Goal: Task Accomplishment & Management: Manage account settings

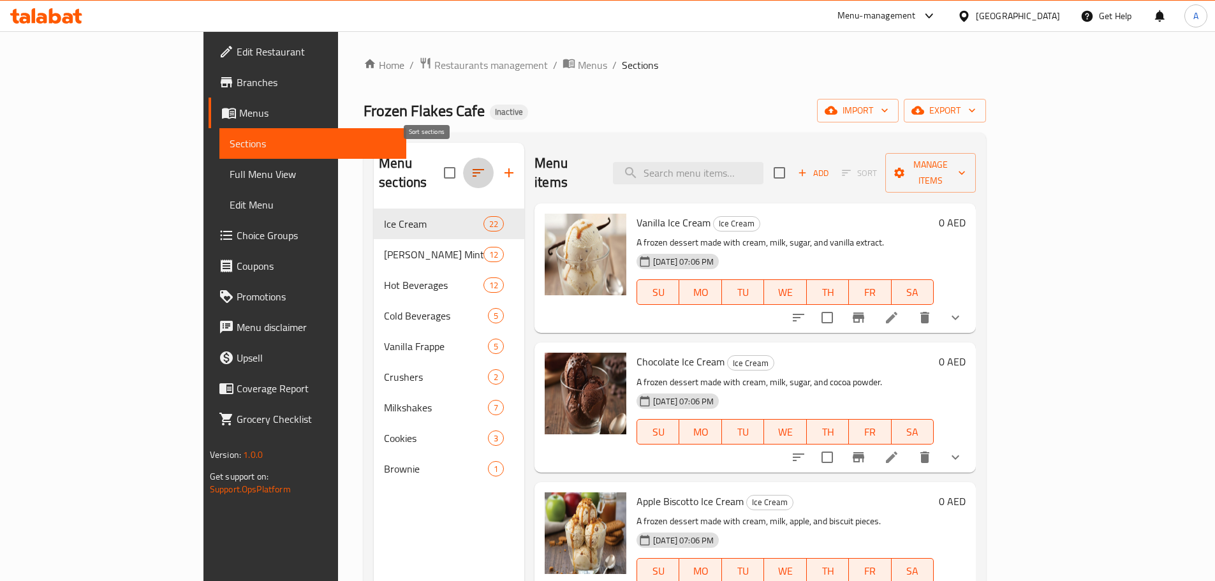
click at [471, 165] on icon "button" at bounding box center [478, 172] width 15 height 15
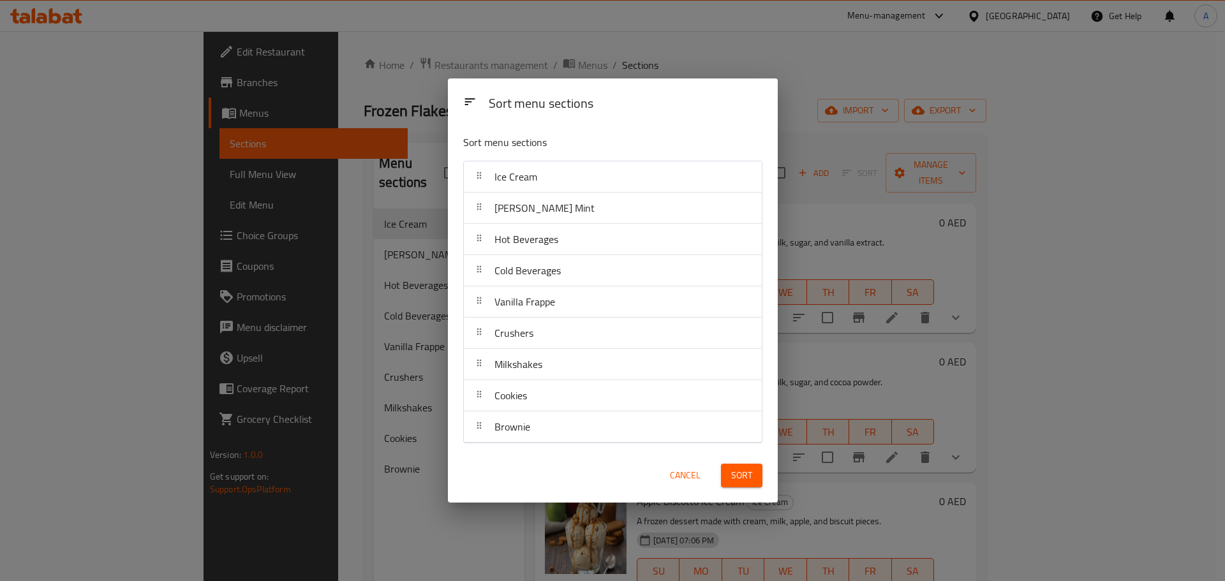
click at [410, 141] on div "Sort menu sections Sort menu sections Ice Cream Ginger Lemon Mint Hot Beverages…" at bounding box center [612, 290] width 1225 height 581
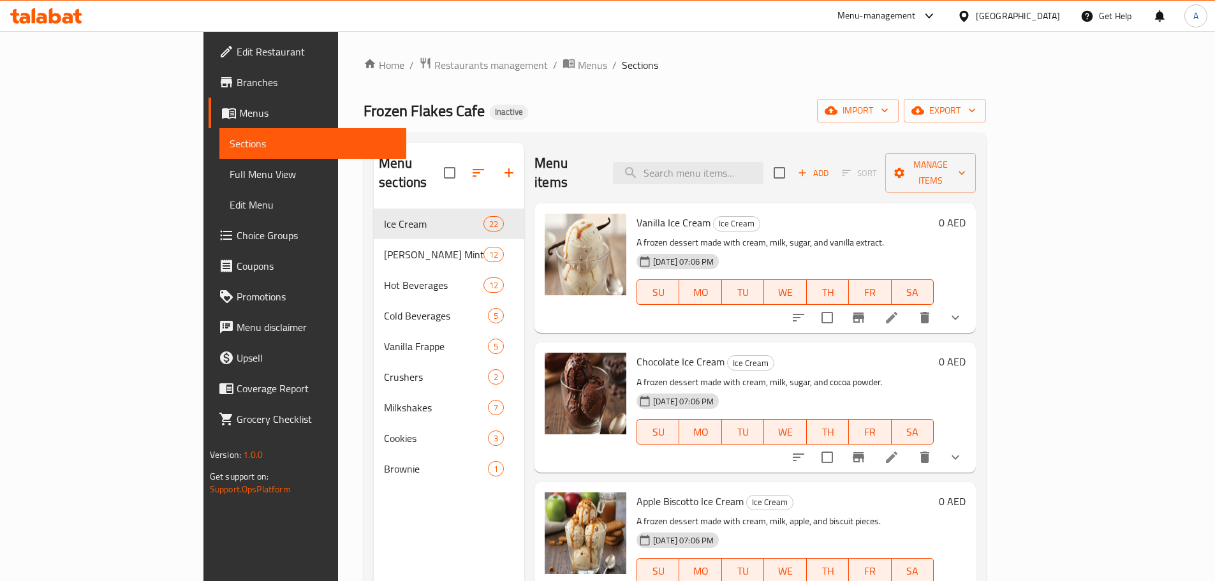
drag, startPoint x: 423, startPoint y: 1, endPoint x: 409, endPoint y: 140, distance: 139.8
click at [364, 130] on div "Home / Restaurants management / Menus / Sections Frozen Flakes Cafe Inactive im…" at bounding box center [675, 396] width 623 height 678
click at [494, 158] on button "button" at bounding box center [509, 173] width 31 height 31
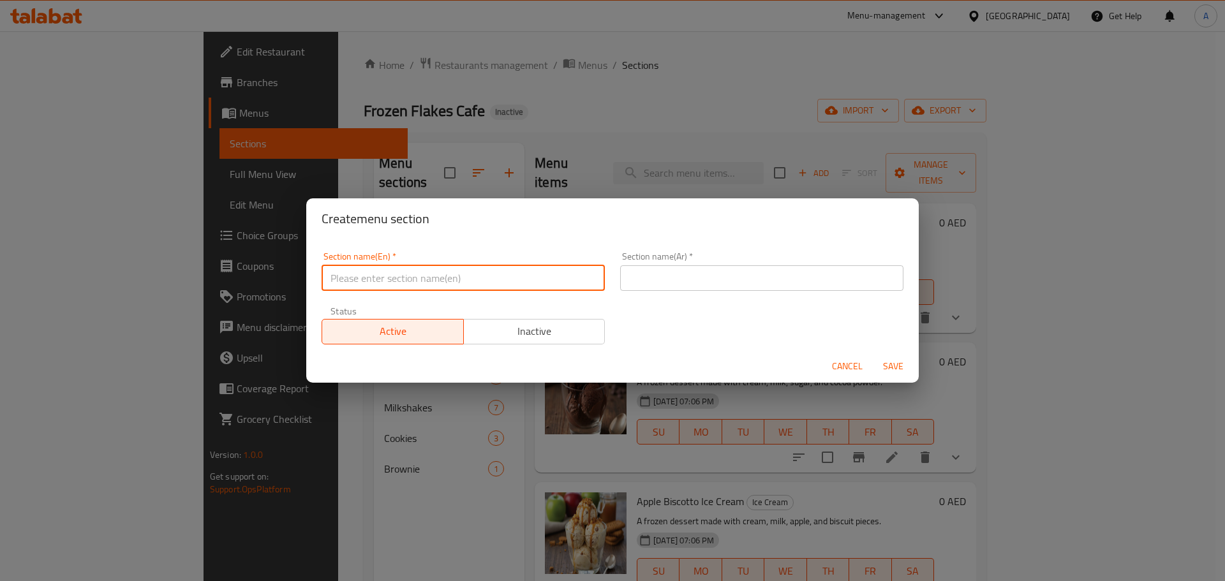
click at [452, 272] on input "text" at bounding box center [463, 278] width 283 height 26
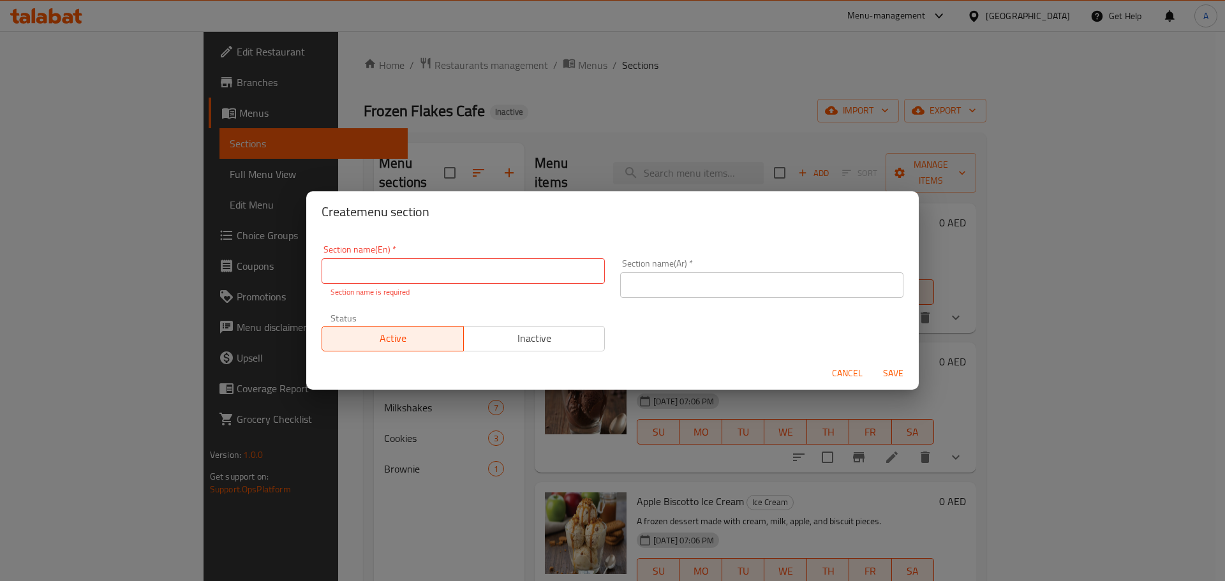
drag, startPoint x: 556, startPoint y: 279, endPoint x: 587, endPoint y: 270, distance: 31.9
click at [556, 279] on input "text" at bounding box center [463, 271] width 283 height 26
paste input "Frozen Yogurt"
type input "Frozen Yogurt"
click at [696, 273] on input "text" at bounding box center [761, 285] width 283 height 26
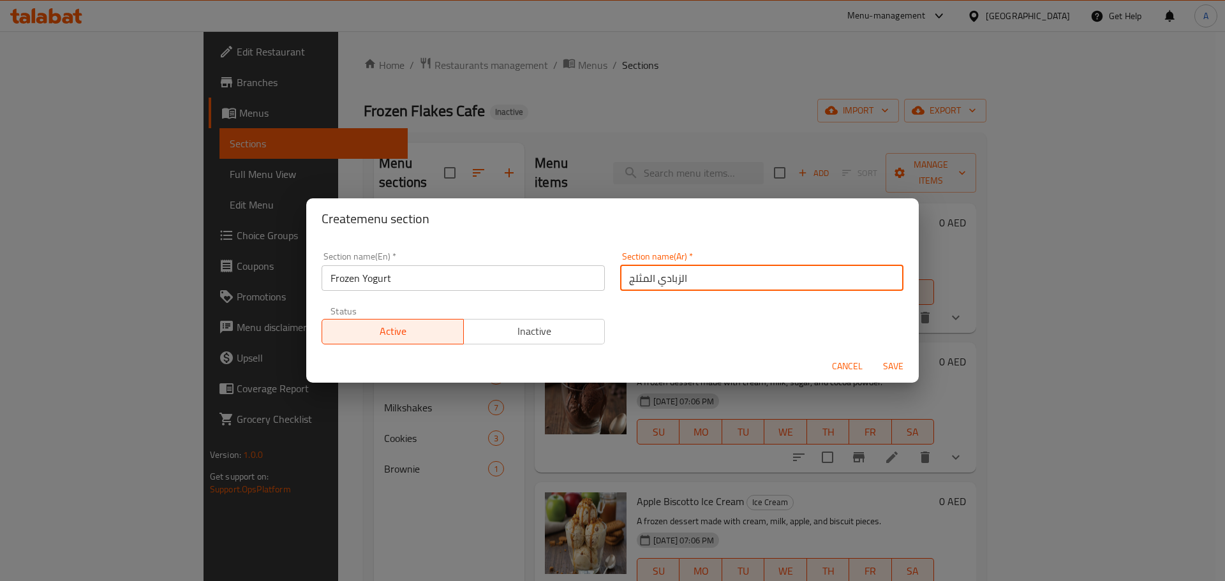
type input "الزبادي المثلج"
click at [873, 355] on button "Save" at bounding box center [893, 367] width 41 height 24
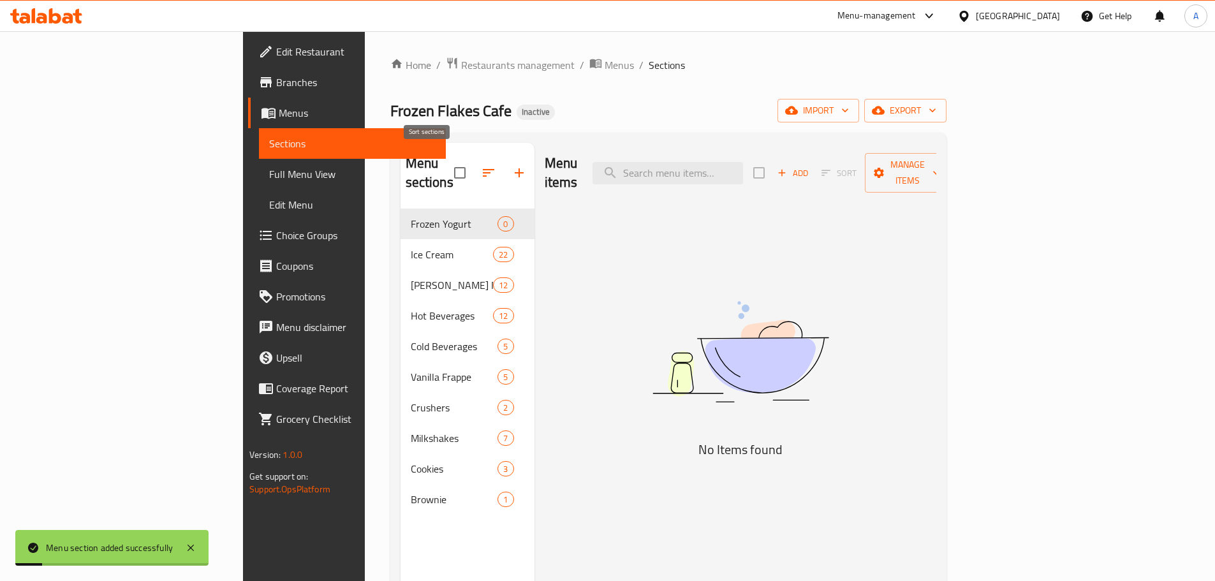
click at [481, 165] on icon "button" at bounding box center [488, 172] width 15 height 15
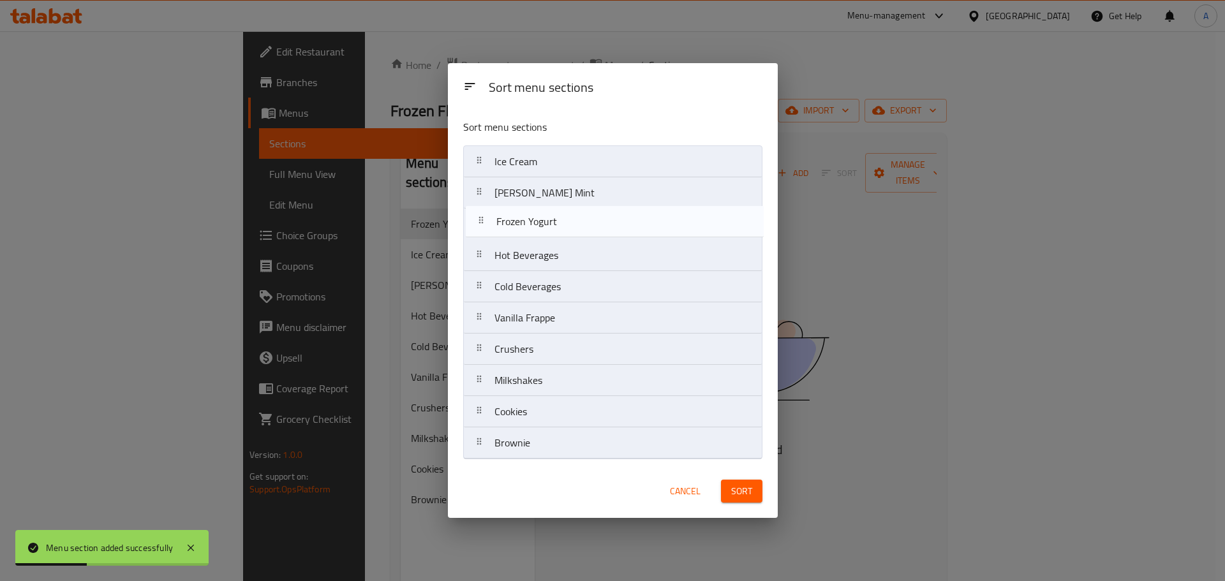
drag, startPoint x: 541, startPoint y: 167, endPoint x: 543, endPoint y: 234, distance: 66.4
click at [543, 234] on nav "Frozen Yogurt Ice Cream Ginger Lemon Mint Hot Beverages Cold Beverages Vanilla …" at bounding box center [612, 302] width 299 height 314
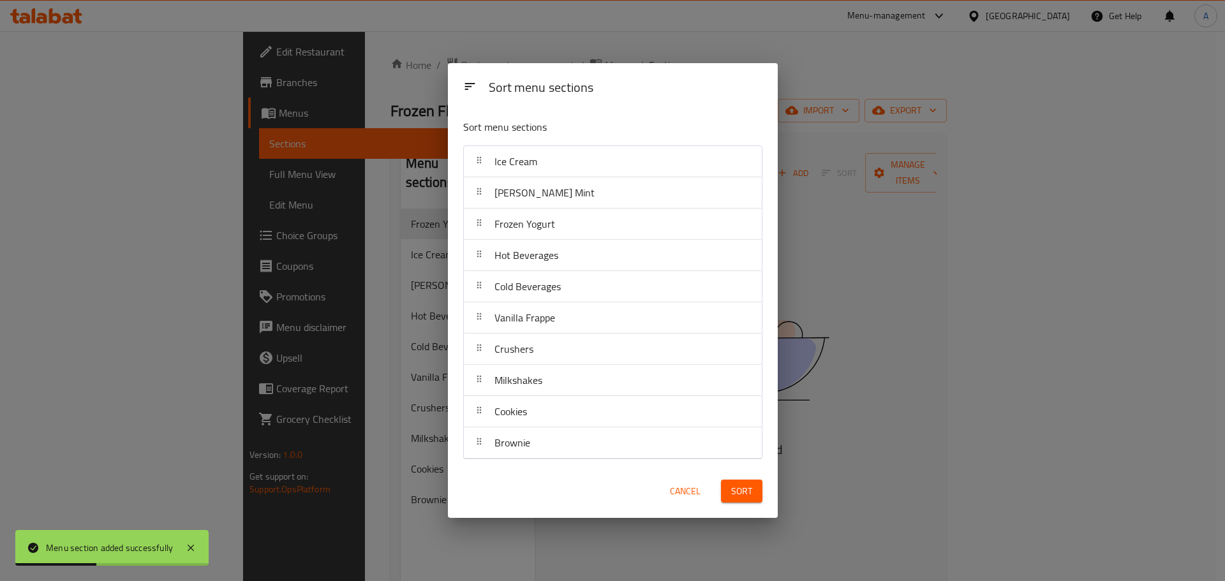
click at [737, 497] on span "Sort" at bounding box center [741, 492] width 21 height 16
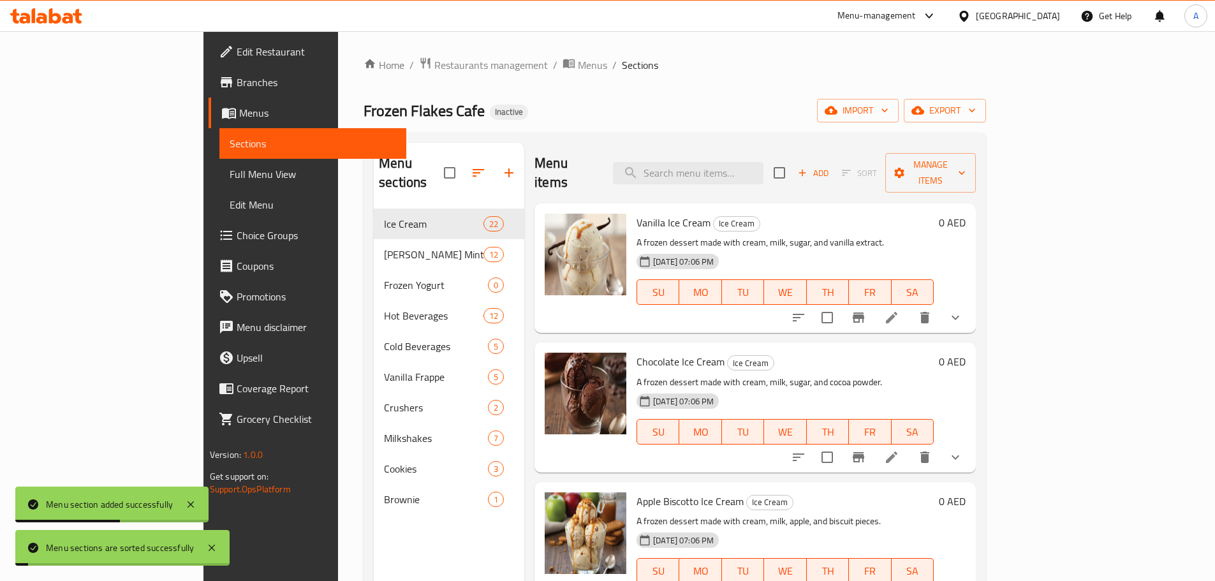
click at [773, 151] on div "Menu items Add Sort Manage items" at bounding box center [756, 173] width 442 height 61
click at [764, 167] on input "search" at bounding box center [688, 173] width 151 height 22
paste input "Frozen Yogurt"
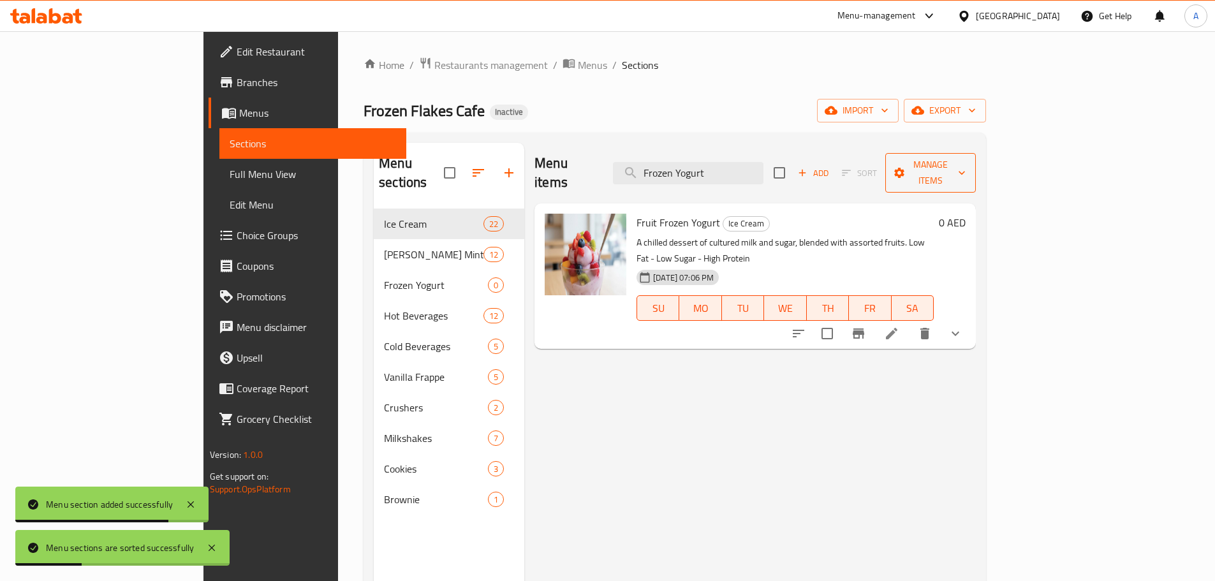
type input "Frozen Yogurt"
click at [967, 165] on span "Manage items" at bounding box center [931, 173] width 71 height 32
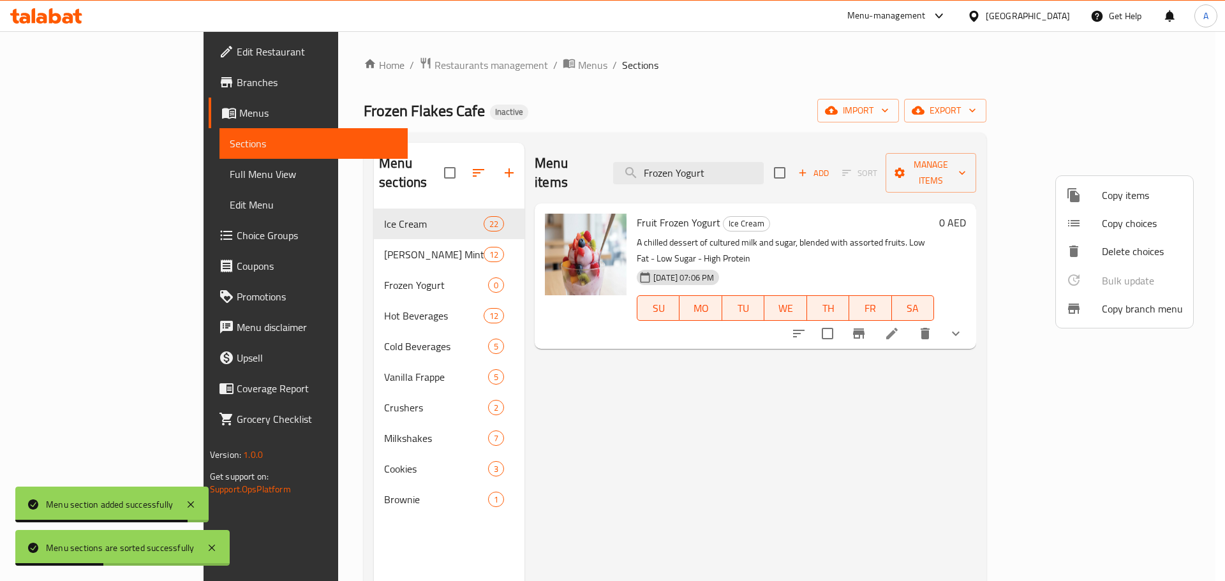
click at [1120, 194] on span "Copy items" at bounding box center [1142, 195] width 81 height 15
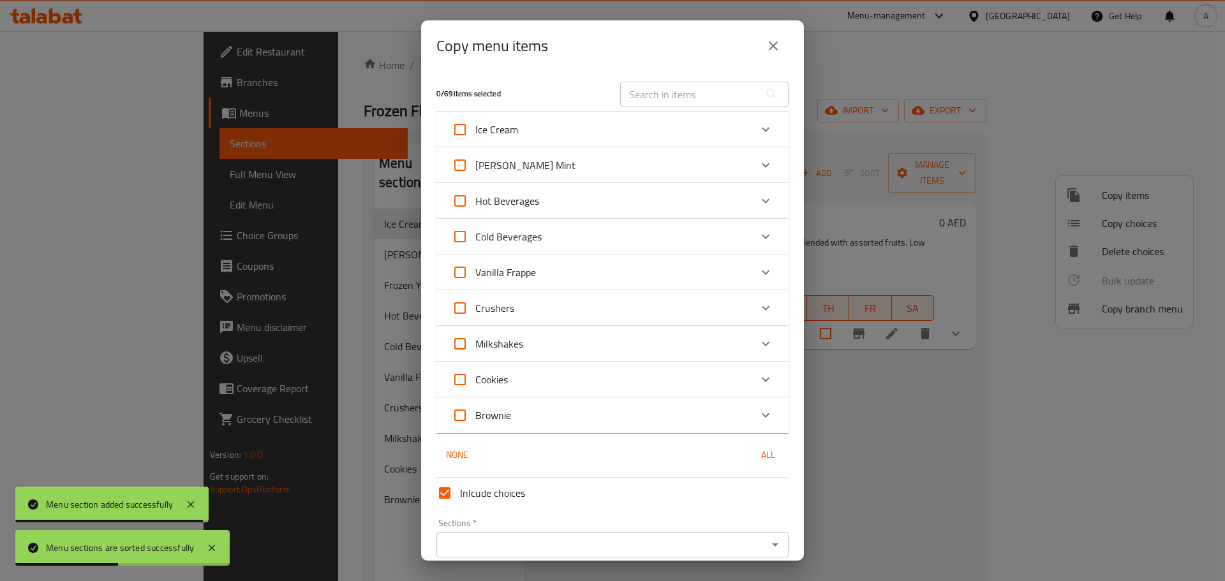
click at [677, 94] on input "text" at bounding box center [689, 95] width 139 height 26
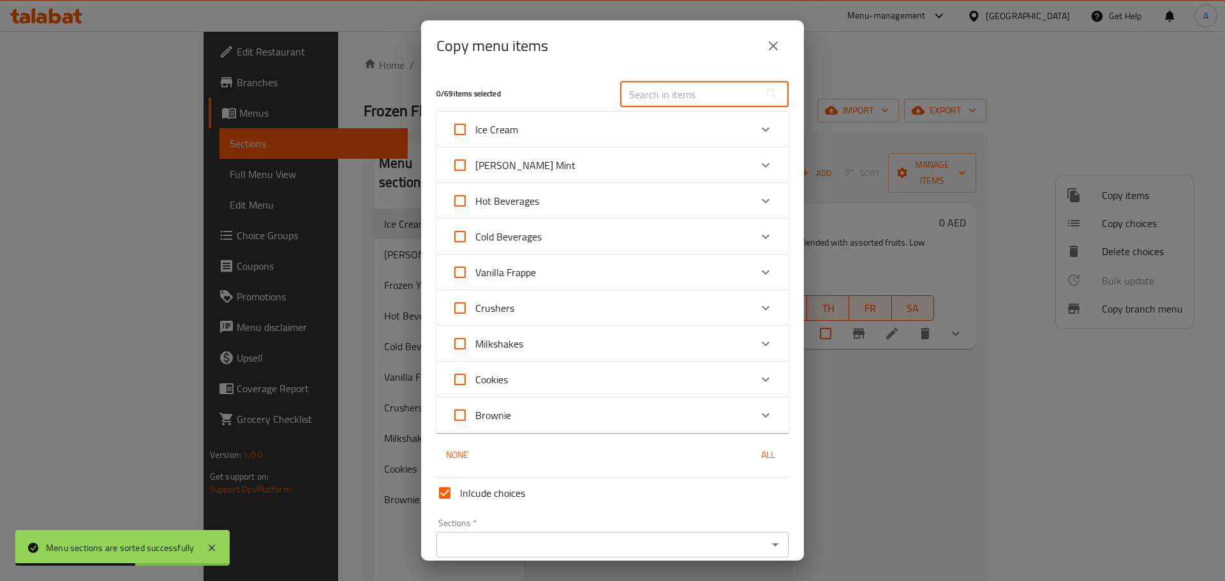
paste input "Frozen Yogurt"
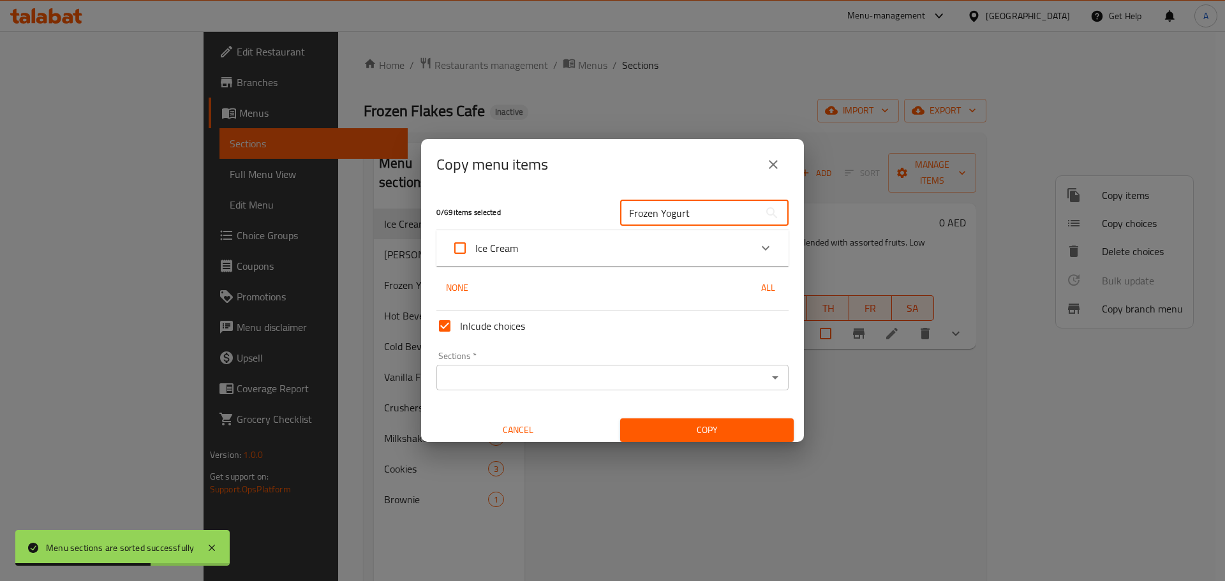
click at [643, 207] on input "Frozen Yogurt" at bounding box center [689, 213] width 139 height 26
click at [642, 207] on input "Frozen Yogurt" at bounding box center [689, 213] width 139 height 26
type input "Yogurt"
click at [590, 249] on div "Ice Cream" at bounding box center [601, 248] width 299 height 31
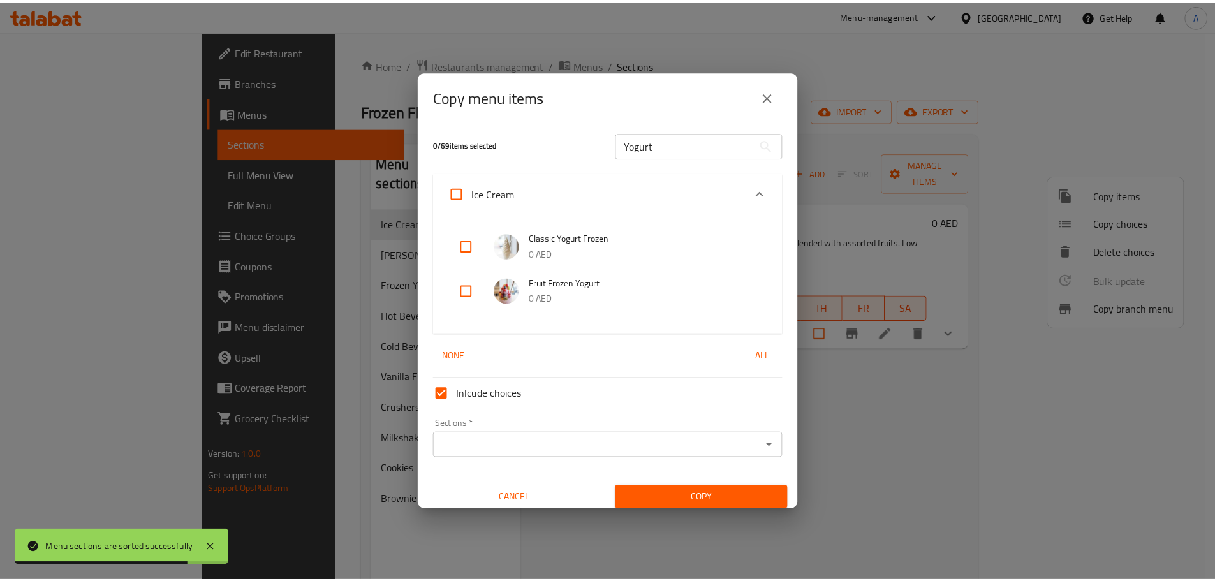
scroll to position [8, 0]
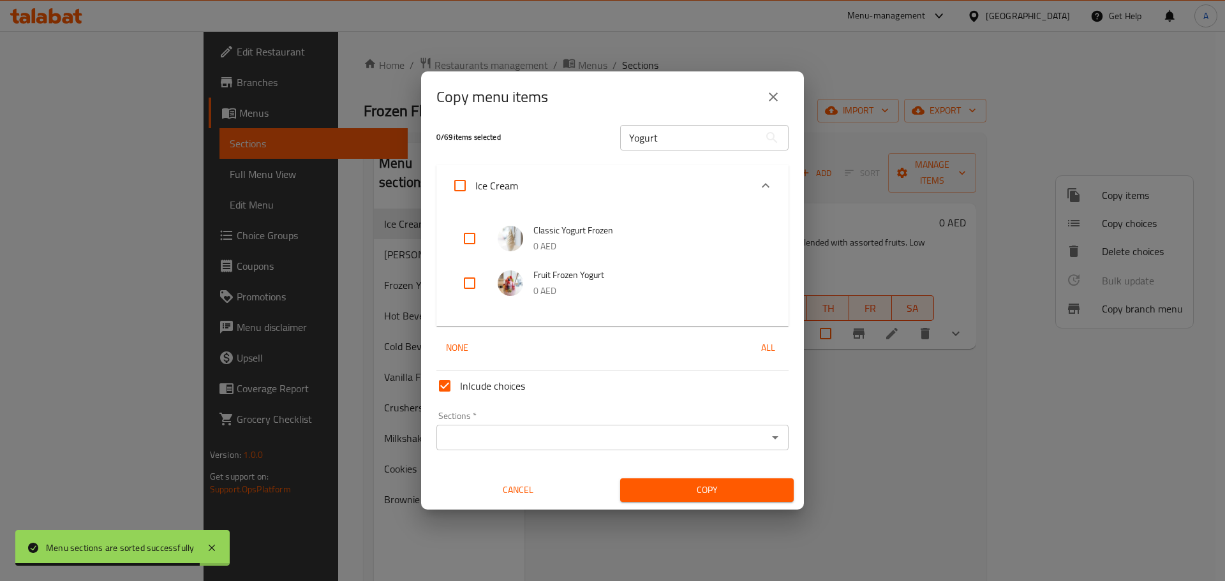
click at [462, 234] on input "checkbox" at bounding box center [469, 238] width 31 height 31
checkbox input "true"
click at [464, 287] on input "checkbox" at bounding box center [469, 283] width 31 height 31
checkbox input "true"
click at [528, 420] on div "Sections   * Sections *" at bounding box center [612, 431] width 352 height 39
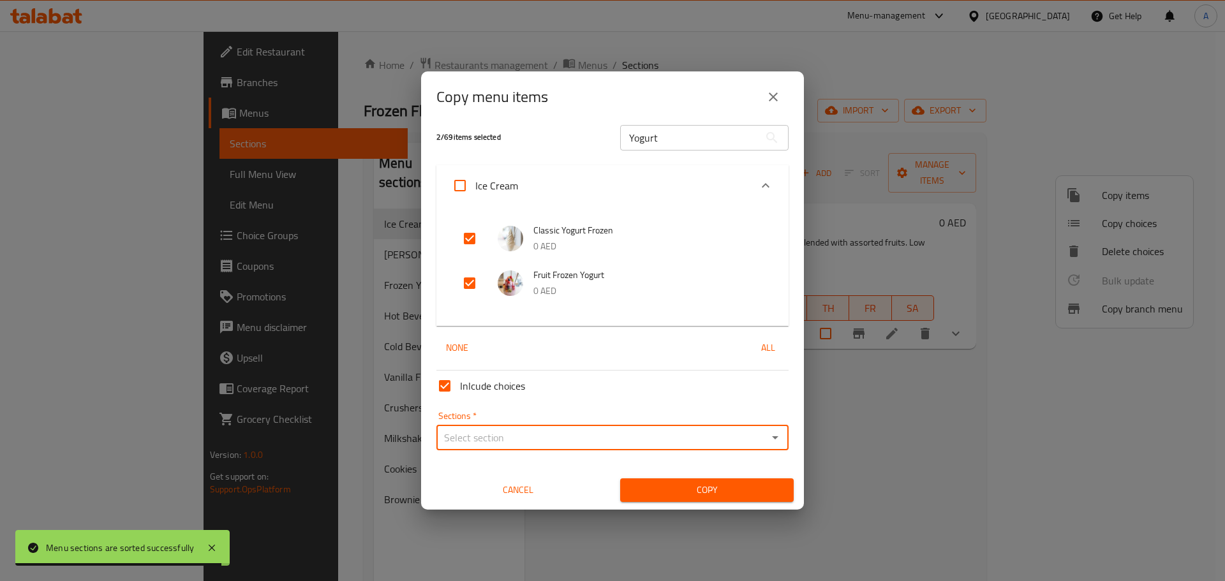
click at [536, 445] on input "Sections   *" at bounding box center [601, 438] width 323 height 18
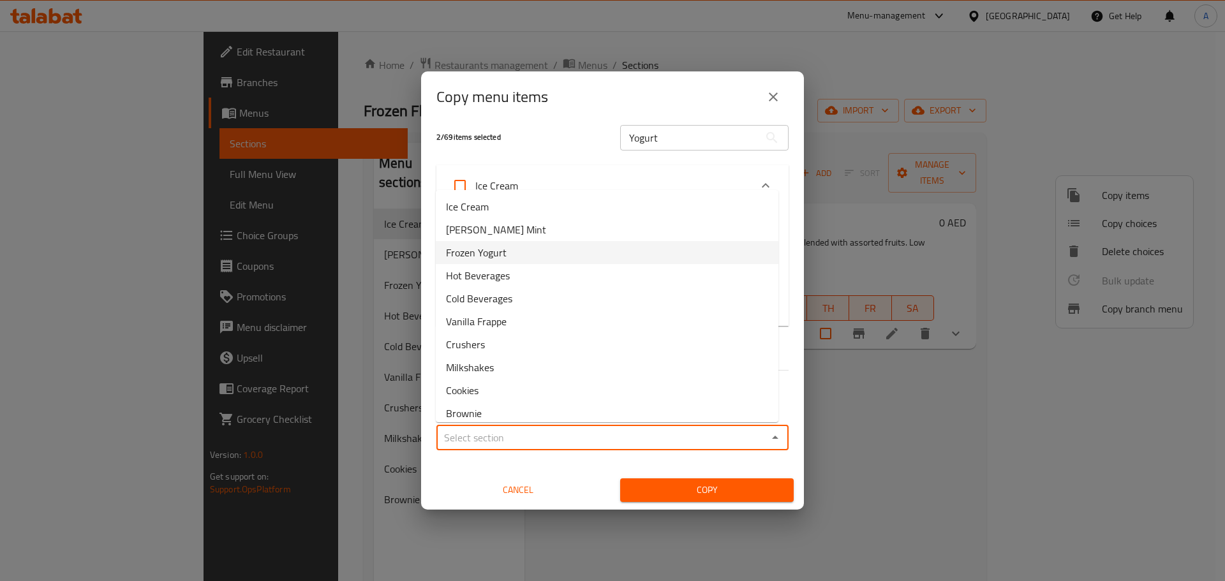
click at [511, 256] on li "Frozen Yogurt" at bounding box center [607, 252] width 343 height 23
type input "Frozen Yogurt"
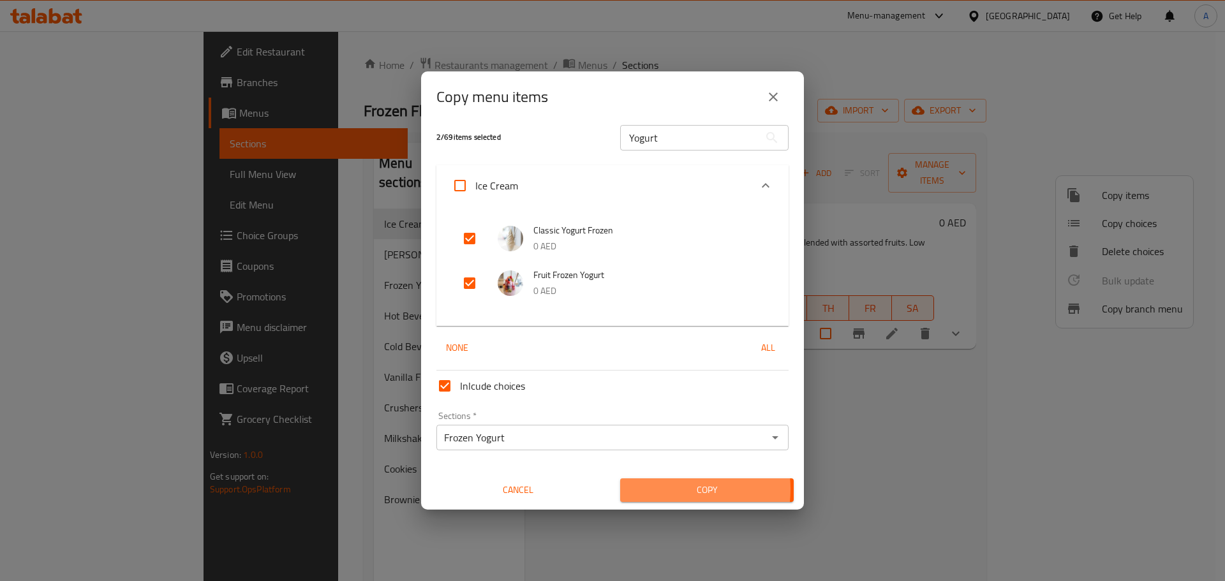
click at [653, 489] on span "Copy" at bounding box center [706, 490] width 153 height 16
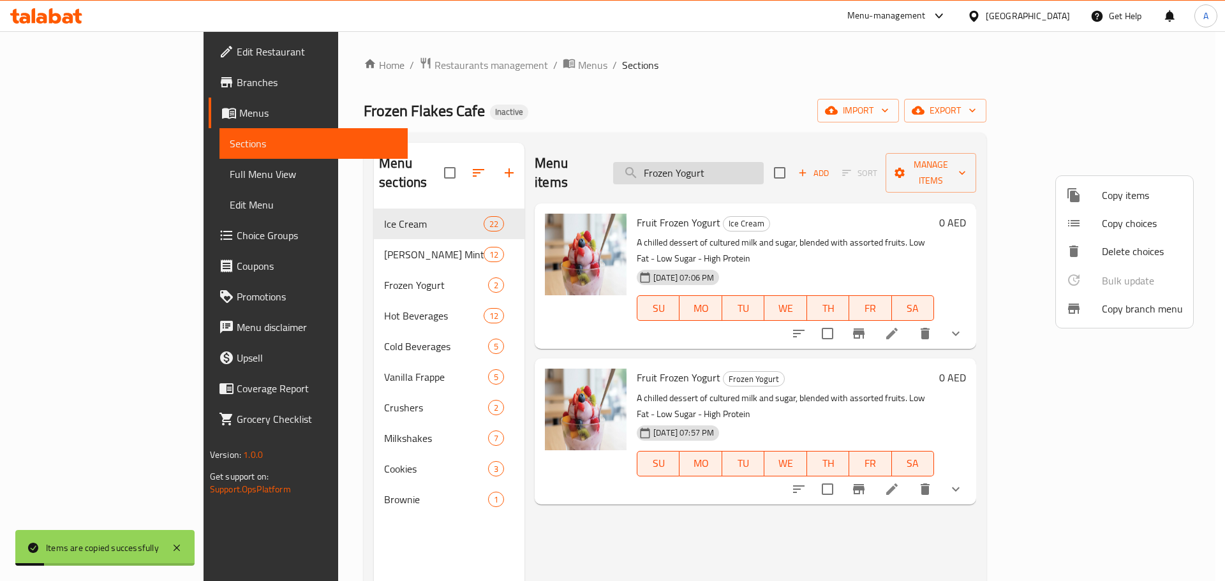
drag, startPoint x: 769, startPoint y: 165, endPoint x: 742, endPoint y: 165, distance: 27.4
click at [769, 167] on div at bounding box center [612, 290] width 1225 height 581
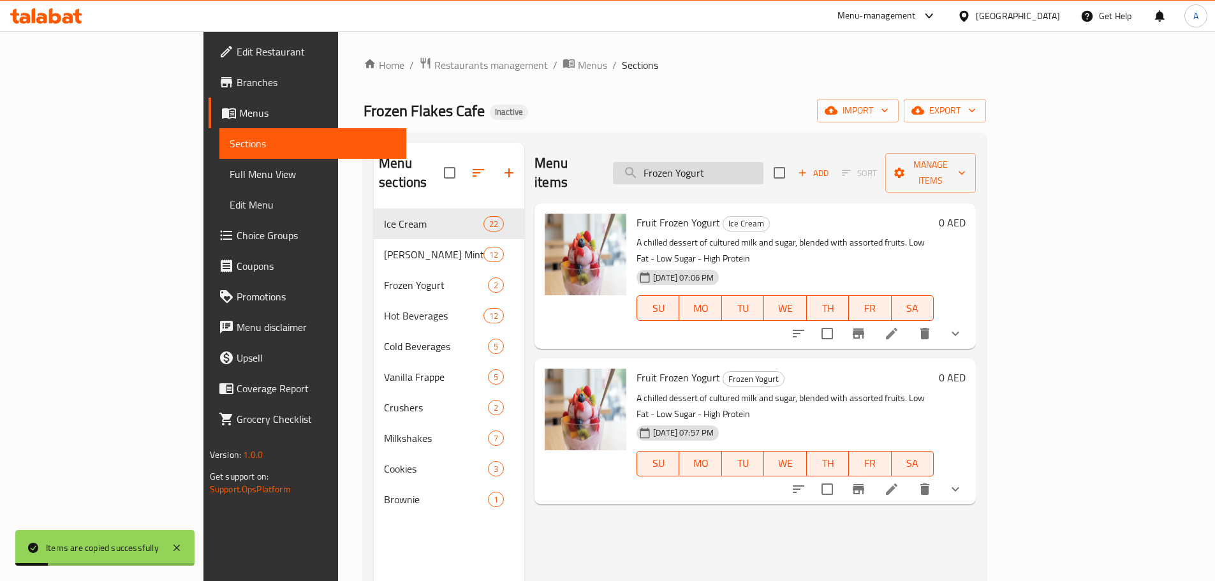
click at [717, 162] on input "Frozen Yogurt" at bounding box center [688, 173] width 151 height 22
click at [718, 162] on input "Frozen Yogurt" at bounding box center [688, 173] width 151 height 22
click at [744, 168] on input "Frozen Yogurt" at bounding box center [688, 173] width 151 height 22
click at [745, 163] on input "Frozen Yogurt" at bounding box center [688, 173] width 151 height 22
drag, startPoint x: 746, startPoint y: 162, endPoint x: 751, endPoint y: 155, distance: 8.3
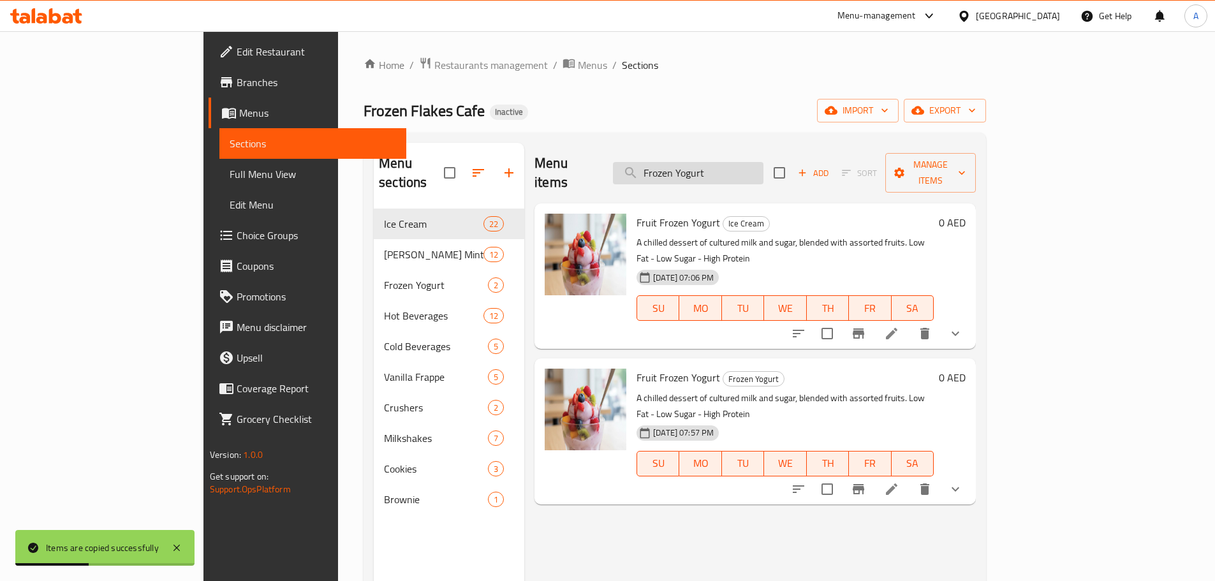
click at [641, 160] on div "Menu items Frozen Yogurt Add Sort Manage items" at bounding box center [756, 173] width 442 height 61
click at [753, 162] on input "Frozen Yogurt" at bounding box center [688, 173] width 151 height 22
click at [731, 165] on input "Frozen Yogurt" at bounding box center [688, 173] width 151 height 22
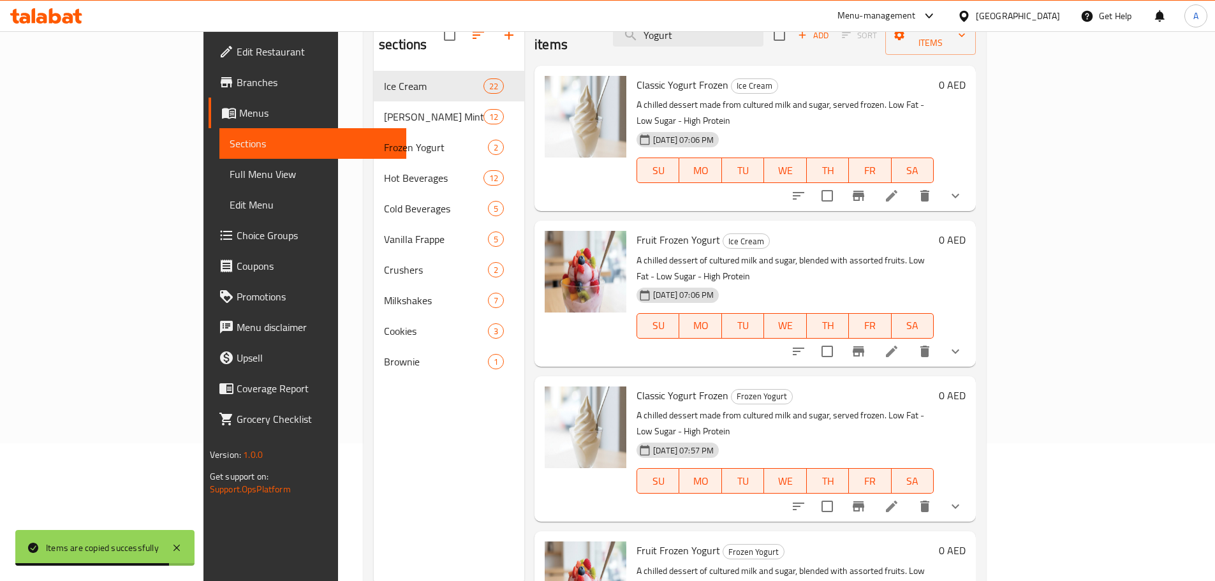
scroll to position [115, 0]
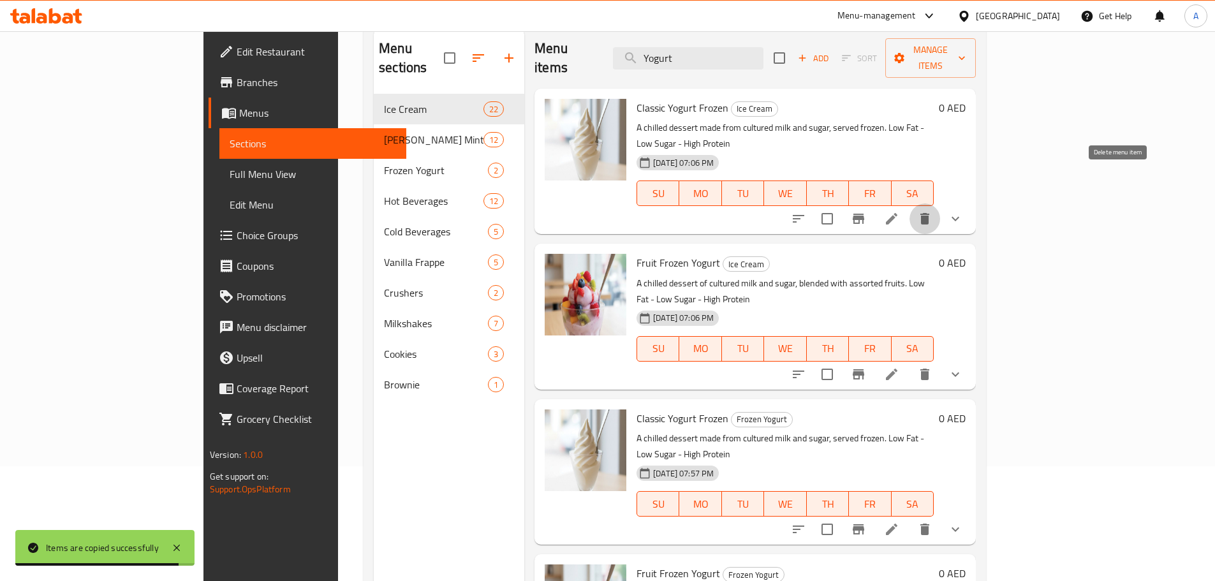
click at [930, 213] on icon "delete" at bounding box center [925, 218] width 9 height 11
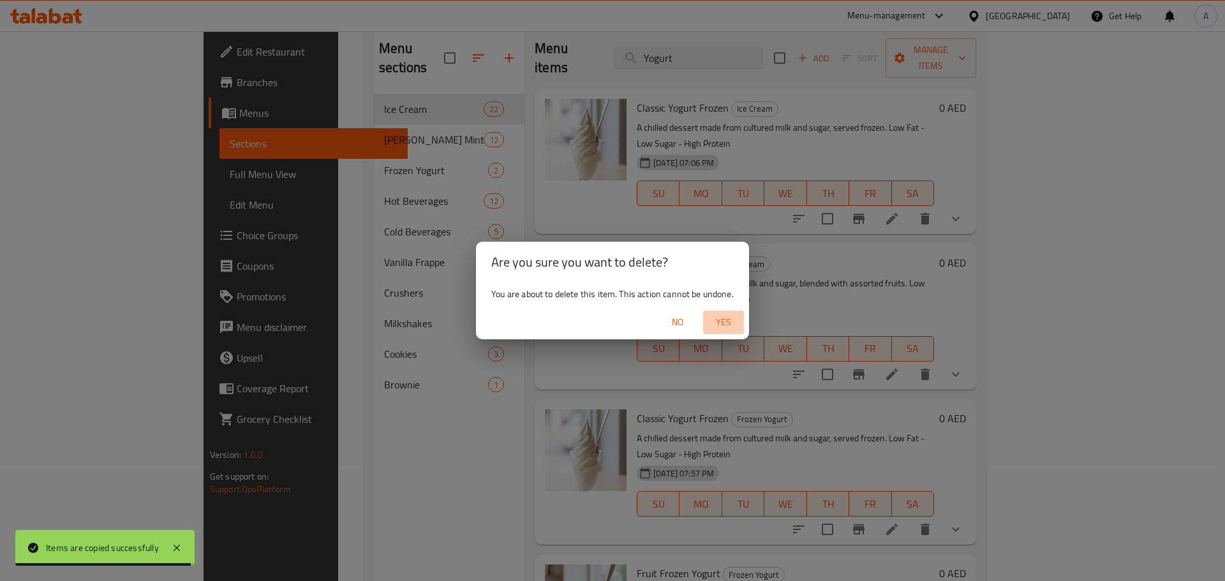
click at [739, 315] on span "Yes" at bounding box center [723, 323] width 31 height 16
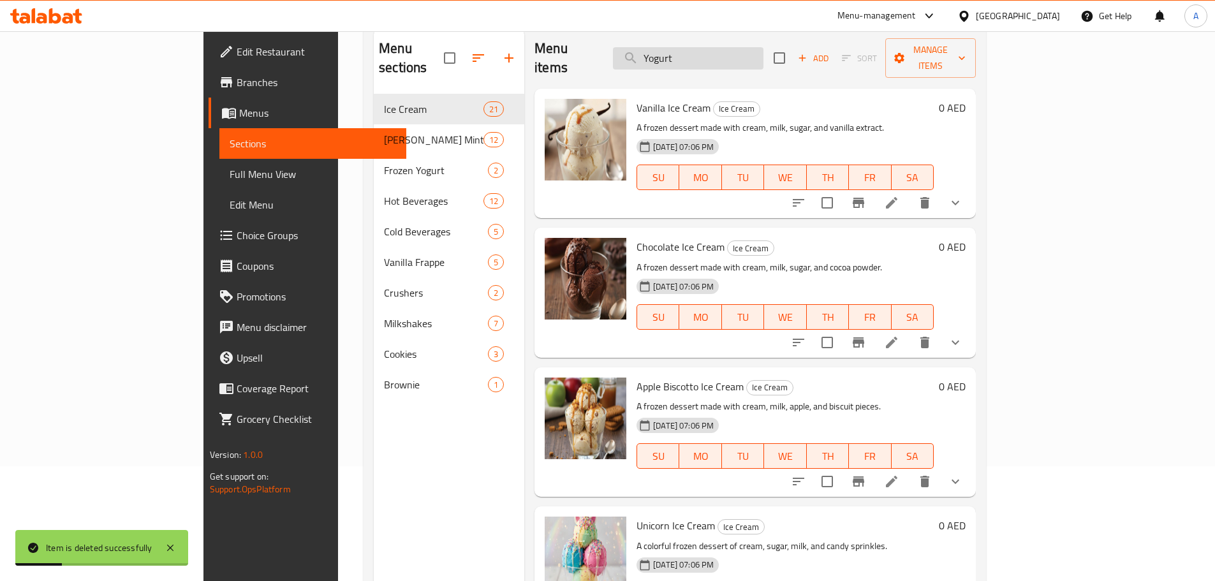
click at [764, 47] on input "Yogurt" at bounding box center [688, 58] width 151 height 22
type input "Yogurt"
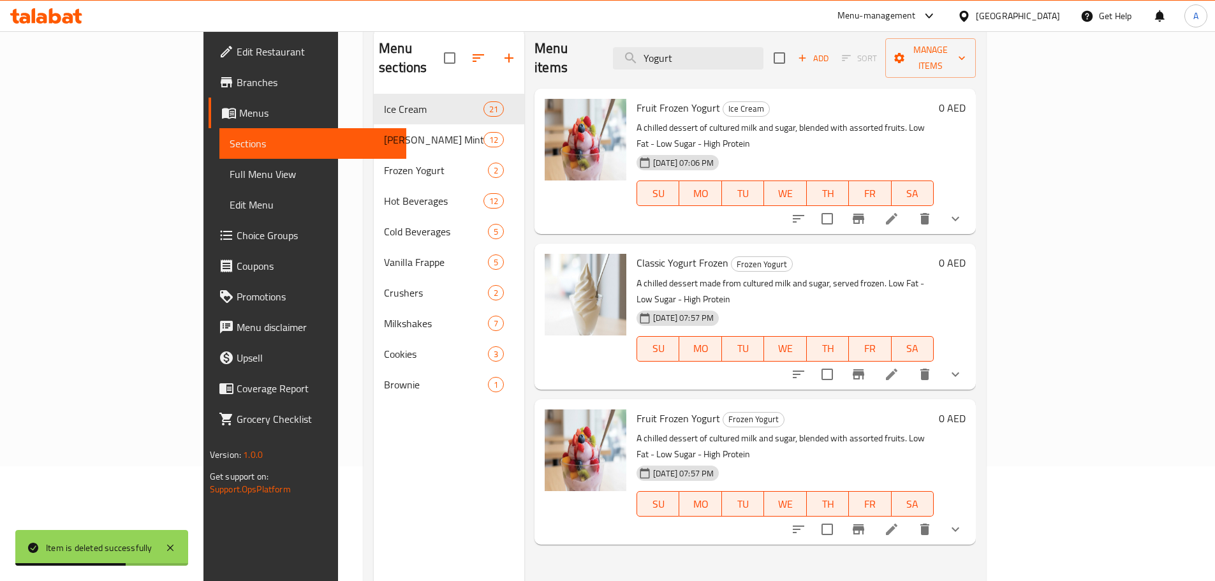
click at [933, 211] on icon "delete" at bounding box center [924, 218] width 15 height 15
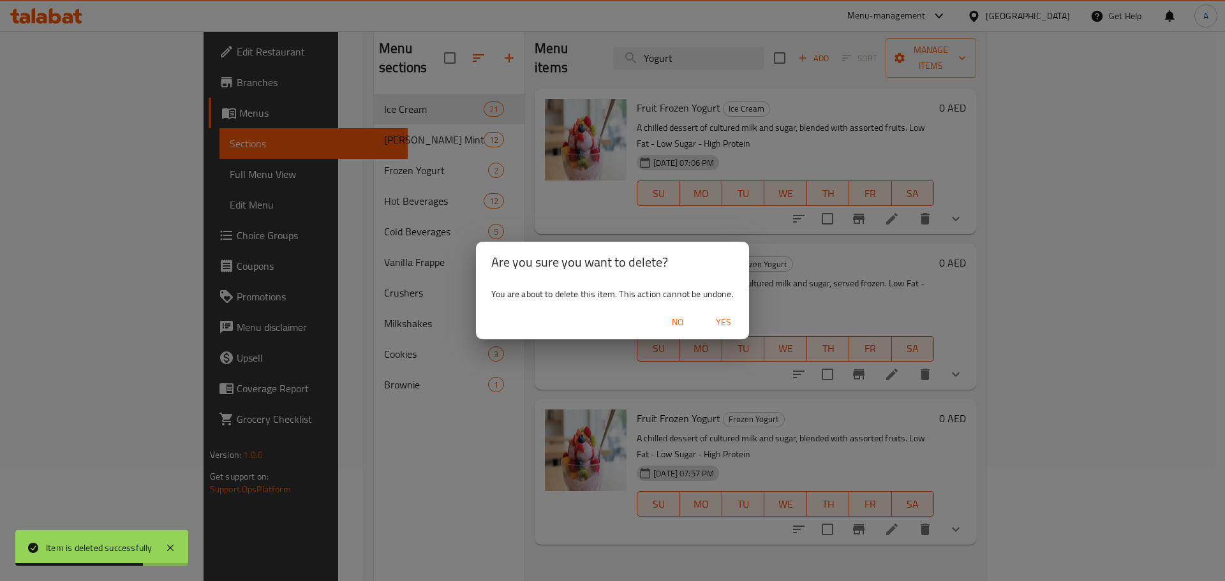
drag, startPoint x: 723, startPoint y: 322, endPoint x: 719, endPoint y: 316, distance: 6.9
click at [723, 322] on span "Yes" at bounding box center [723, 323] width 31 height 16
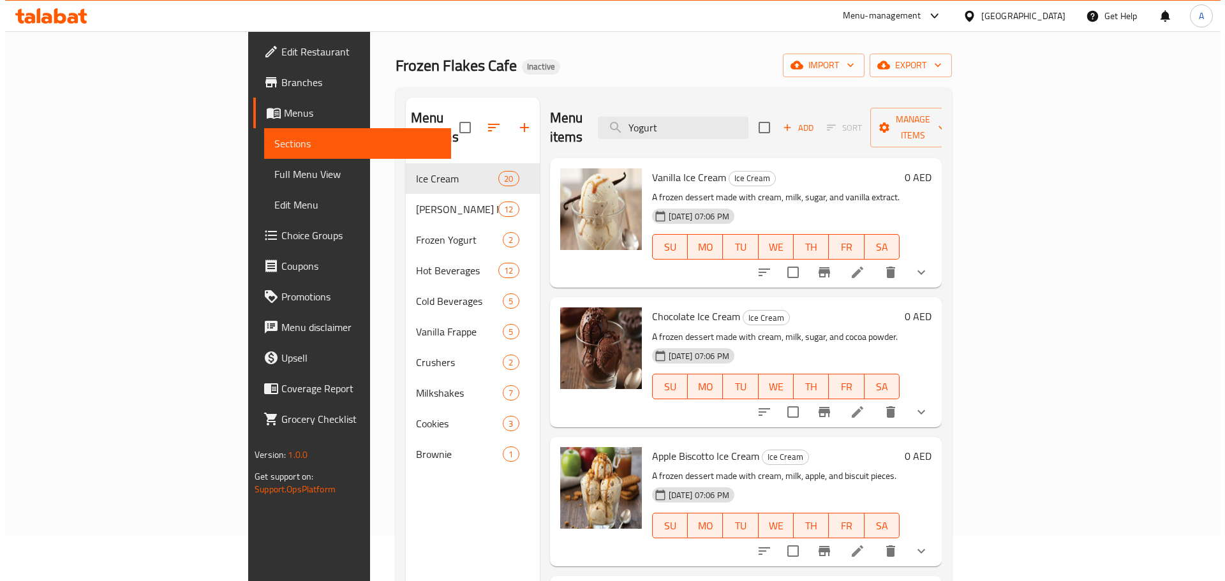
scroll to position [0, 0]
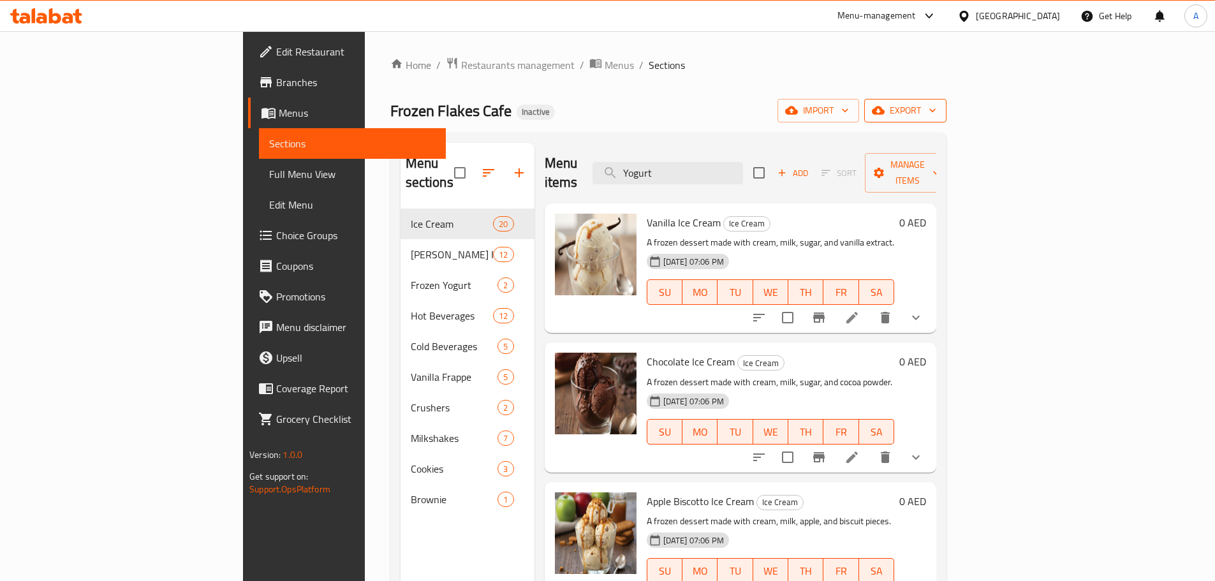
click at [937, 112] on span "export" at bounding box center [906, 111] width 62 height 16
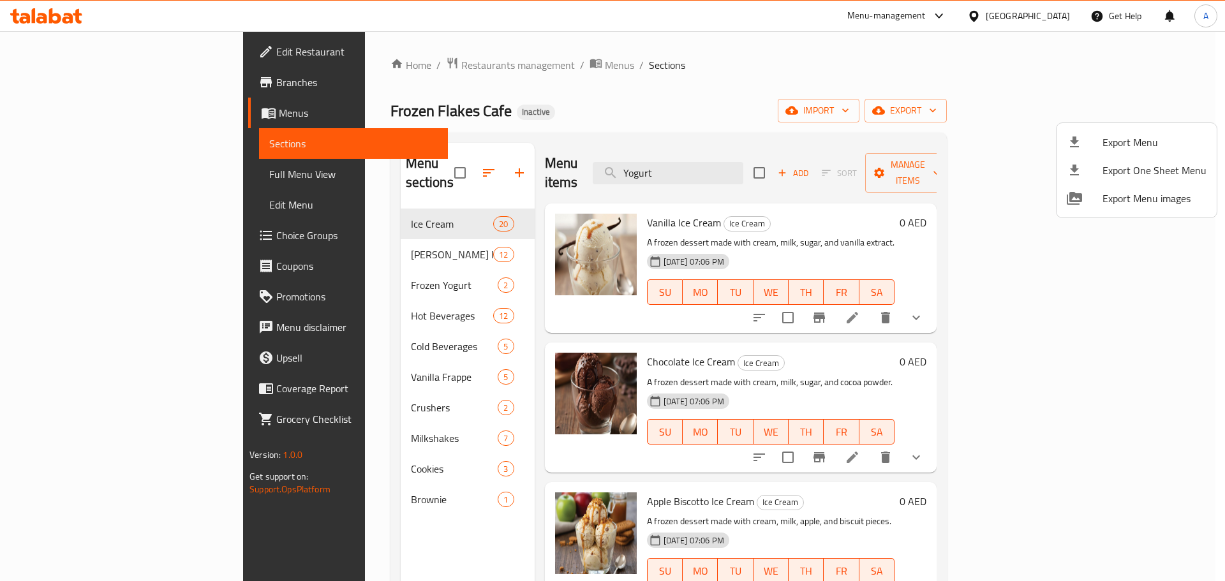
click at [1117, 139] on span "Export Menu" at bounding box center [1155, 142] width 104 height 15
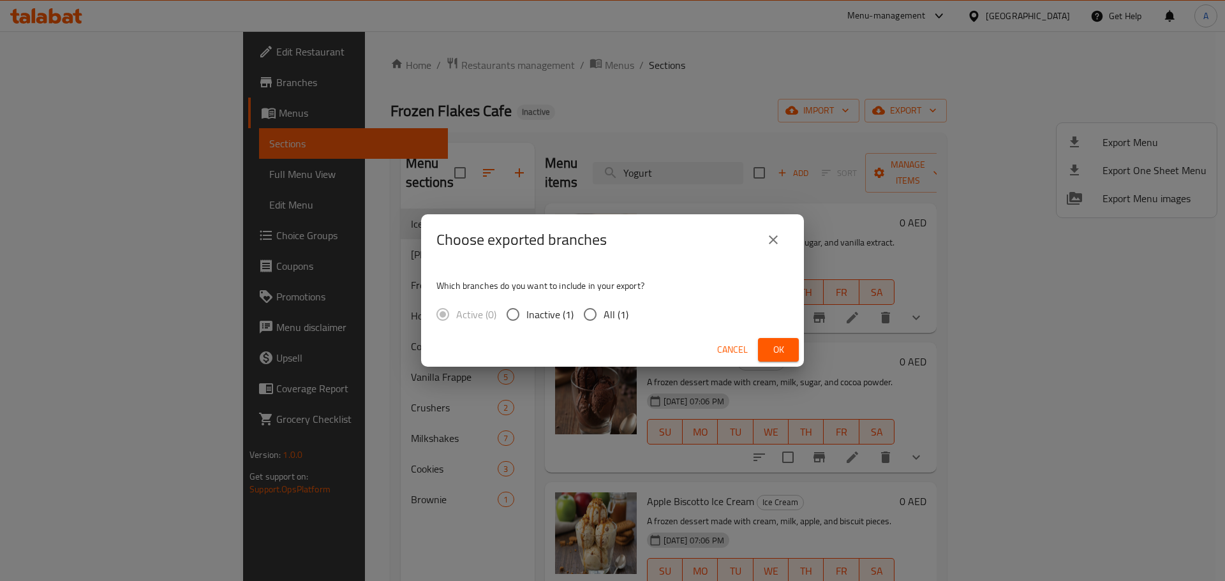
click at [604, 312] on span "All (1)" at bounding box center [616, 314] width 25 height 15
click at [604, 312] on input "All (1)" at bounding box center [590, 314] width 27 height 27
radio input "true"
click at [785, 354] on span "Ok" at bounding box center [778, 350] width 20 height 16
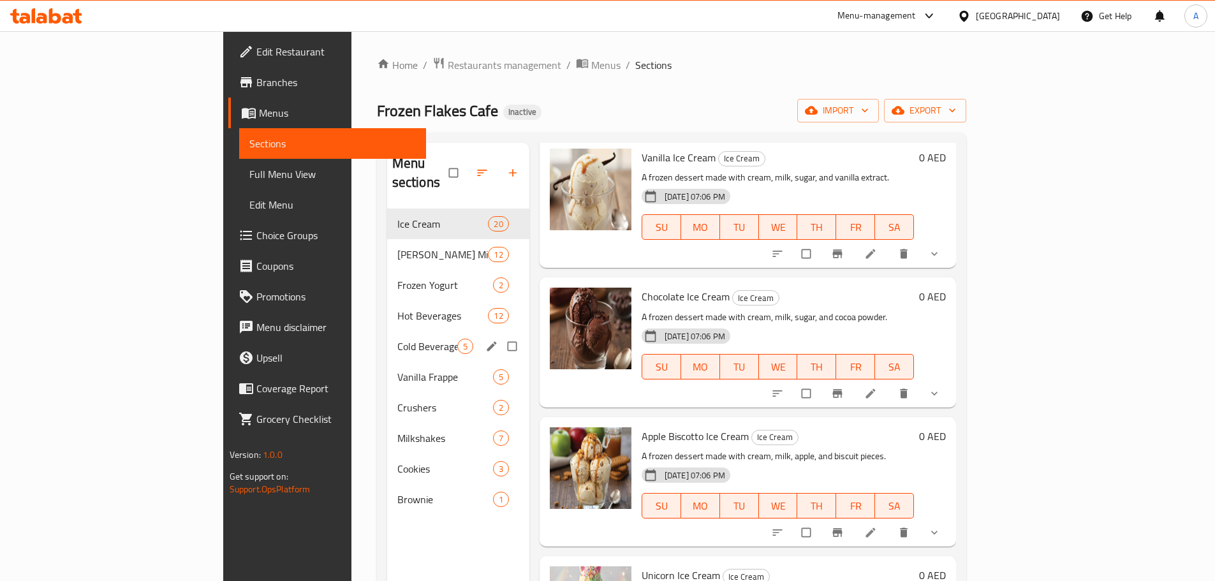
scroll to position [128, 0]
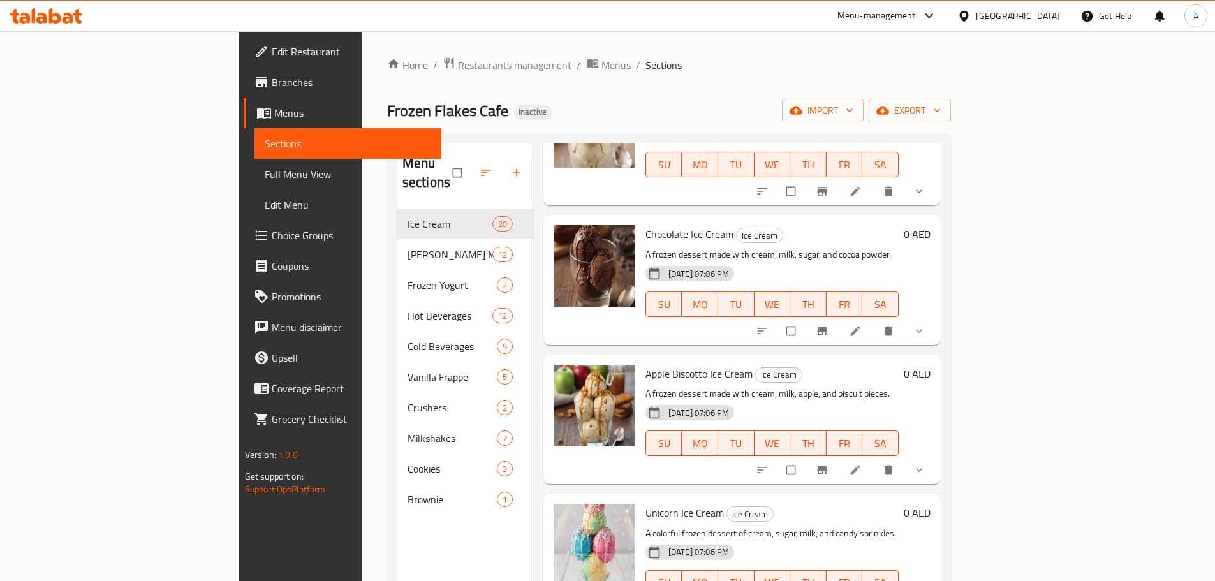
click at [265, 175] on span "Full Menu View" at bounding box center [348, 174] width 167 height 15
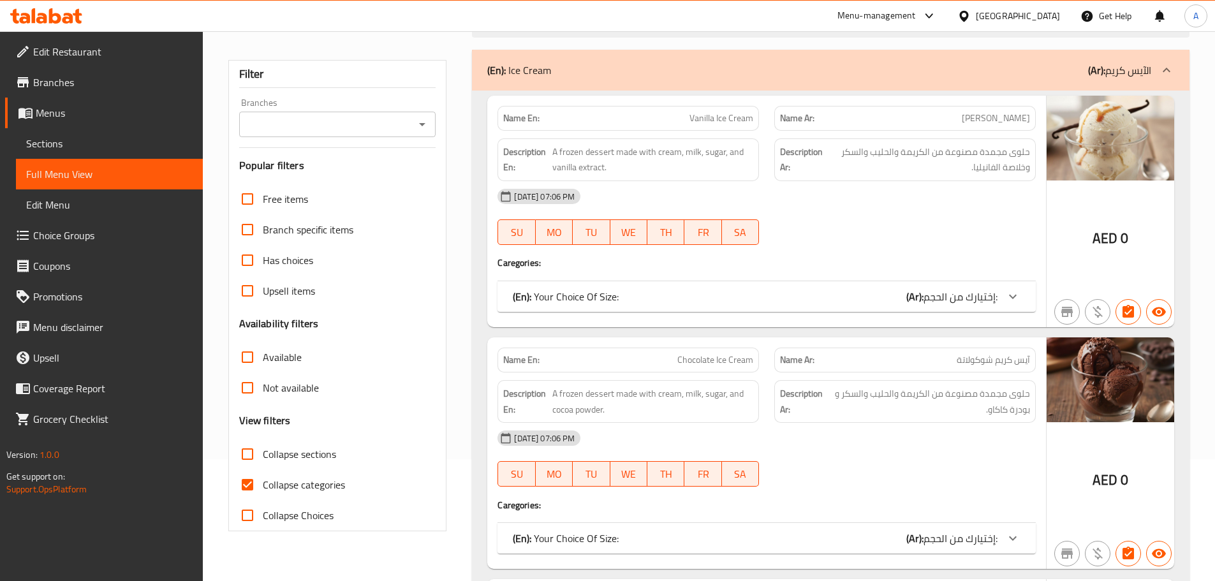
scroll to position [128, 0]
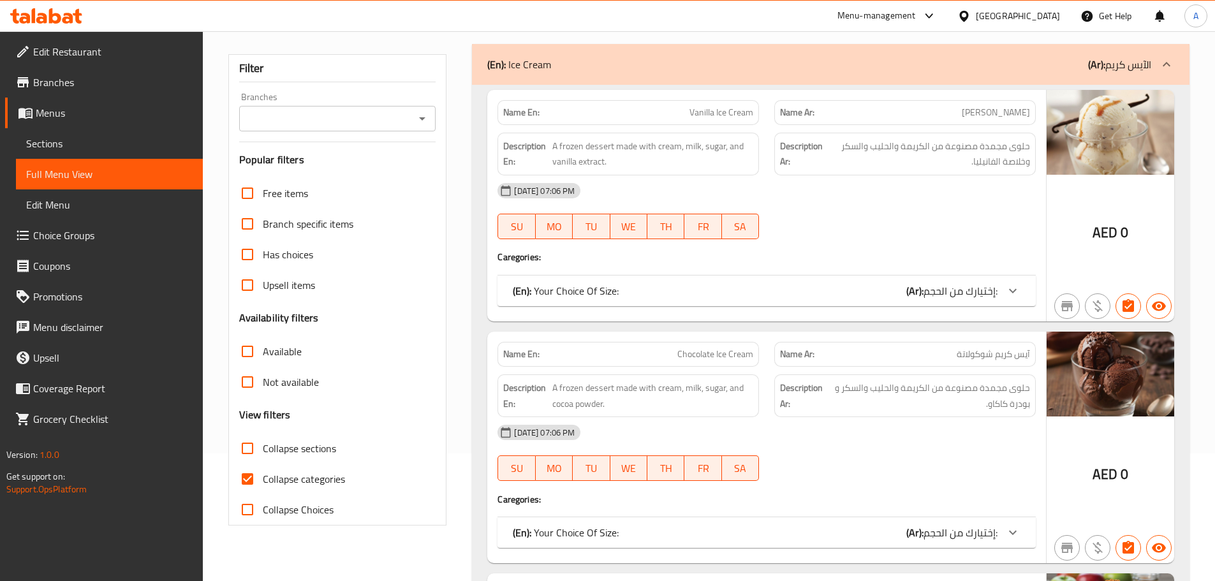
click at [255, 442] on input "Collapse sections" at bounding box center [247, 448] width 31 height 31
checkbox input "true"
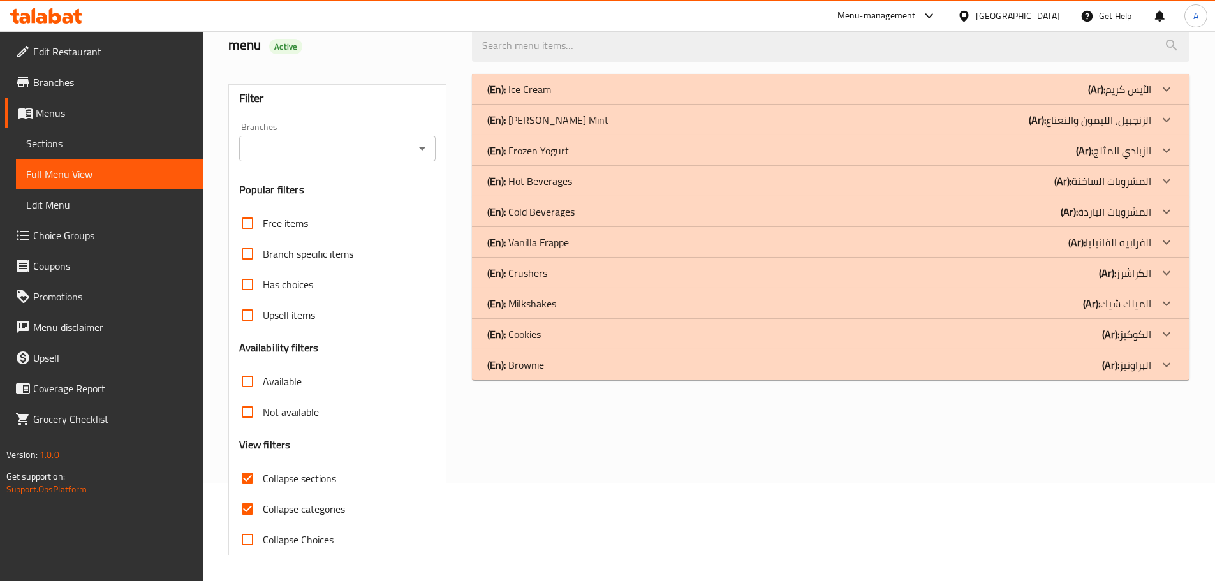
scroll to position [98, 0]
drag, startPoint x: 579, startPoint y: 413, endPoint x: 539, endPoint y: 410, distance: 40.3
click at [579, 414] on div "(En): Ice Cream (Ar): الآيس كريم Name En: Vanilla Ice Cream Name Ar: آيس كريم ف…" at bounding box center [830, 314] width 733 height 497
click at [258, 505] on input "Collapse categories" at bounding box center [247, 509] width 31 height 31
click at [241, 507] on input "Collapse categories" at bounding box center [247, 509] width 31 height 31
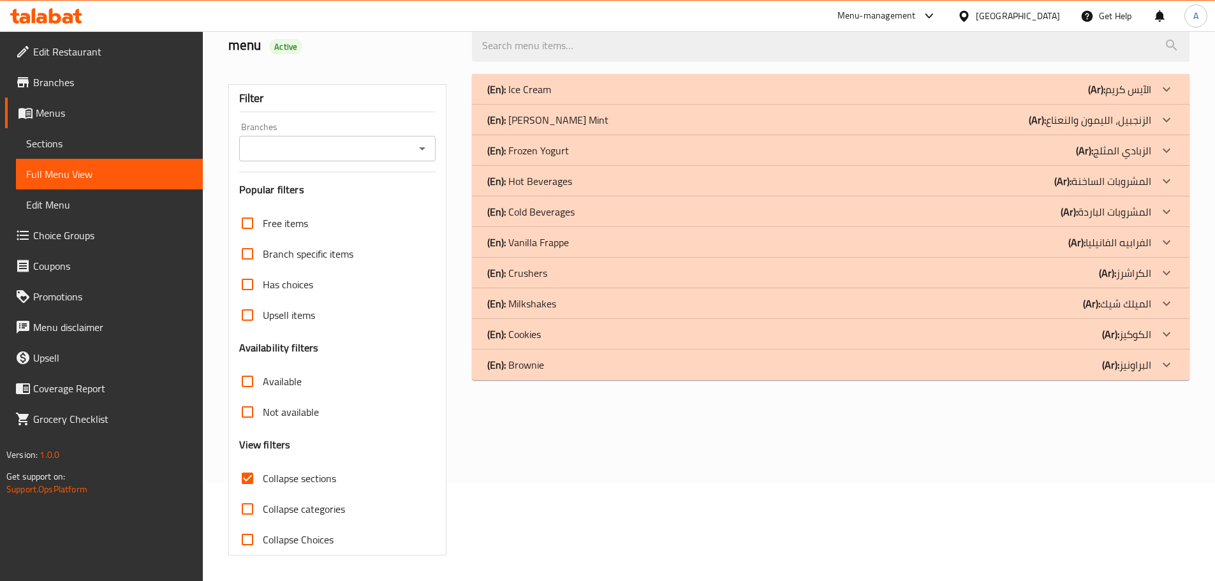
checkbox input "true"
click at [243, 477] on input "Collapse sections" at bounding box center [247, 478] width 31 height 31
checkbox input "false"
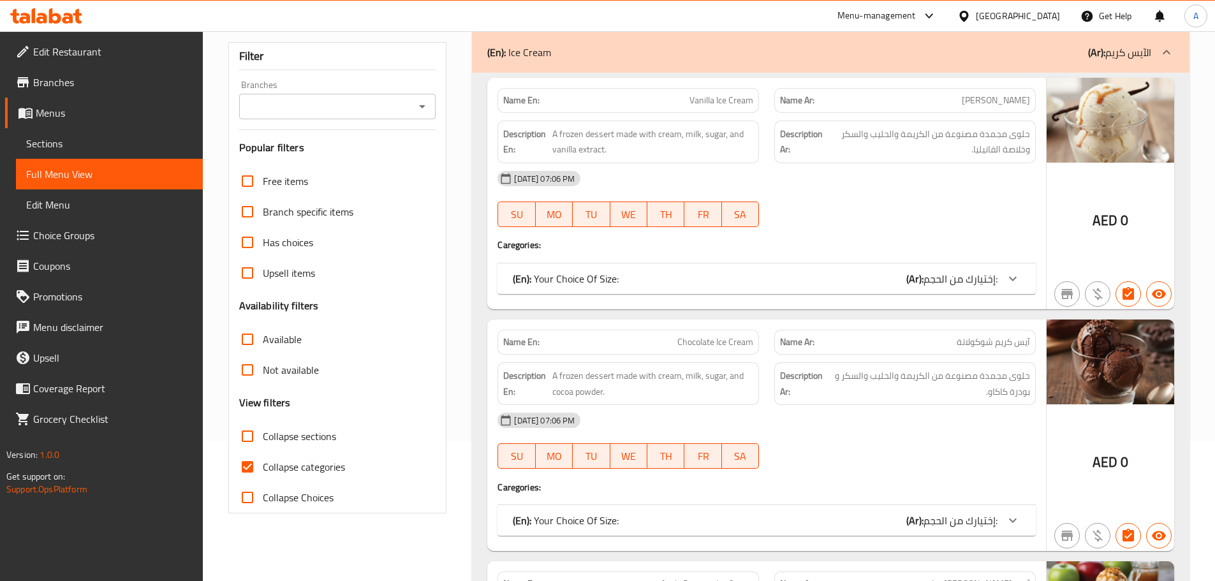
scroll to position [161, 0]
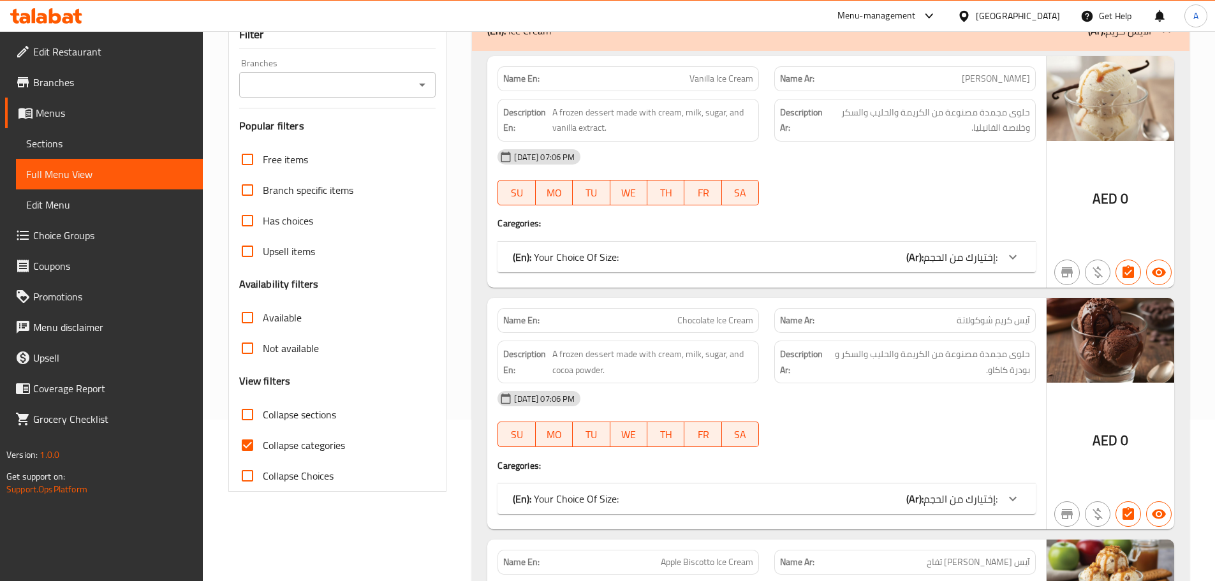
type button "6"
click at [743, 192] on span "SA" at bounding box center [740, 193] width 27 height 19
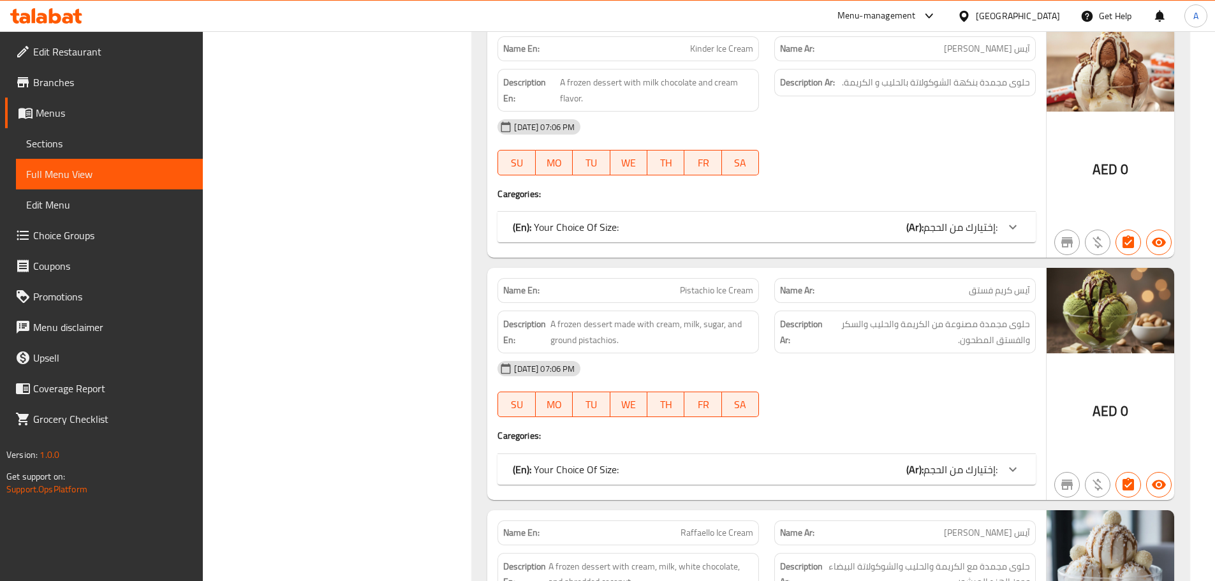
click at [984, 284] on span "آيس كريم فستق" at bounding box center [999, 290] width 61 height 13
copy span "فستق"
click at [715, 132] on div "[DATE] 07:06 PM" at bounding box center [767, 127] width 554 height 31
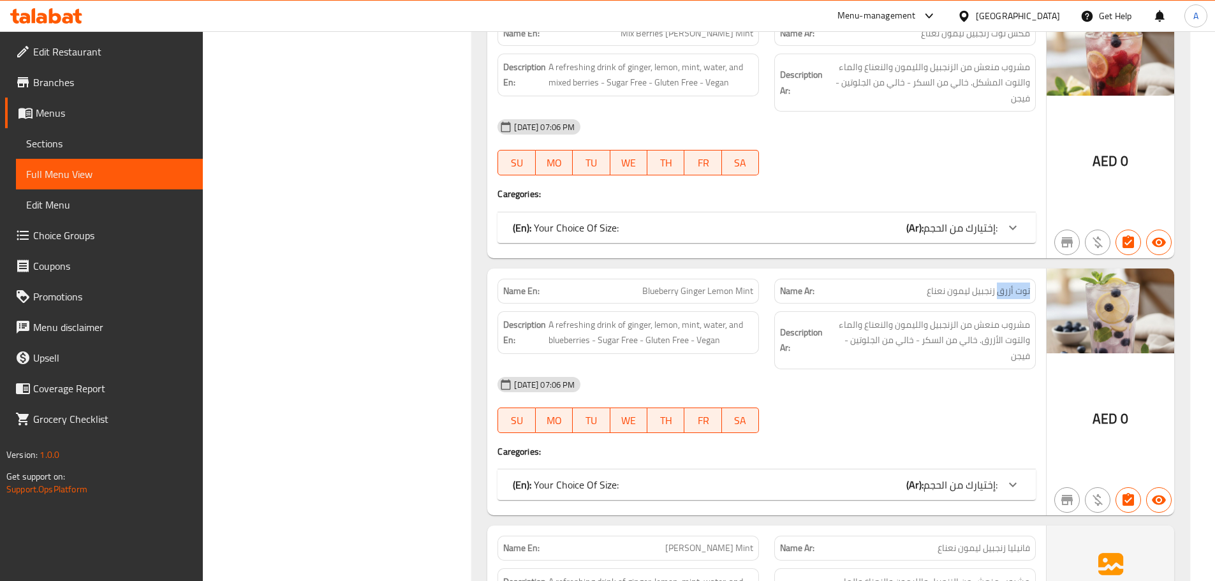
drag, startPoint x: 997, startPoint y: 292, endPoint x: 1040, endPoint y: 287, distance: 43.0
click at [1040, 287] on div "Name Ar: توت أزرق زنجبيل ليمون نعناع" at bounding box center [905, 291] width 277 height 40
copy span "توت أزرق"
click at [650, 137] on div "[DATE] 07:06 PM" at bounding box center [767, 127] width 554 height 31
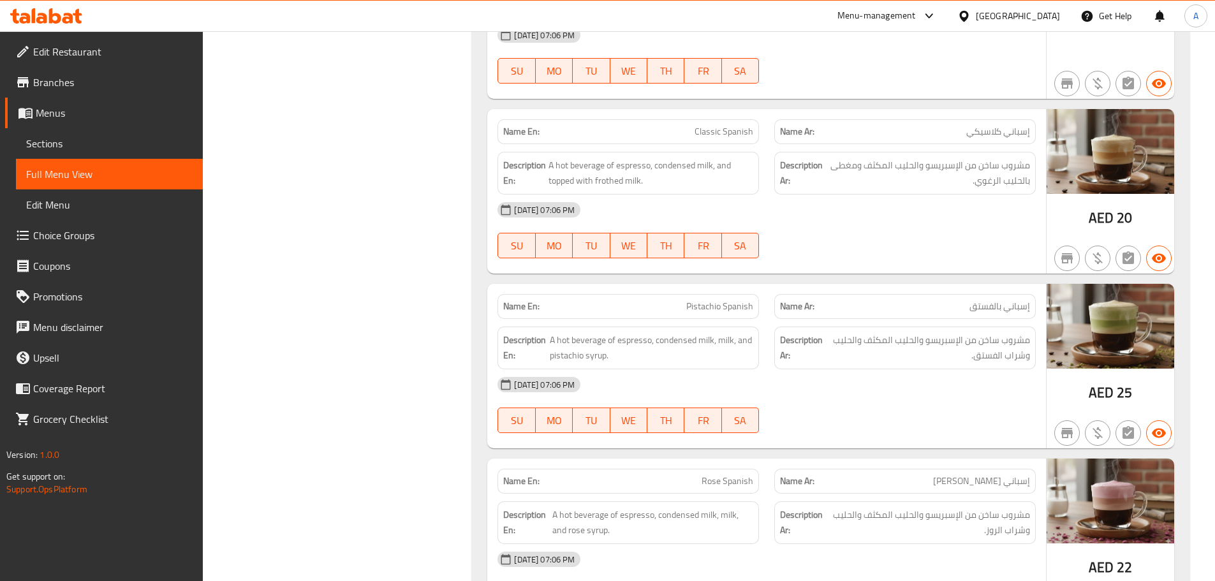
click at [660, 158] on span "A hot beverage of espresso, condensed milk, and topped with frothed milk." at bounding box center [651, 173] width 205 height 31
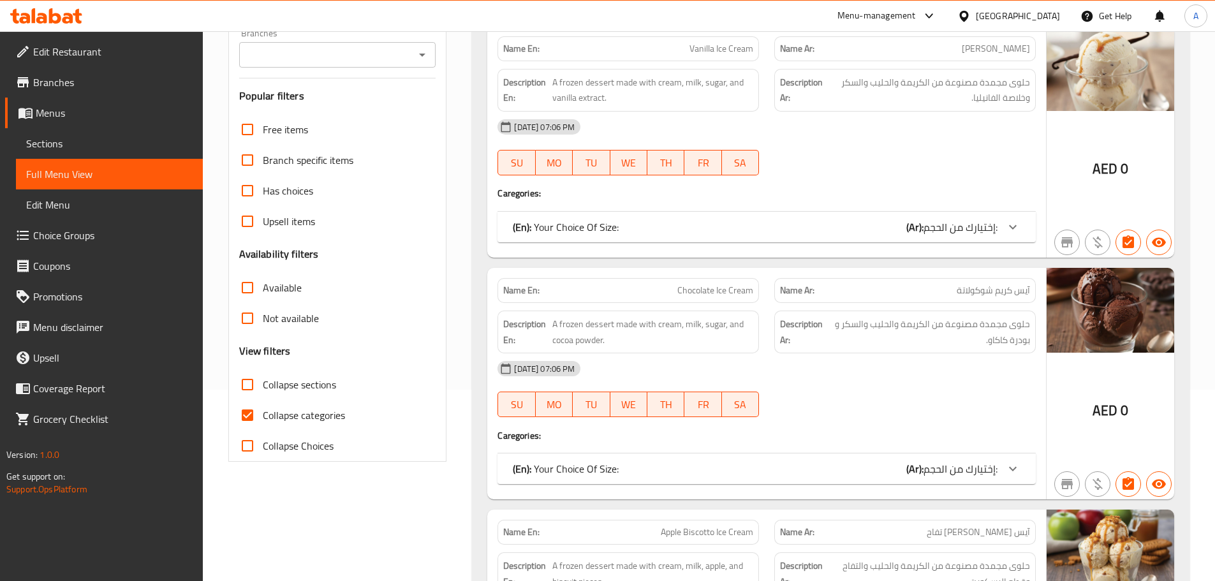
click at [976, 285] on span "آيس كريم شوكولاتة" at bounding box center [993, 290] width 73 height 13
copy span "شوكولاتة"
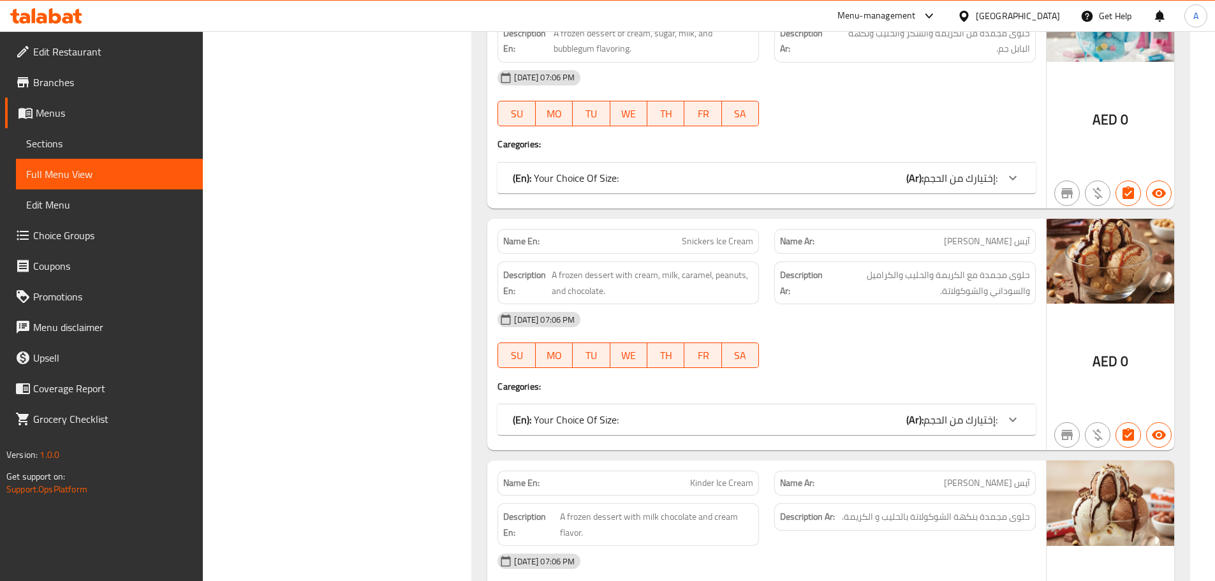
click at [701, 144] on h4 "Caregories:" at bounding box center [767, 144] width 538 height 13
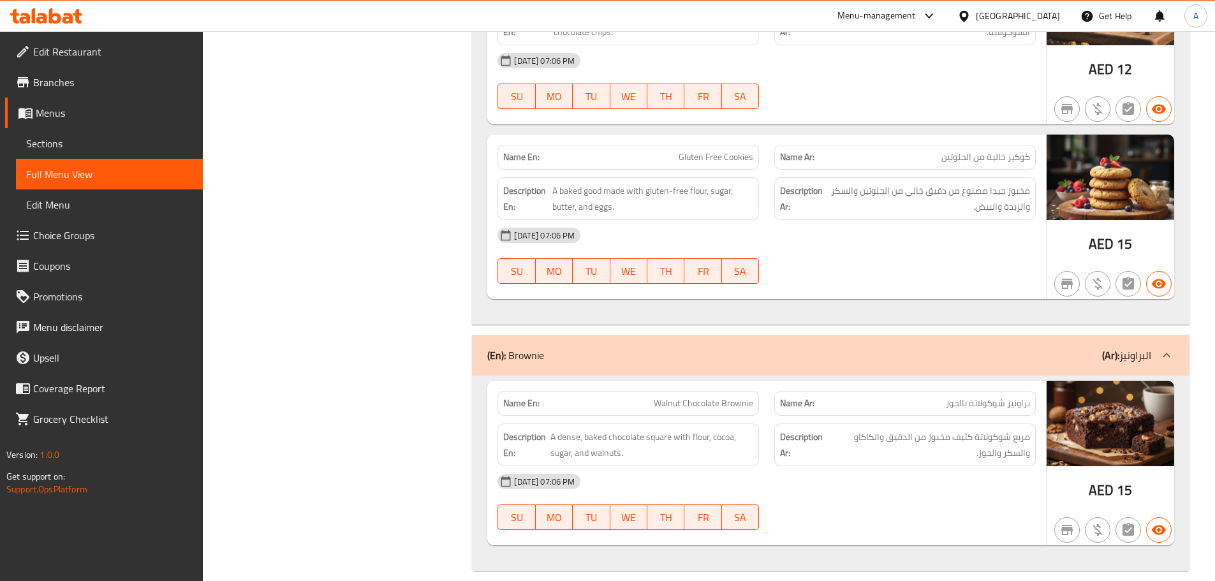
type button "4"
click at [651, 84] on button "TH" at bounding box center [666, 97] width 37 height 26
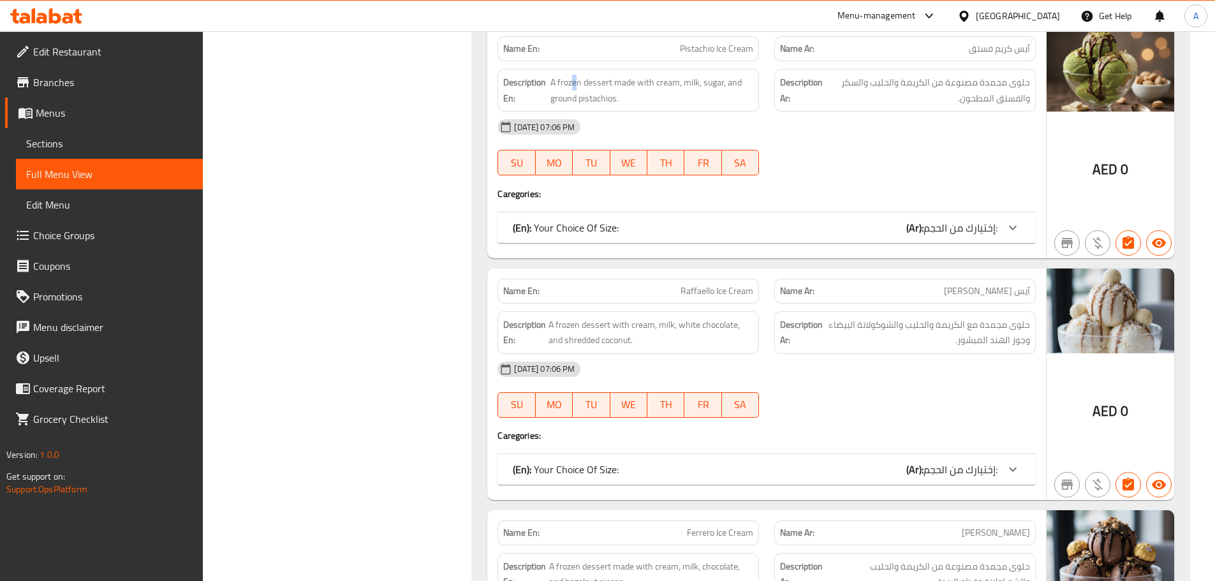
click at [575, 87] on span "A frozen dessert made with cream, milk, sugar, and ground pistachios." at bounding box center [653, 90] width 204 height 31
click at [590, 92] on span "A frozen dessert made with cream, milk, sugar, and ground pistachios." at bounding box center [653, 90] width 204 height 31
click at [693, 103] on span "A frozen dessert made with cream, milk, sugar, and ground pistachios." at bounding box center [653, 90] width 204 height 31
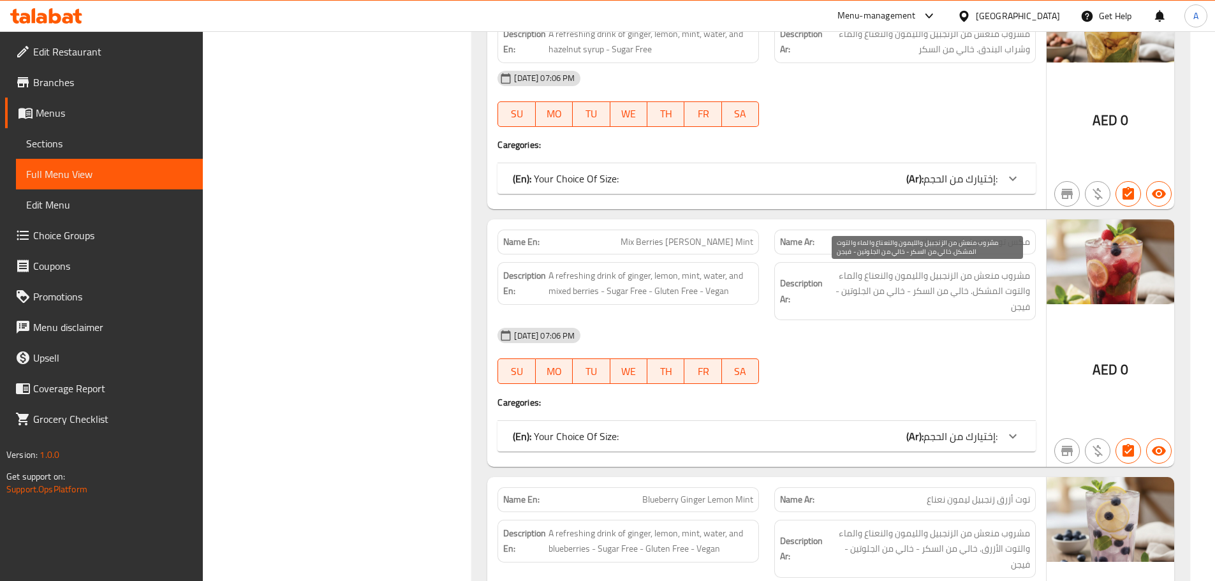
click at [1027, 305] on span "مشروب منعش من الزنجبيل والليمون والنعناع والماء والتوت المشكل. خالي من السكر - …" at bounding box center [928, 291] width 205 height 47
copy span "فيجن"
click at [1025, 309] on span "مشروب منعش من الزنجبيل والليمون والنعناع والماء والتوت المشكل. خالي من السكر - …" at bounding box center [928, 291] width 205 height 47
drag, startPoint x: 1025, startPoint y: 309, endPoint x: 974, endPoint y: 304, distance: 51.2
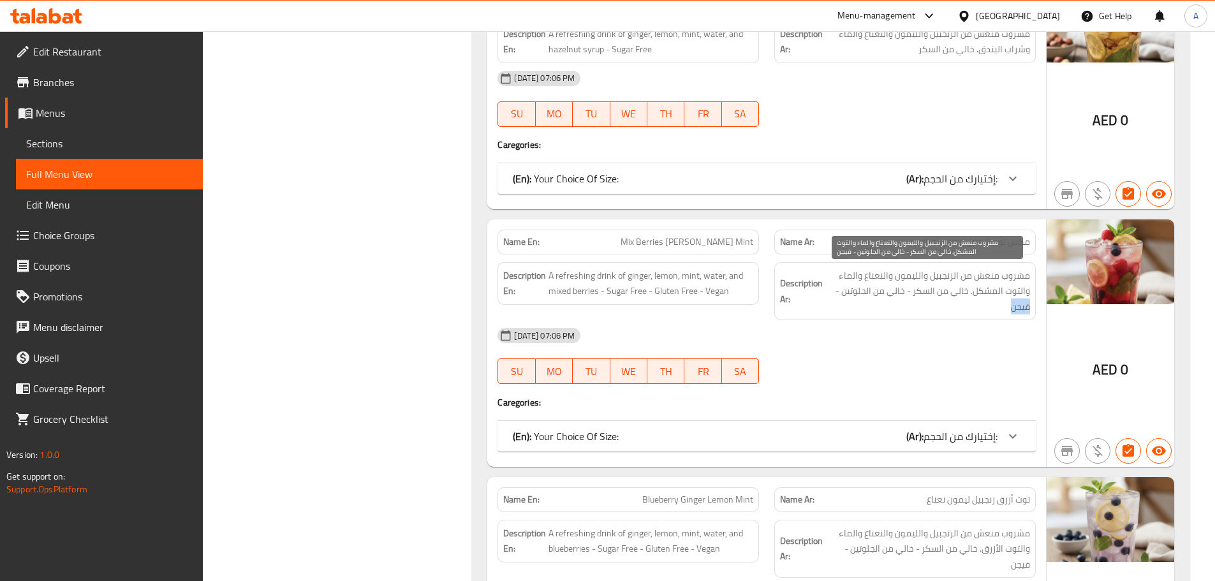
click at [1024, 309] on span "مشروب منعش من الزنجبيل والليمون والنعناع والماء والتوت المشكل. خالي من السكر - …" at bounding box center [928, 291] width 205 height 47
copy span "فيجن"
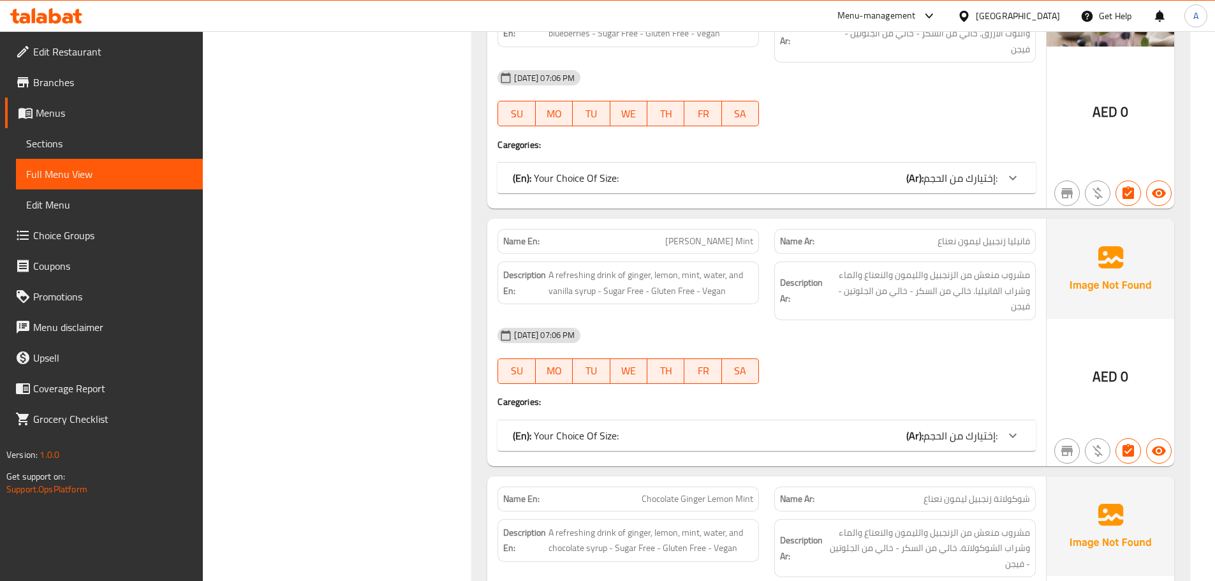
click at [635, 96] on div "SU MO TU WE TH FR SA" at bounding box center [628, 113] width 277 height 41
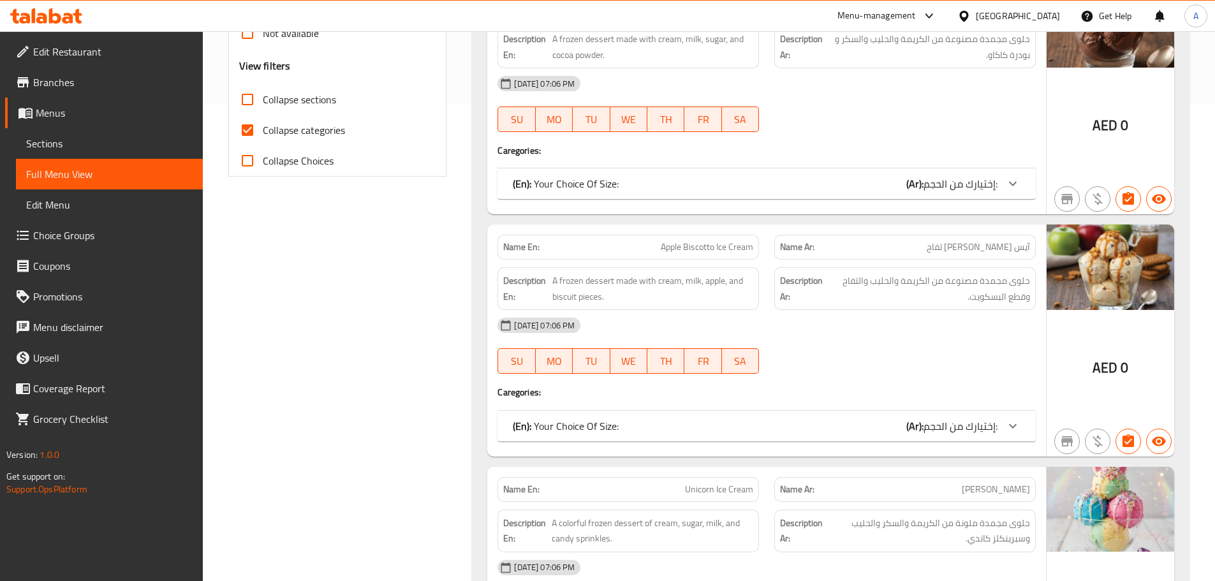
scroll to position [0, 0]
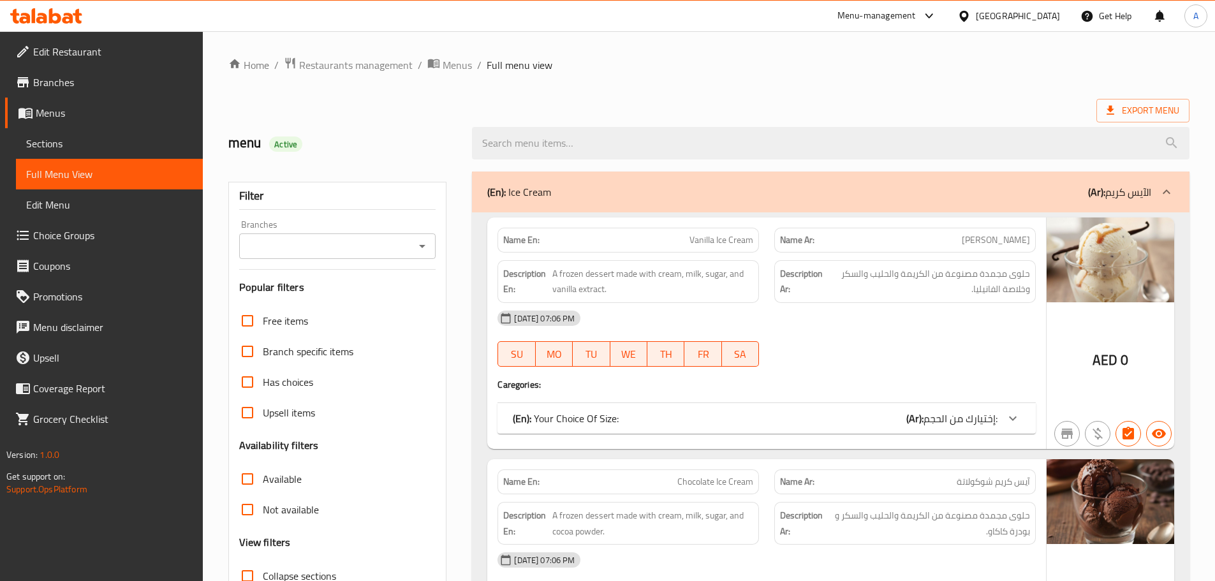
drag, startPoint x: 865, startPoint y: 175, endPoint x: 861, endPoint y: 164, distance: 11.5
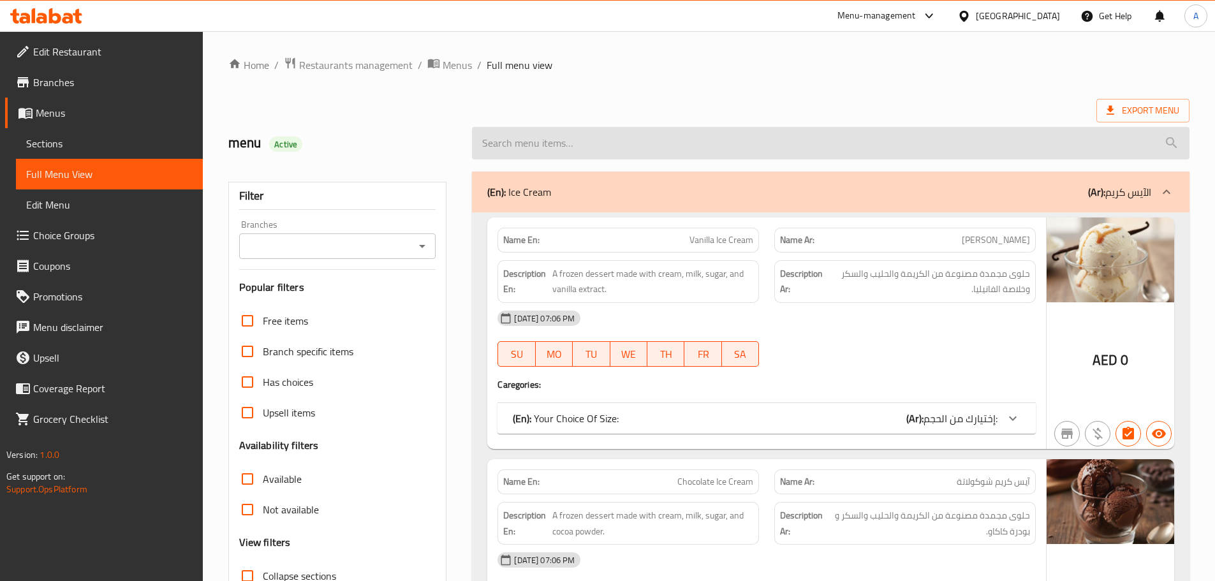
click at [846, 144] on input "search" at bounding box center [831, 143] width 718 height 33
paste input "Classic Yogurt Frozen"
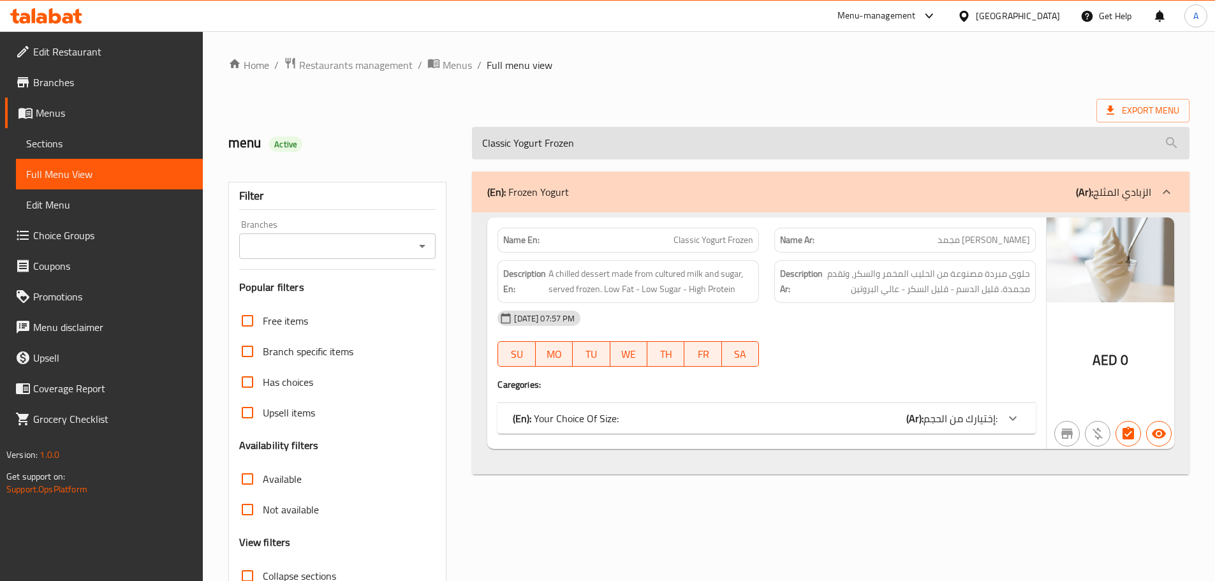
click at [633, 142] on input "Classic Yogurt Frozen" at bounding box center [831, 143] width 718 height 33
paste input "Fruit Frozen Yogurt."
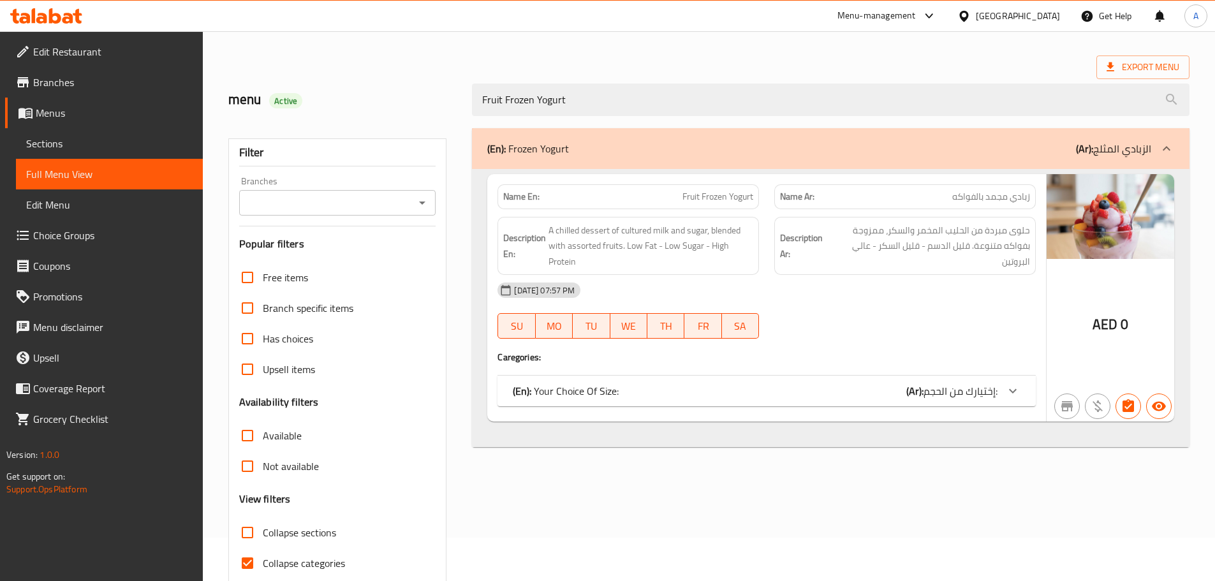
scroll to position [64, 0]
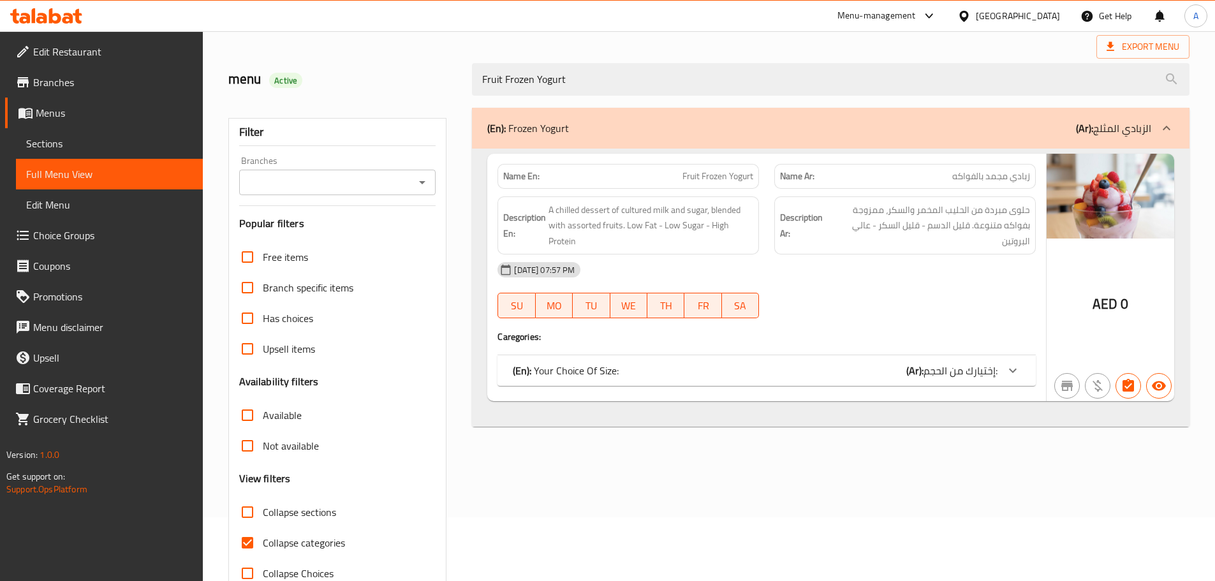
type input "Fruit Frozen Yogurt"
click at [743, 258] on div "[DATE] 07:57 PM" at bounding box center [767, 270] width 554 height 31
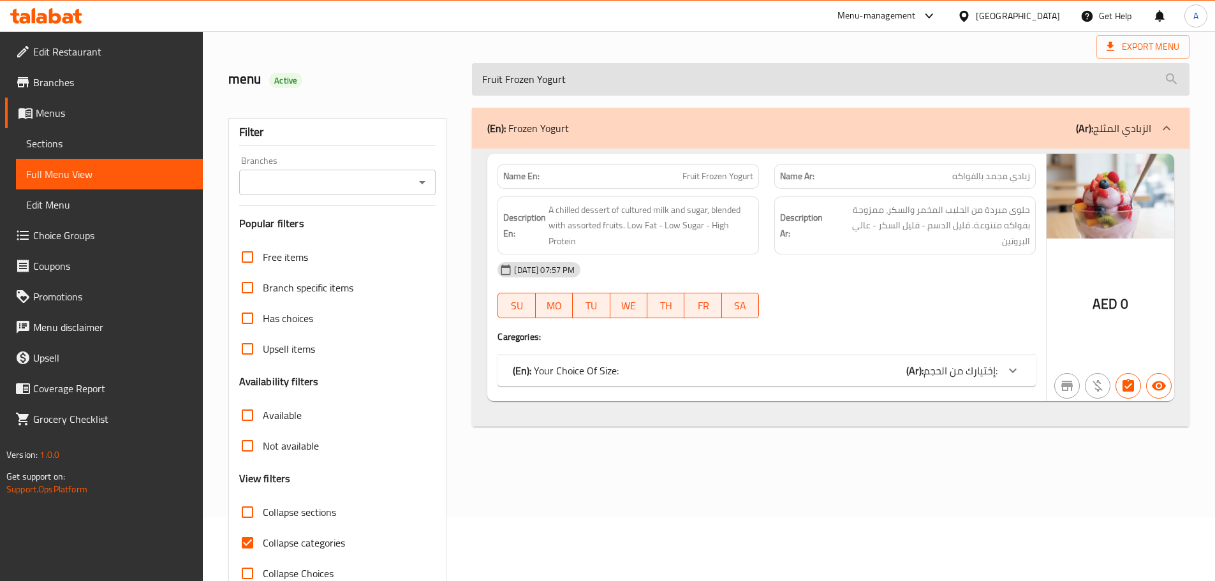
click at [644, 71] on input "Fruit Frozen Yogurt" at bounding box center [831, 79] width 718 height 33
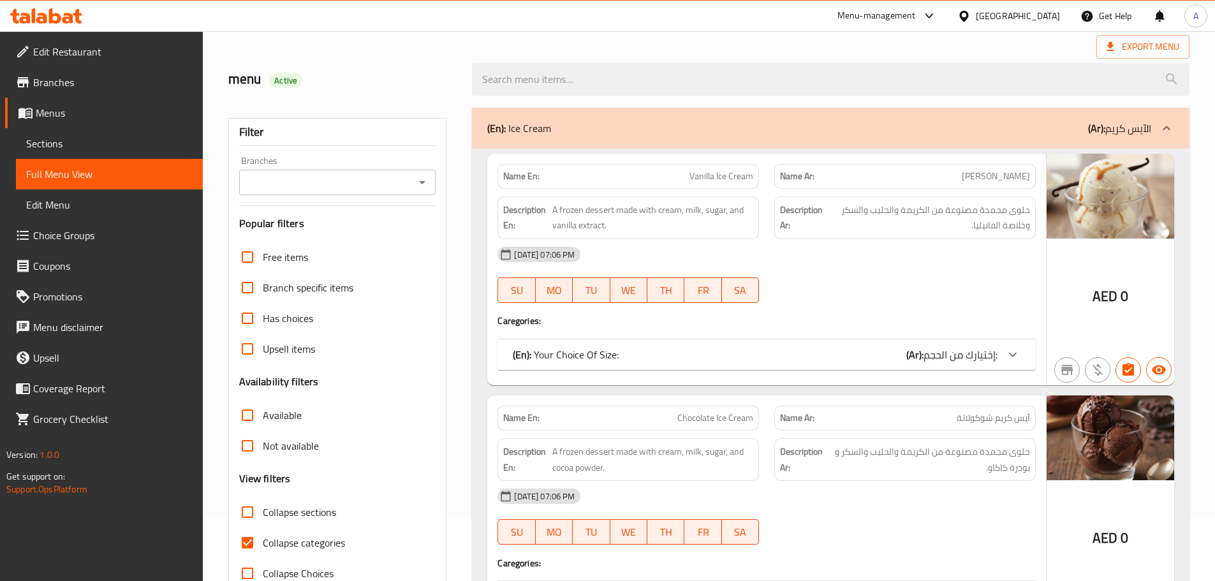
scroll to position [191, 0]
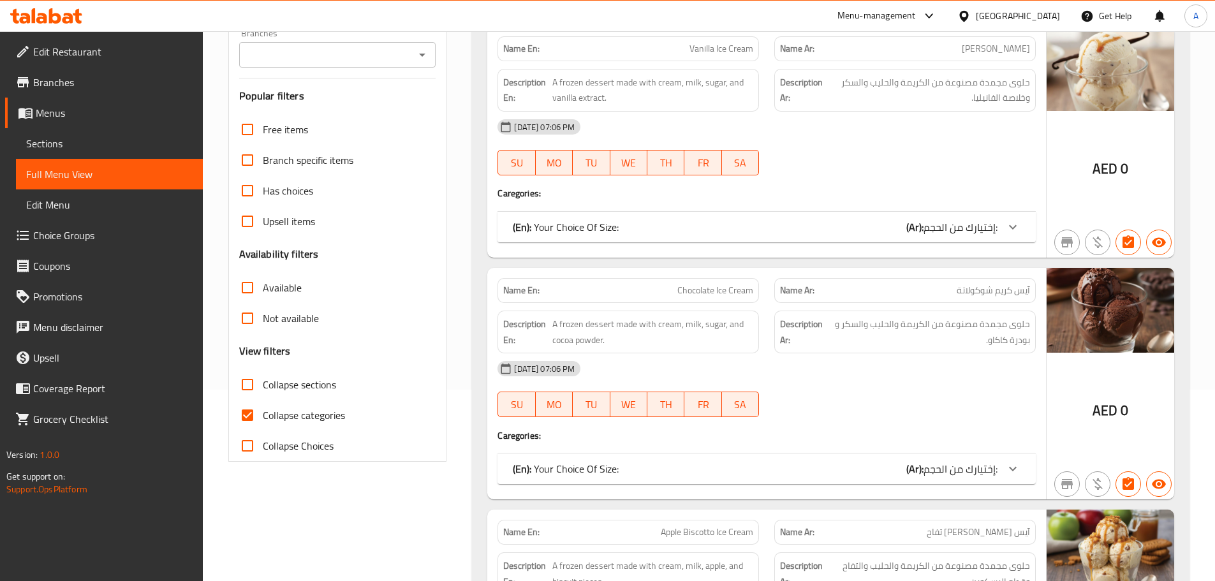
click at [255, 410] on input "Collapse categories" at bounding box center [247, 415] width 31 height 31
checkbox input "false"
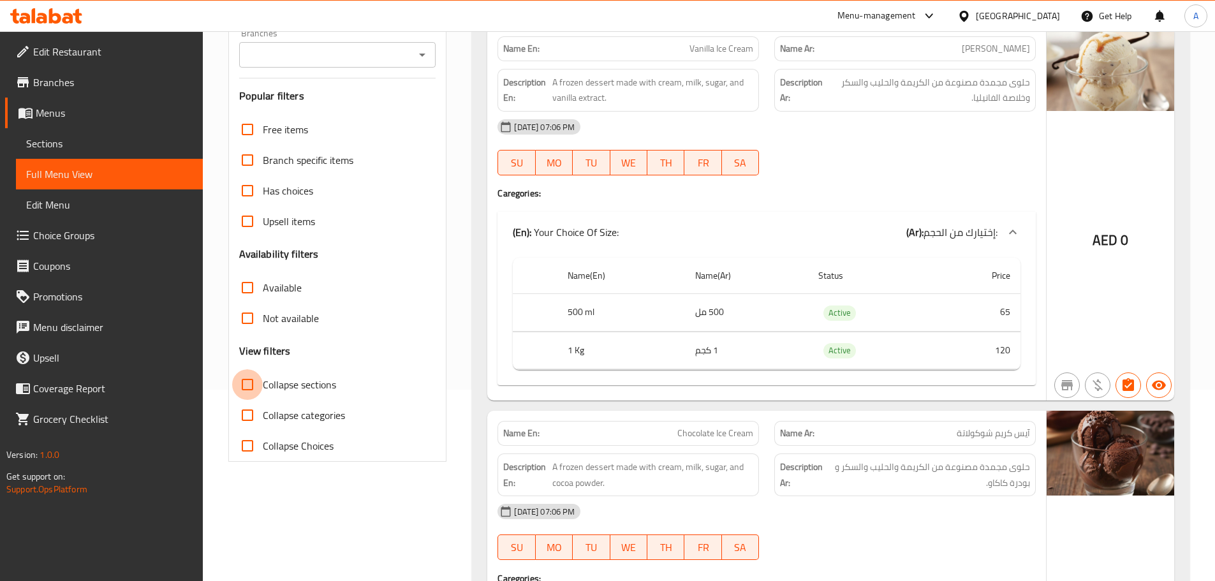
drag, startPoint x: 239, startPoint y: 383, endPoint x: 347, endPoint y: 349, distance: 113.0
click at [240, 383] on input "Collapse sections" at bounding box center [247, 384] width 31 height 31
checkbox input "true"
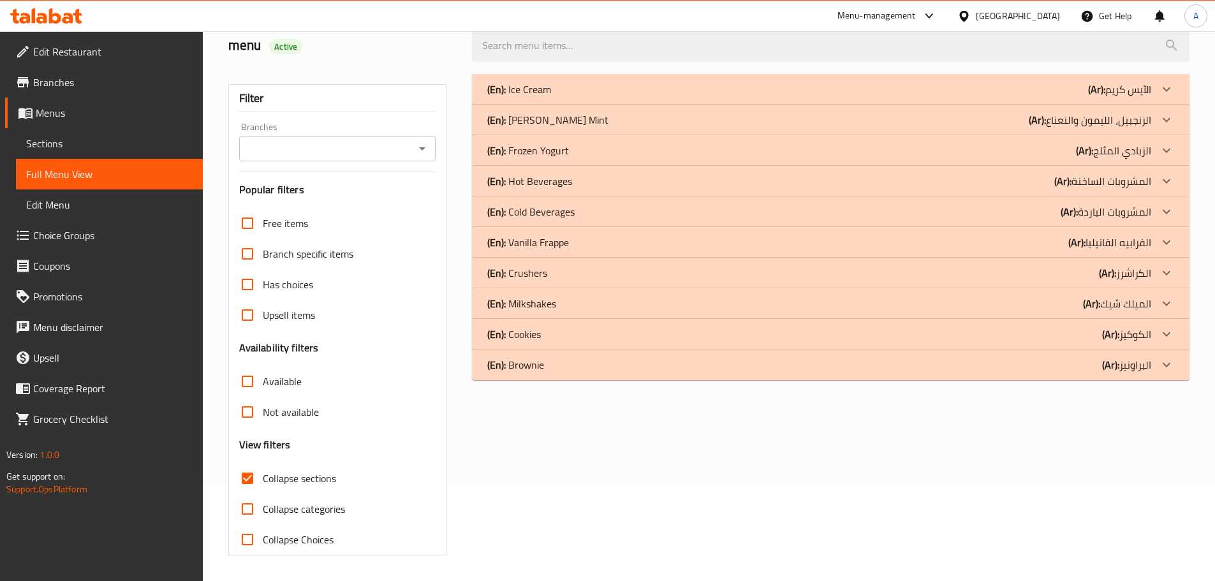
scroll to position [98, 0]
click at [551, 95] on p "(En): Ice Cream" at bounding box center [519, 89] width 64 height 15
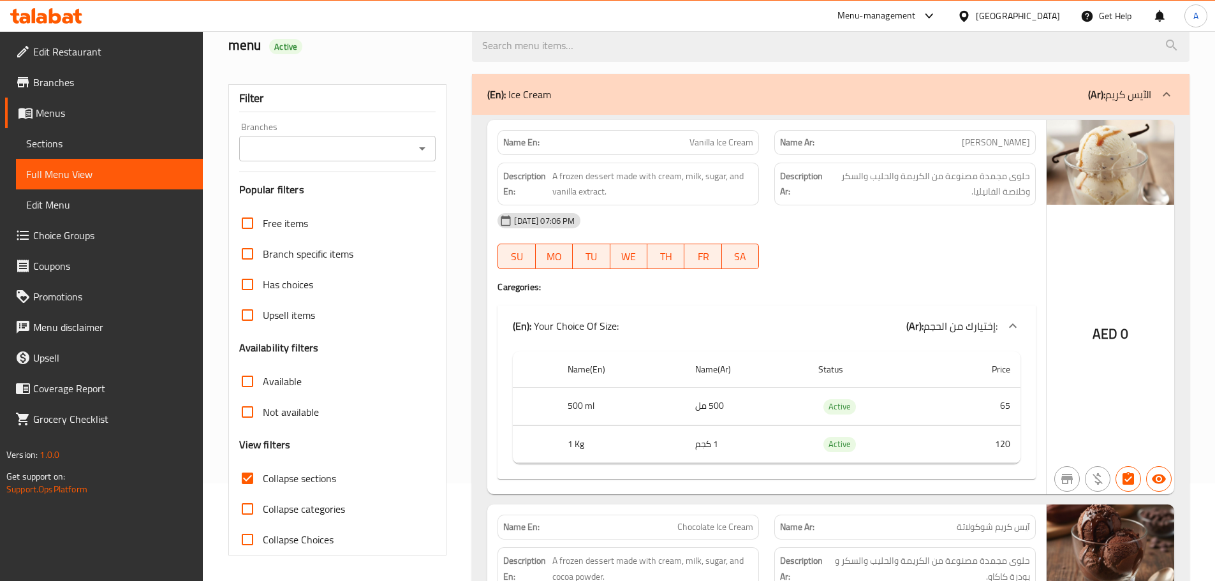
click at [577, 392] on th "500 ml" at bounding box center [621, 407] width 127 height 38
copy th "500 ml"
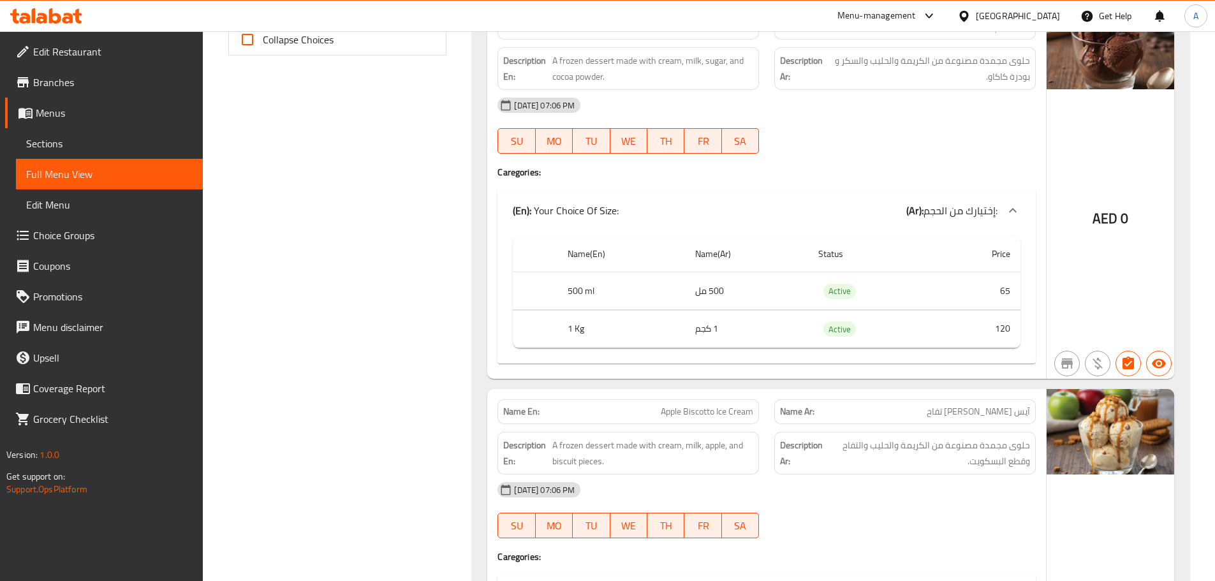
click at [727, 295] on td "500 مل" at bounding box center [746, 291] width 123 height 38
copy td "500 مل"
click at [568, 326] on th "1 Kg" at bounding box center [621, 329] width 127 height 38
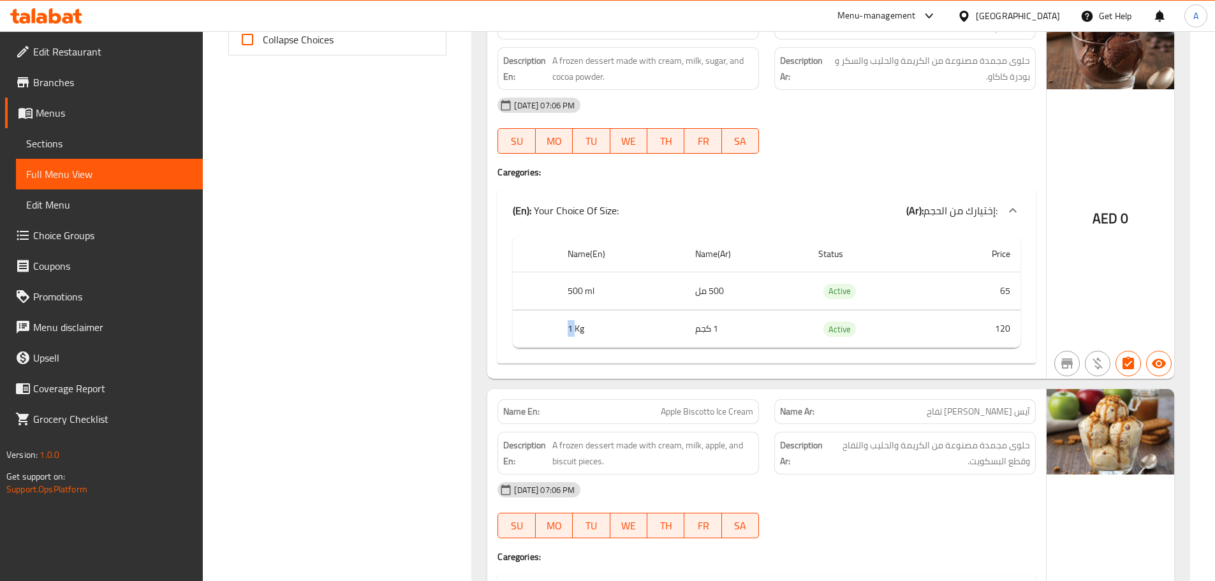
click at [568, 326] on th "1 Kg" at bounding box center [621, 329] width 127 height 38
copy th "1 Kg"
click at [745, 301] on td "500 مل" at bounding box center [746, 291] width 123 height 38
click at [744, 304] on td "500 مل" at bounding box center [746, 291] width 123 height 38
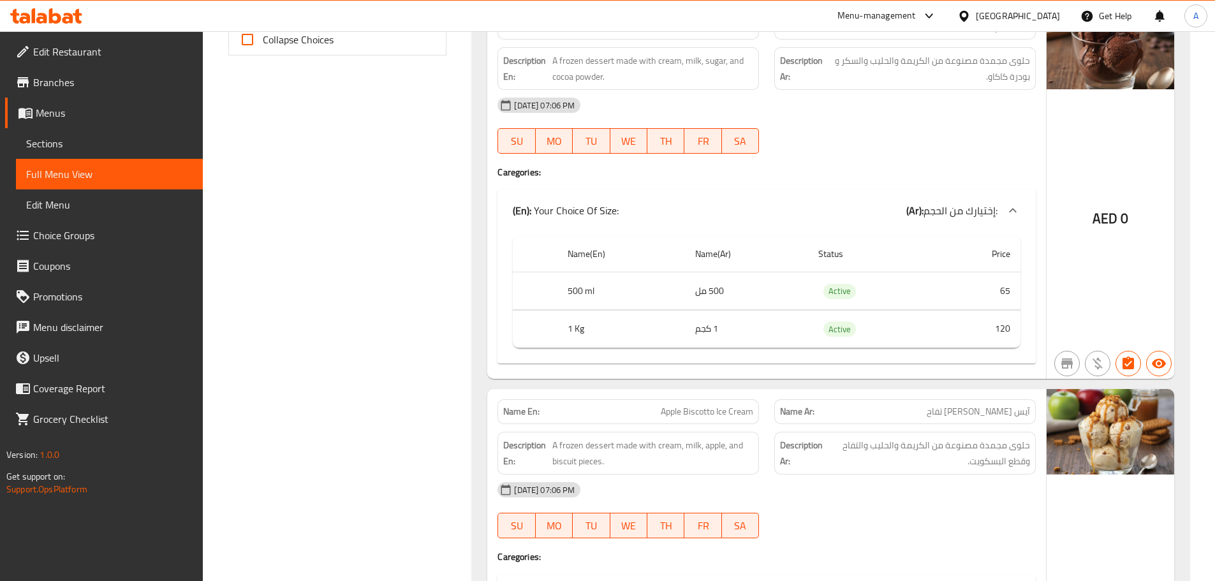
click at [739, 328] on td "1 كجم" at bounding box center [746, 329] width 123 height 38
click at [739, 327] on td "1 كجم" at bounding box center [746, 329] width 123 height 38
copy td "1 كجم"
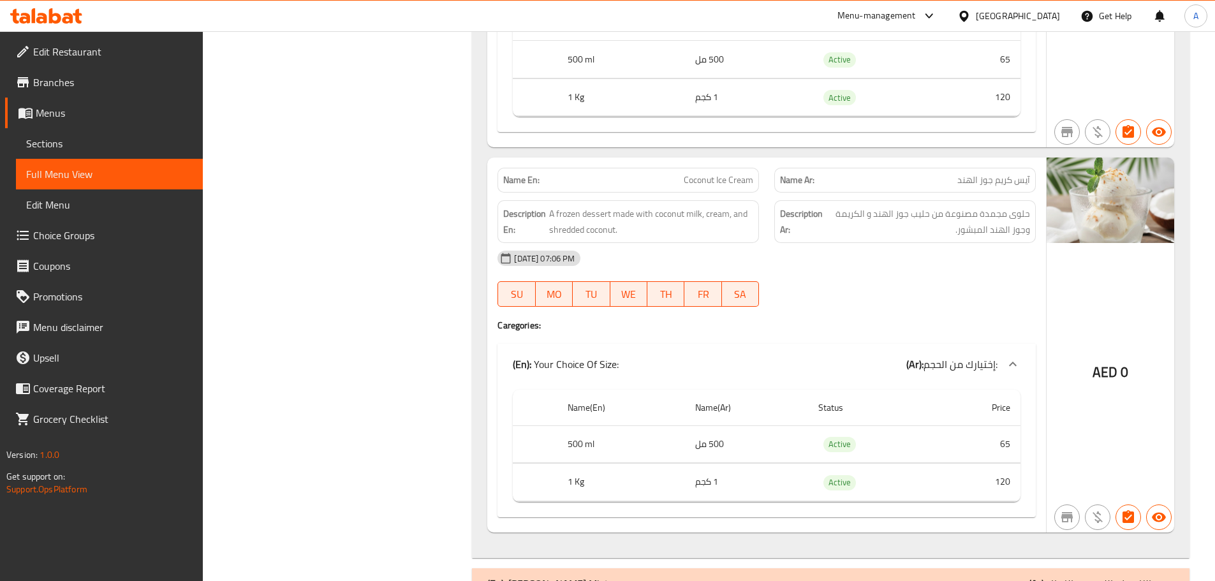
scroll to position [7405, 0]
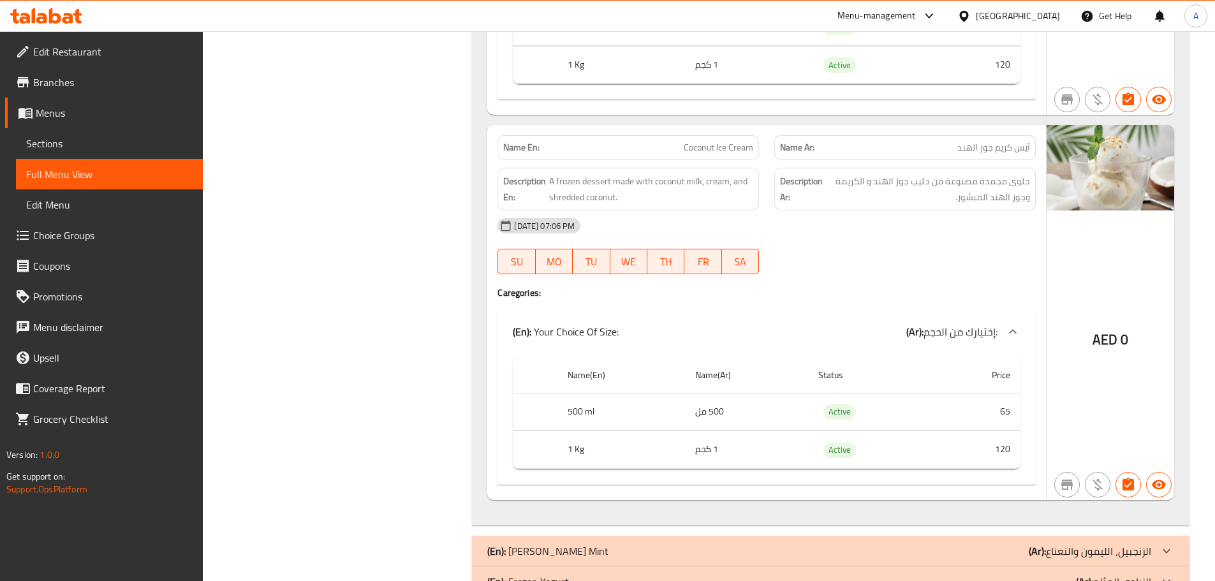
click at [575, 408] on th "500 ml" at bounding box center [621, 412] width 127 height 38
copy th "500 ml"
click at [714, 407] on td "500 مل" at bounding box center [746, 412] width 123 height 38
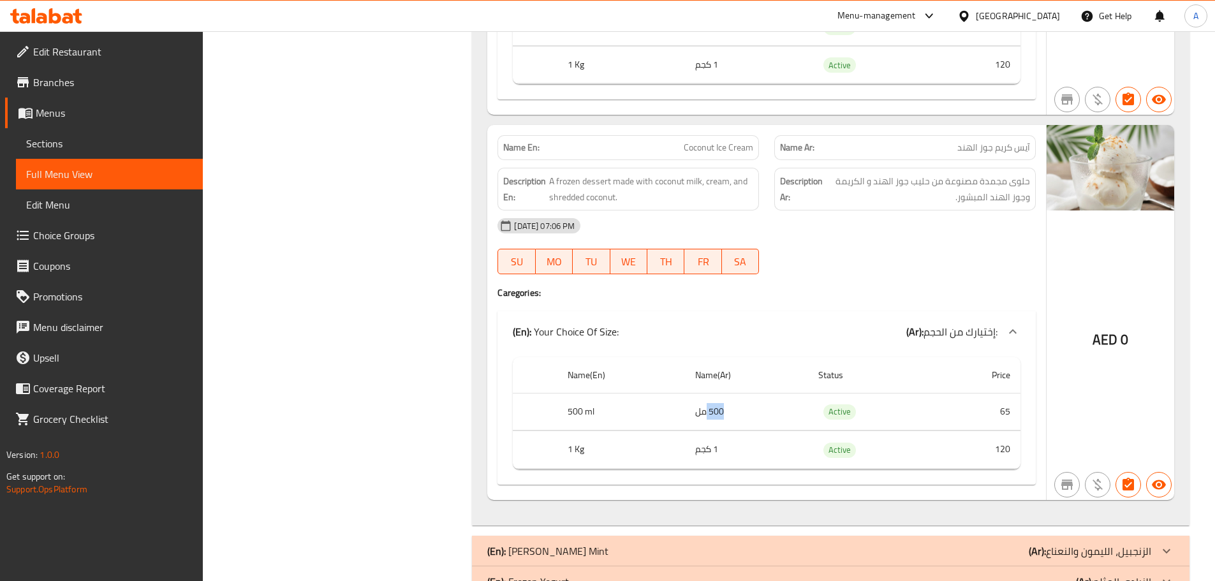
click at [714, 407] on td "500 مل" at bounding box center [746, 412] width 123 height 38
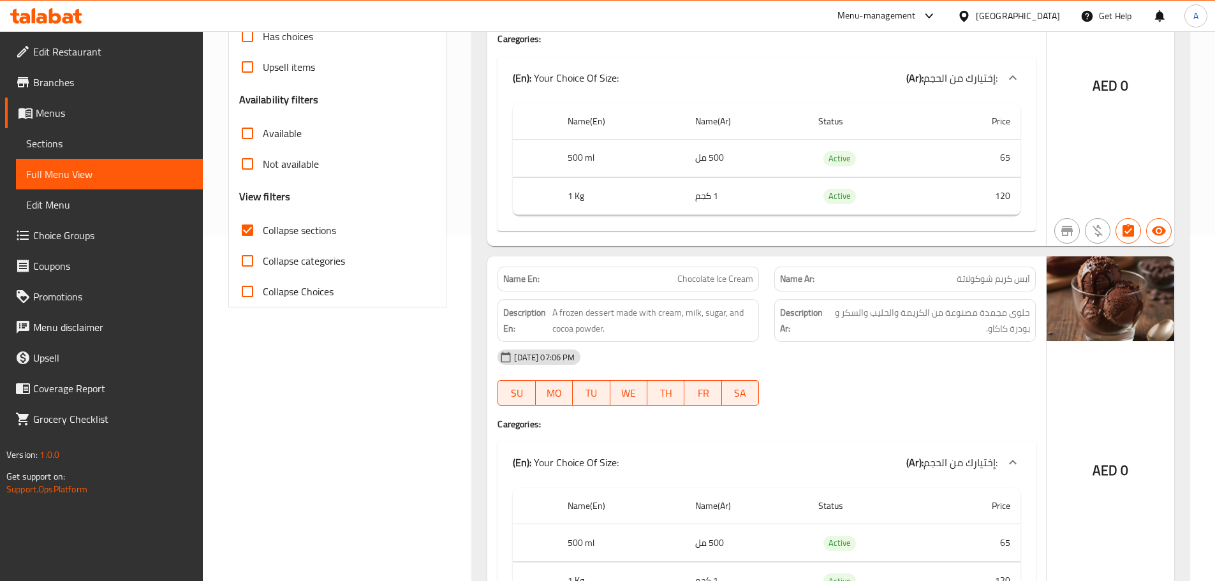
scroll to position [332, 0]
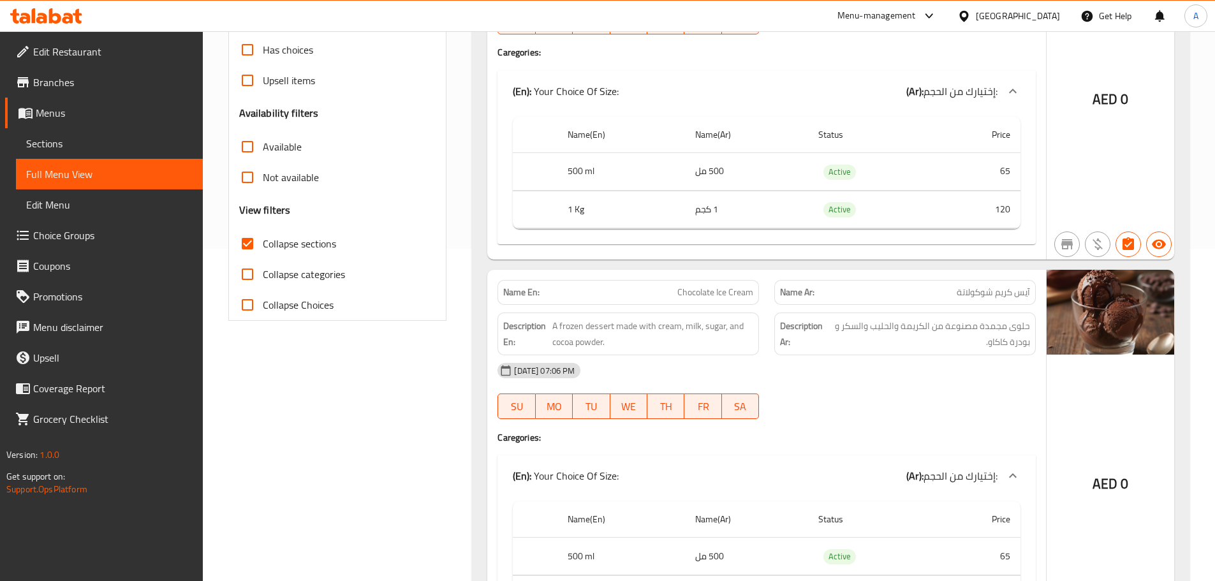
drag, startPoint x: 576, startPoint y: 187, endPoint x: 576, endPoint y: 205, distance: 17.9
click at [576, 189] on th "500 ml" at bounding box center [621, 172] width 127 height 38
click at [576, 205] on th "1 Kg" at bounding box center [621, 210] width 127 height 38
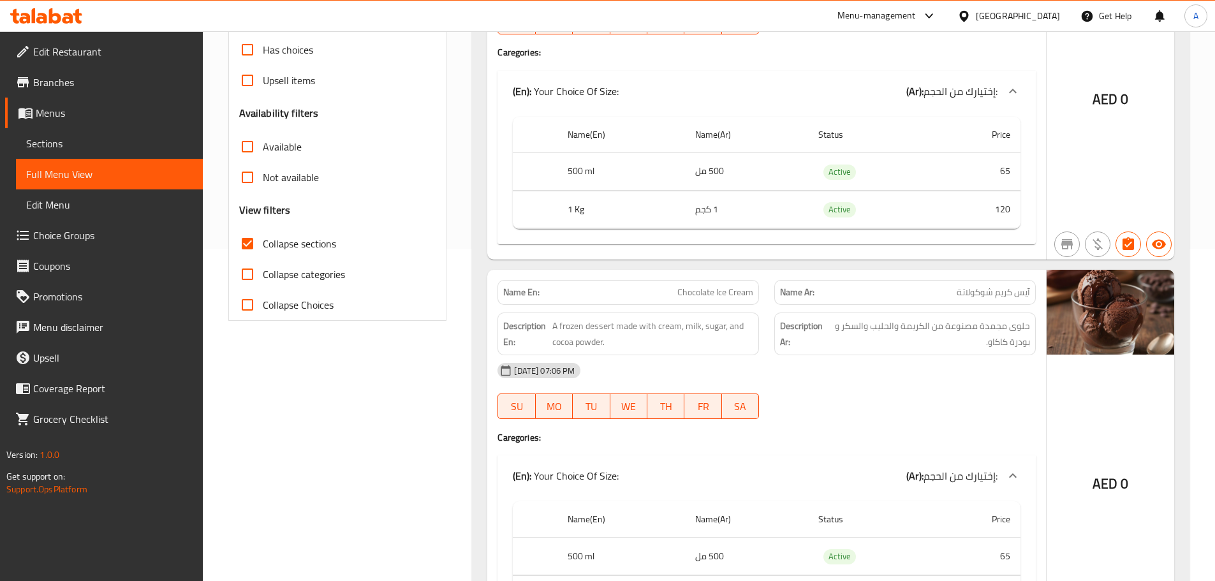
click at [706, 207] on td "1 كجم" at bounding box center [746, 210] width 123 height 38
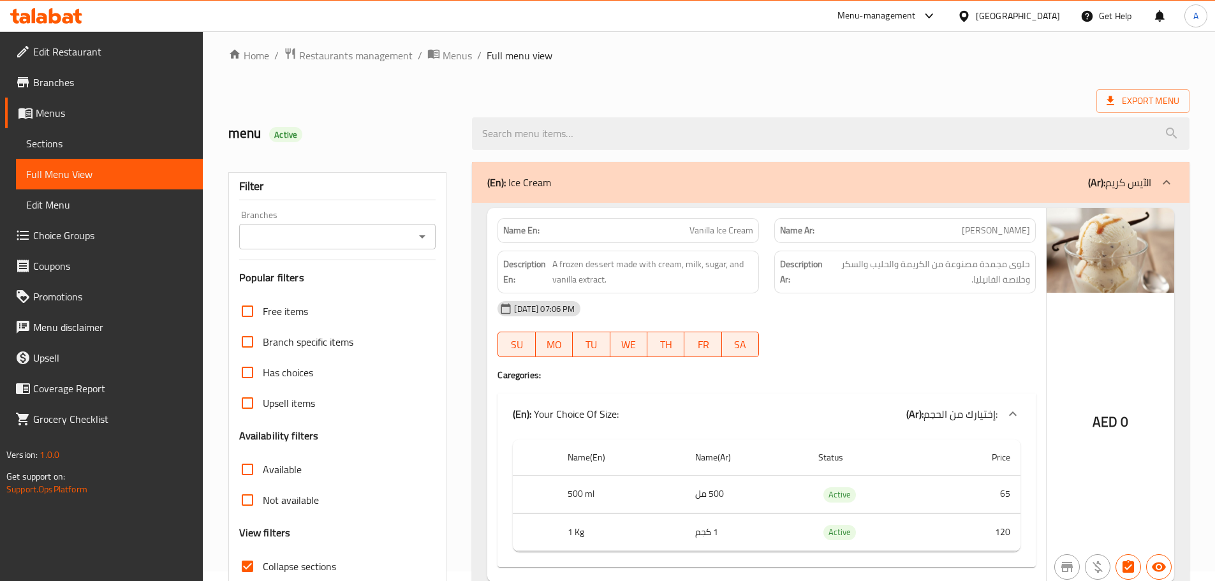
scroll to position [0, 0]
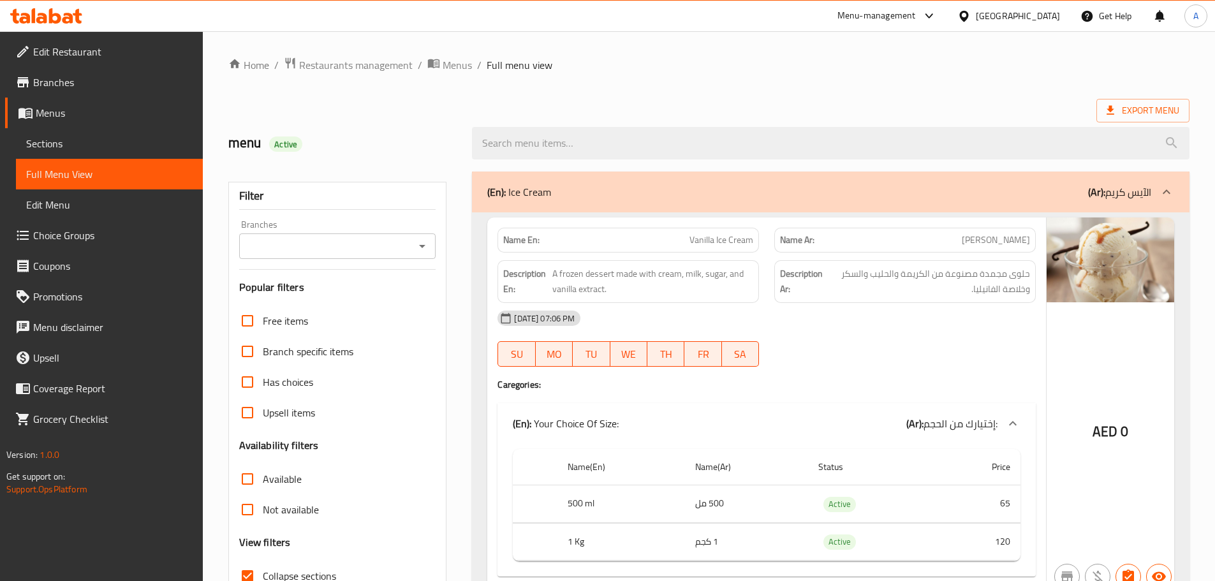
click at [520, 208] on div "(En): Ice Cream (Ar): الآيس كريم" at bounding box center [831, 192] width 718 height 41
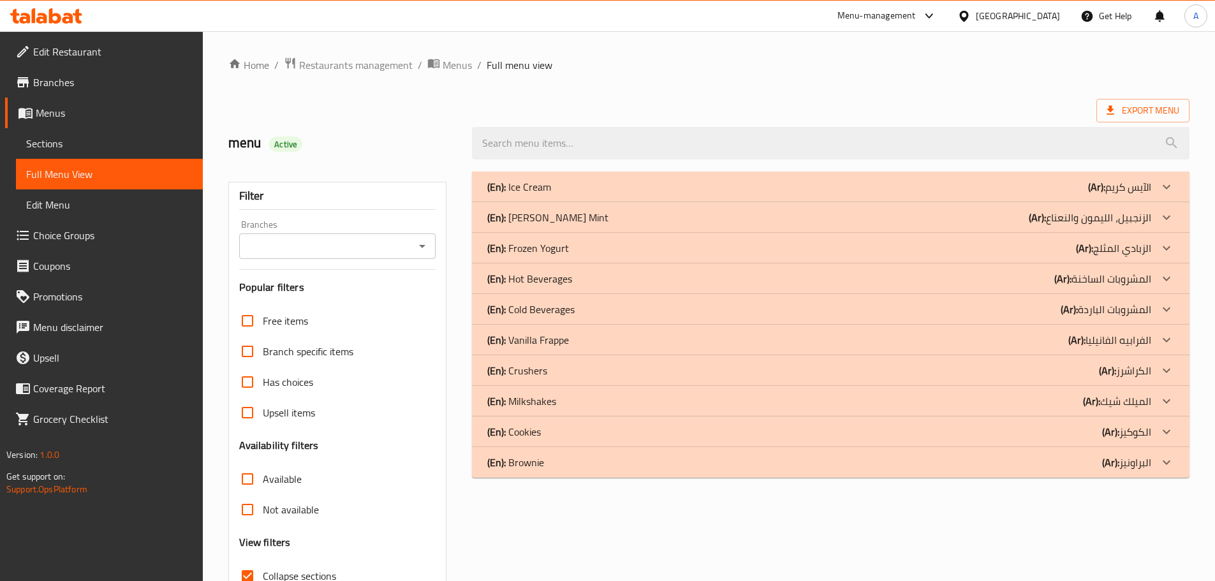
click at [524, 212] on p "(En): Ginger Lemon Mint" at bounding box center [547, 217] width 121 height 15
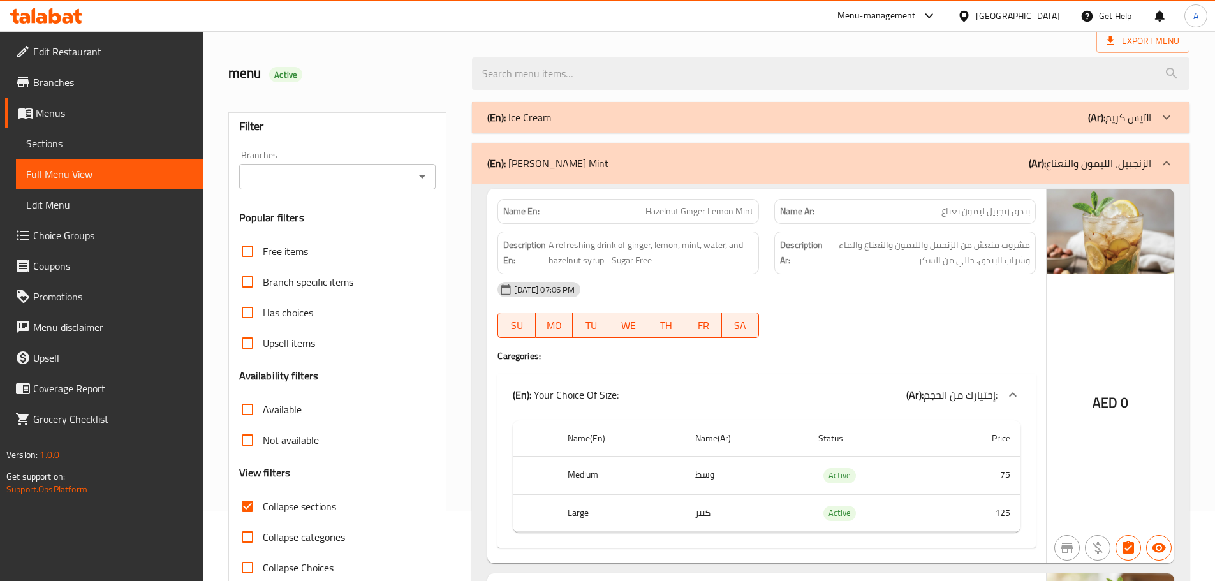
scroll to position [191, 0]
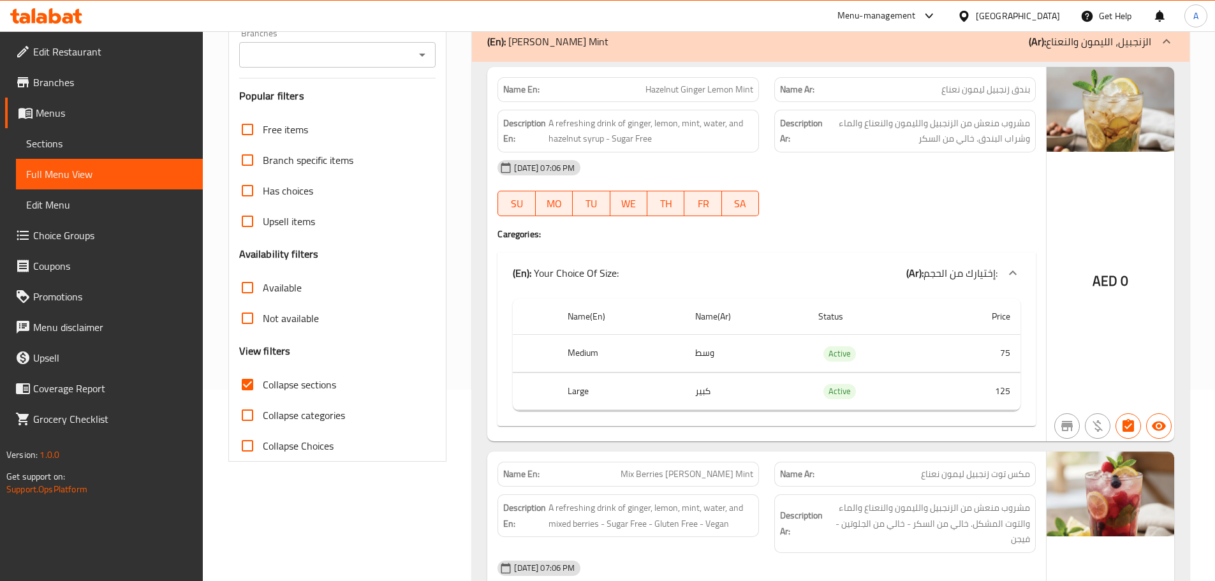
click at [581, 339] on th "Medium" at bounding box center [621, 354] width 127 height 38
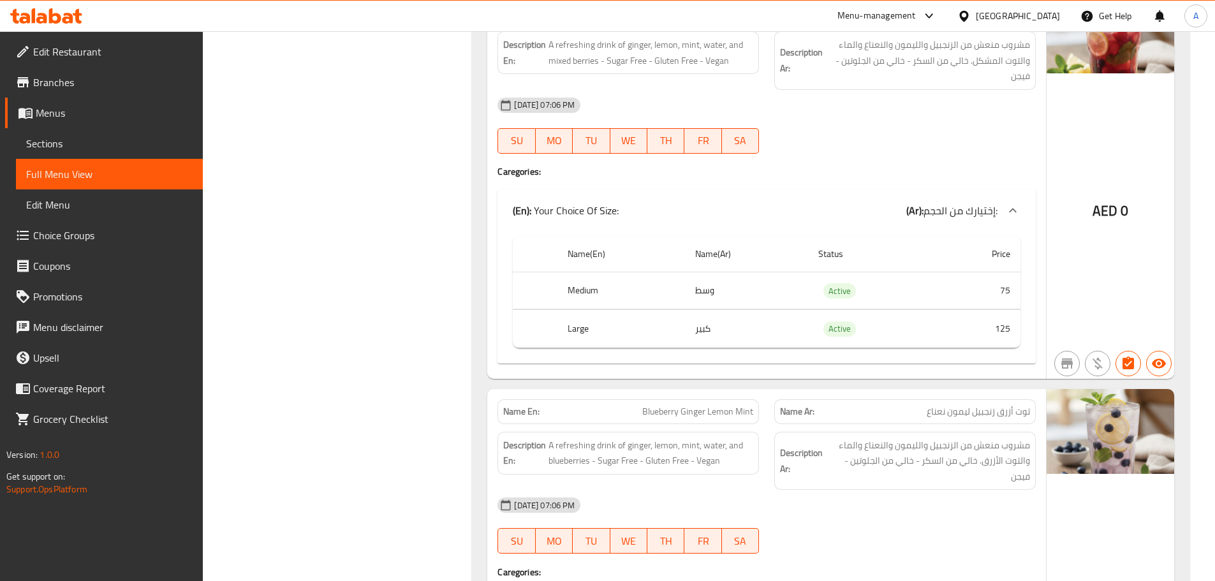
click at [709, 295] on td "وسط" at bounding box center [746, 291] width 123 height 38
click at [579, 326] on th "Large" at bounding box center [621, 329] width 127 height 38
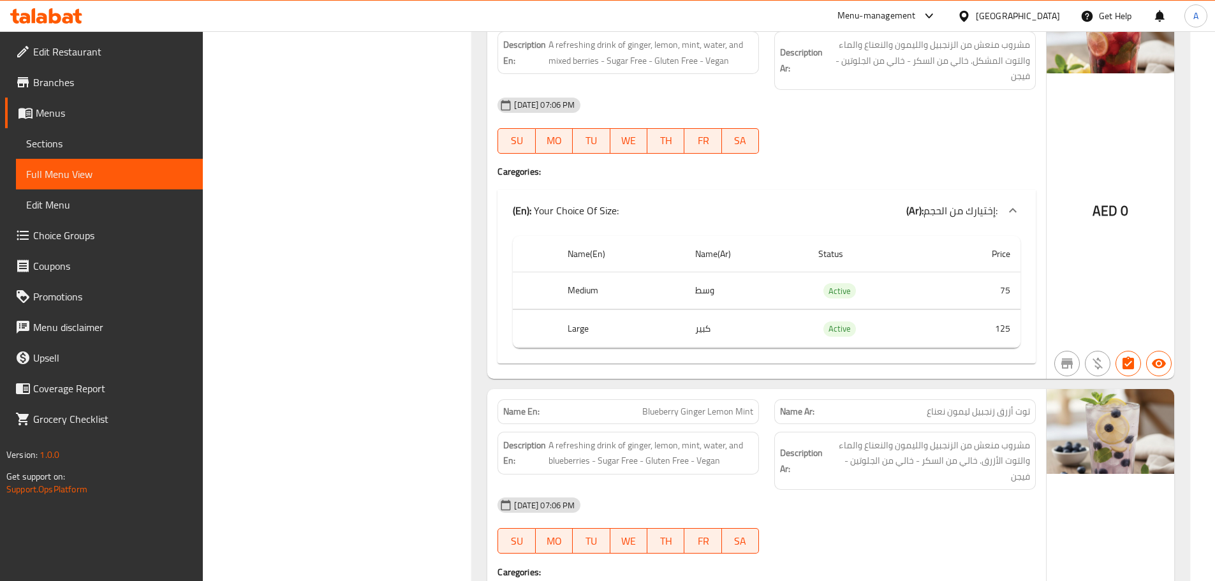
scroll to position [1093, 0]
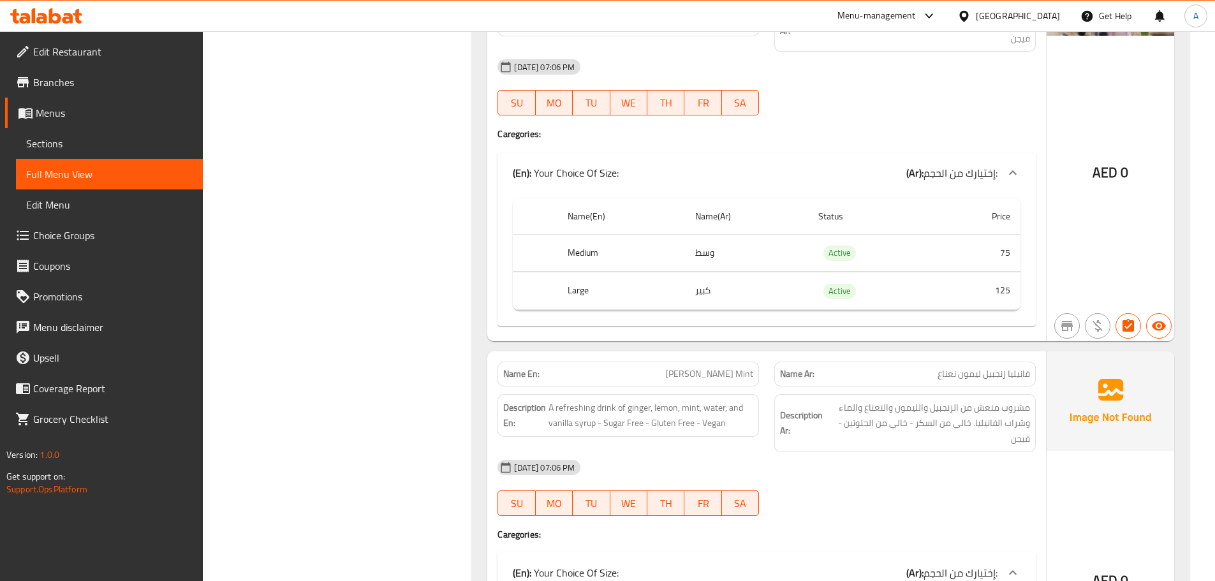
click at [715, 303] on td "كبير" at bounding box center [746, 291] width 123 height 38
click at [701, 293] on td "كبير" at bounding box center [746, 291] width 123 height 38
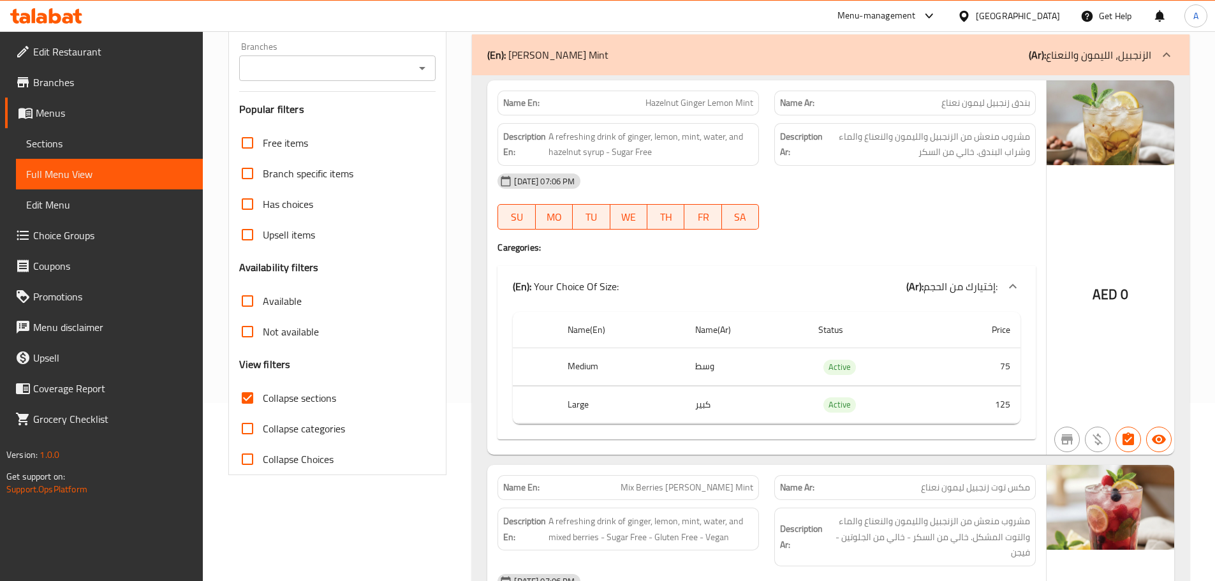
scroll to position [0, 0]
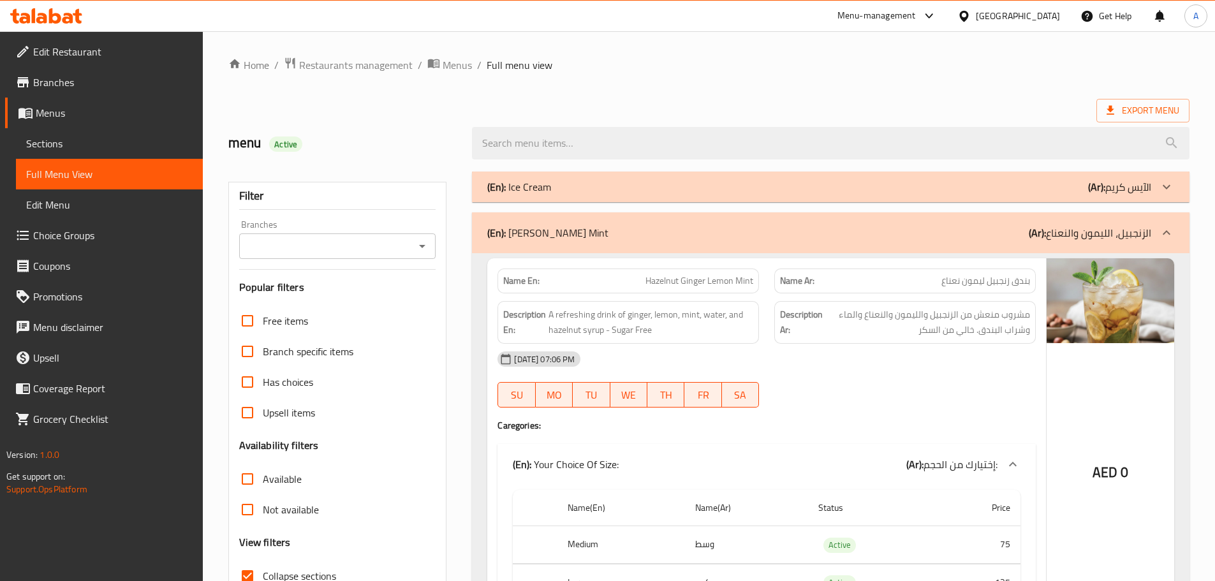
click at [1078, 252] on div "(En): Ginger Lemon Mint (Ar): الزنجبيل، الليمون والنعناع" at bounding box center [831, 232] width 718 height 41
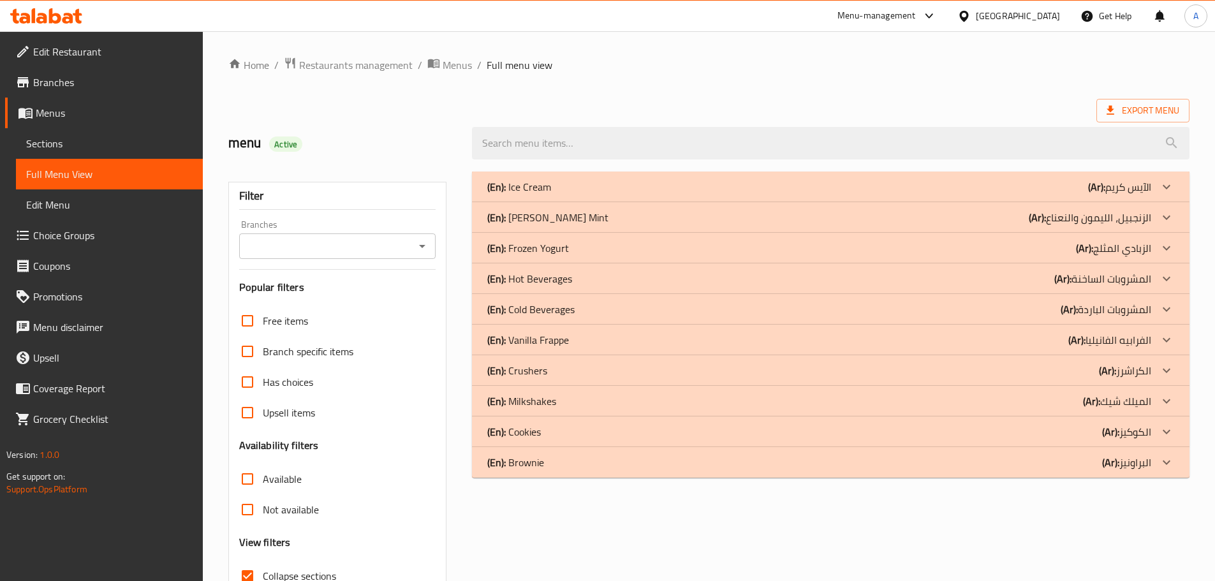
click at [1110, 242] on p "(Ar): الزبادي المثلج" at bounding box center [1113, 248] width 75 height 15
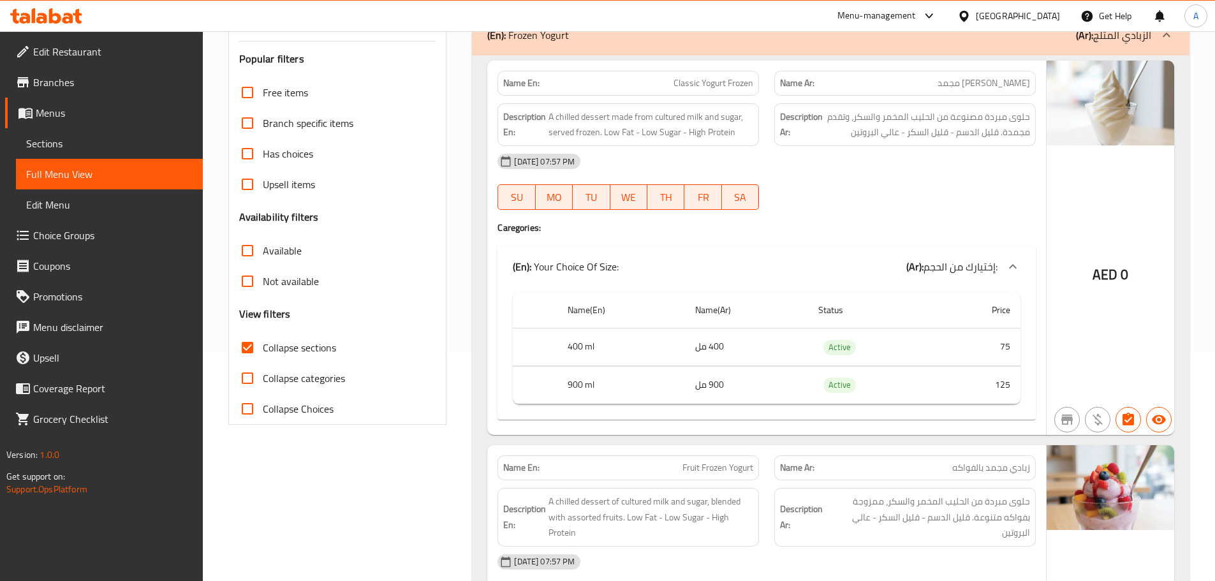
scroll to position [191, 0]
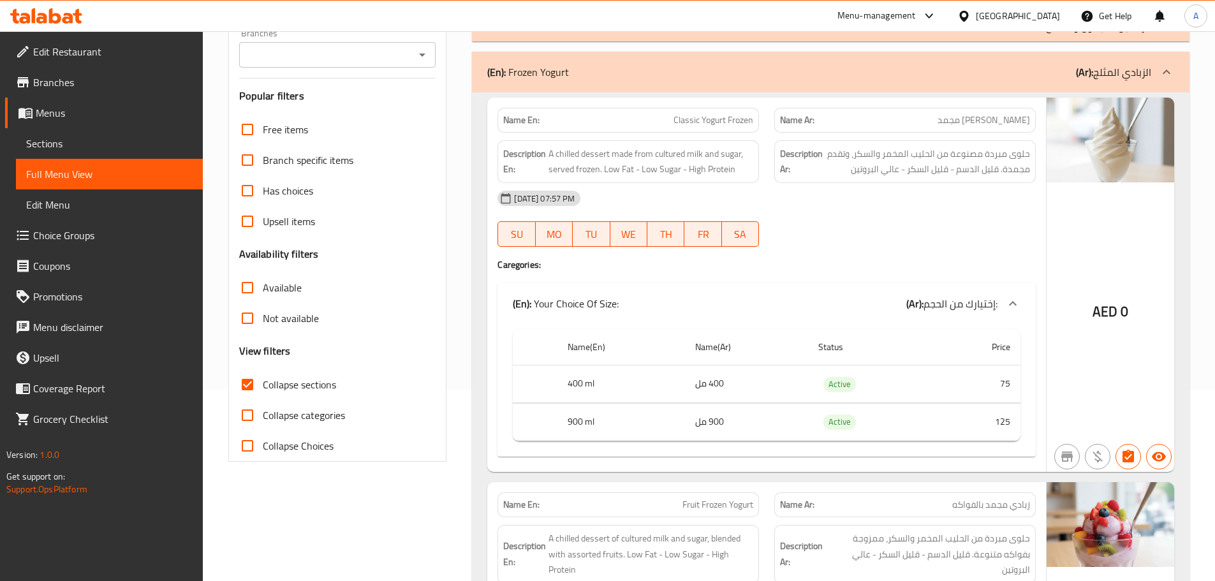
drag, startPoint x: 635, startPoint y: 101, endPoint x: 634, endPoint y: 82, distance: 19.2
click at [635, 101] on div "Name En: Classic Yogurt Frozen" at bounding box center [628, 120] width 277 height 40
click at [631, 78] on div "(En): Frozen Yogurt (Ar): الزبادي المثلج" at bounding box center [819, 71] width 664 height 15
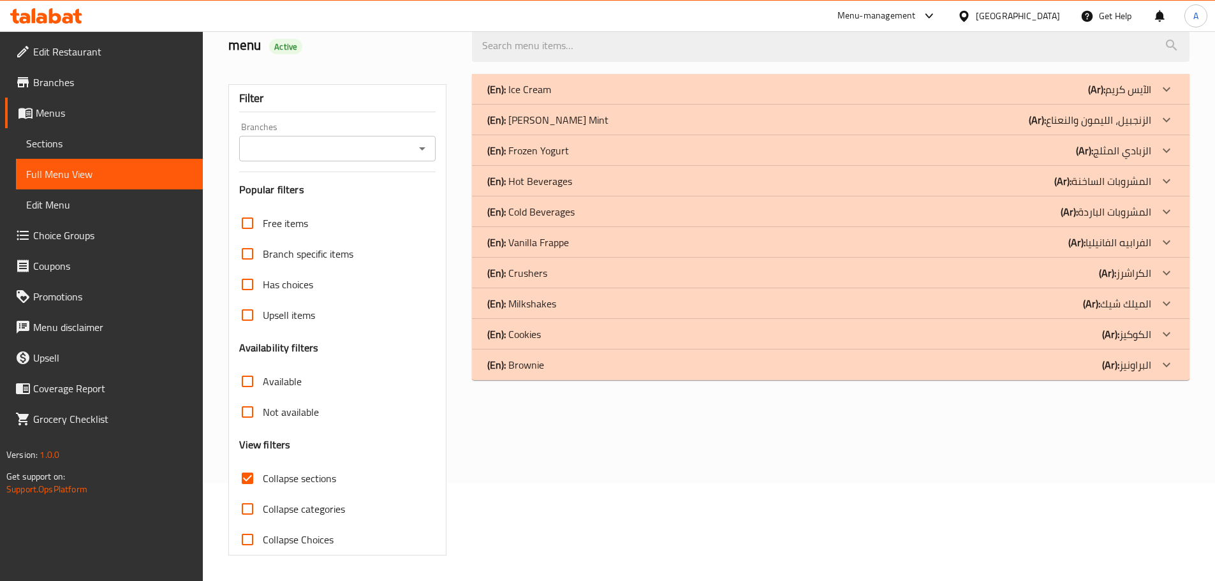
scroll to position [98, 0]
click at [580, 186] on div "(En): Hot Beverages (Ar): المشروبات الساخنة" at bounding box center [819, 181] width 664 height 15
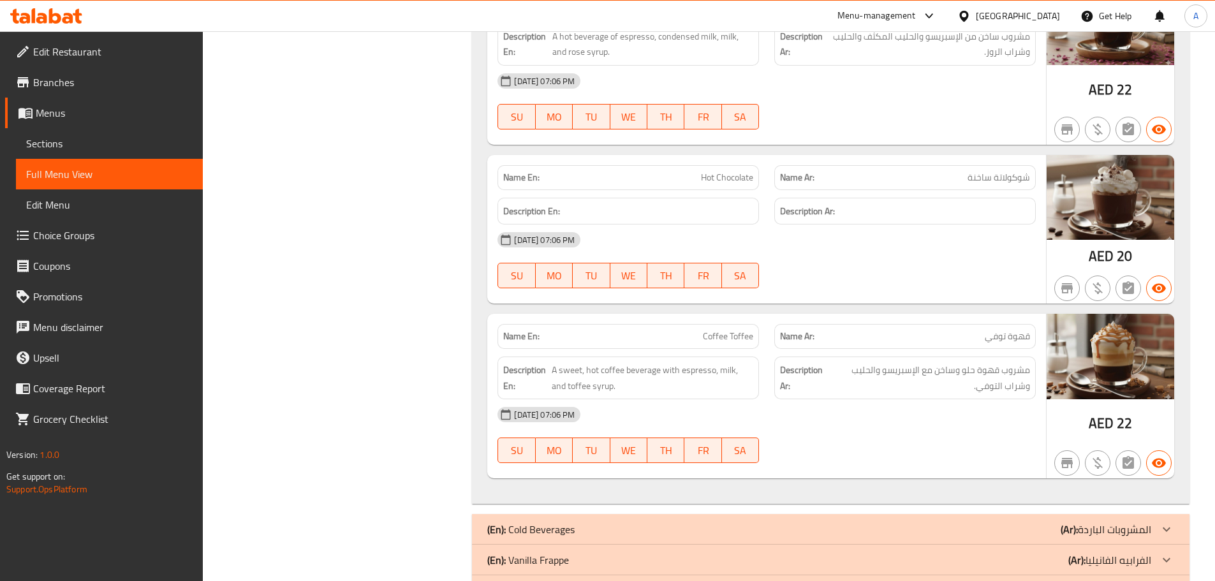
scroll to position [2055, 0]
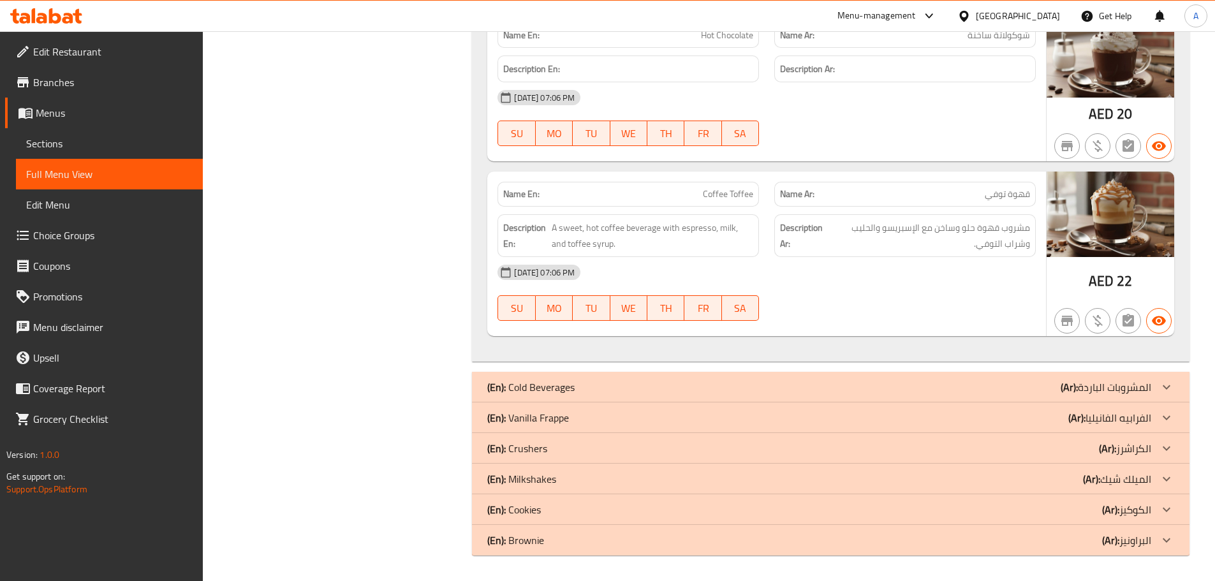
click at [679, 382] on div "(En): Cold Beverages (Ar): المشروبات الباردة" at bounding box center [819, 387] width 664 height 15
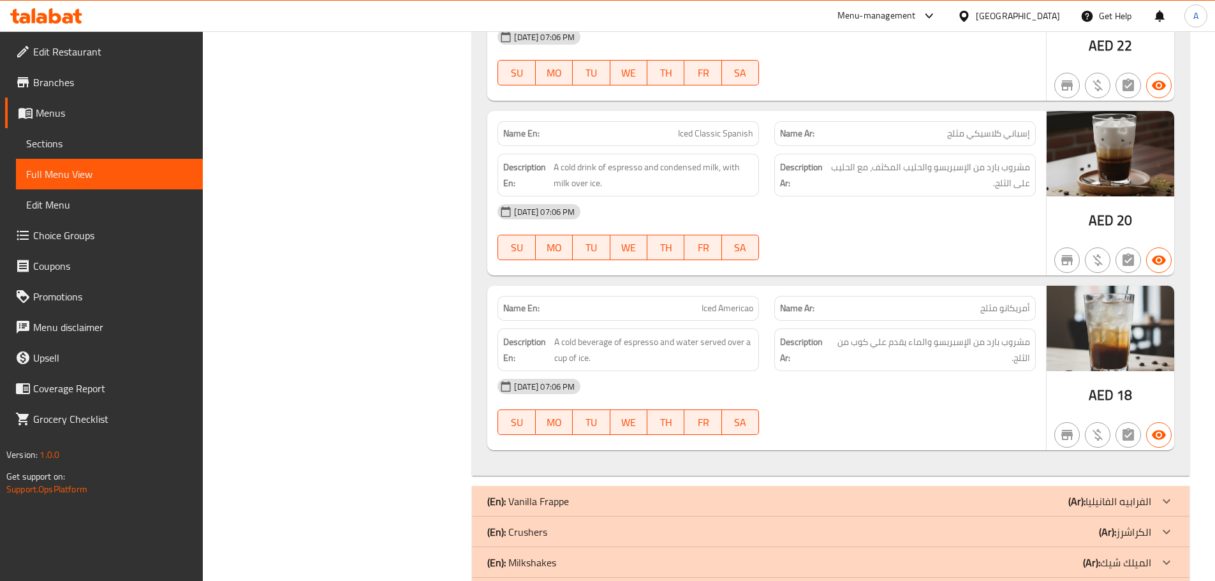
scroll to position [2970, 0]
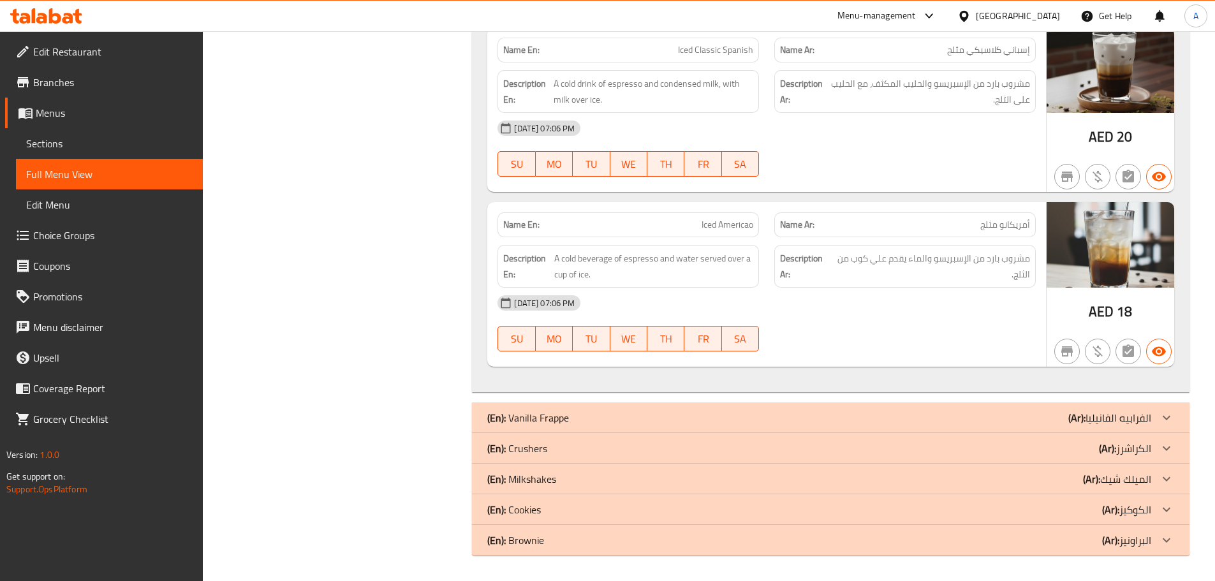
click at [644, 412] on div "(En): Vanilla Frappe (Ar): الفرابيه الفانيليا" at bounding box center [819, 417] width 664 height 15
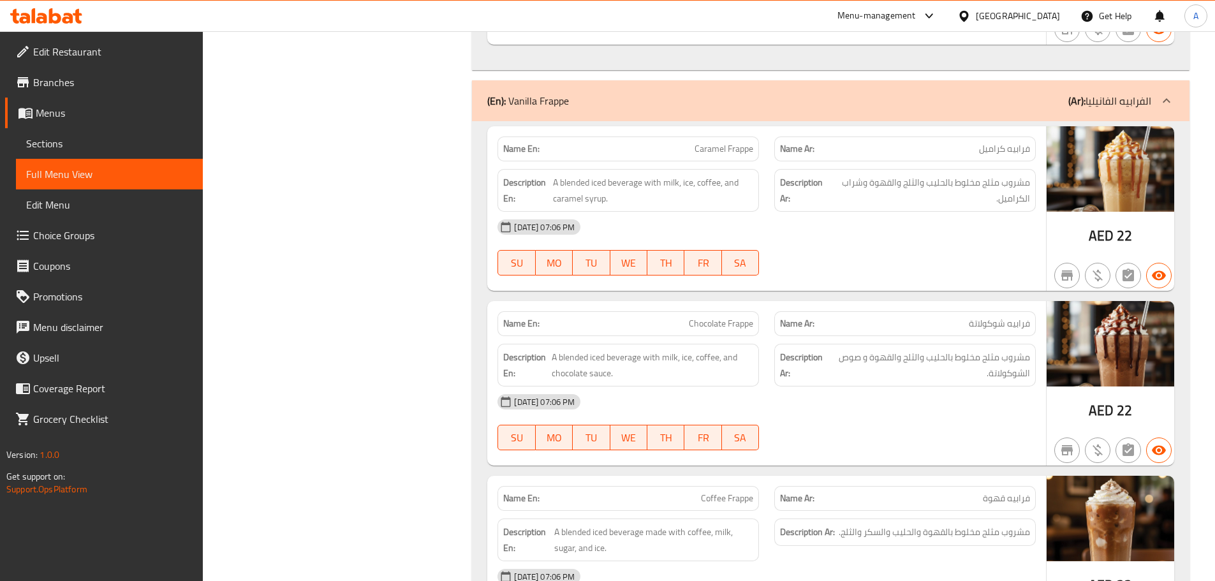
scroll to position [3353, 0]
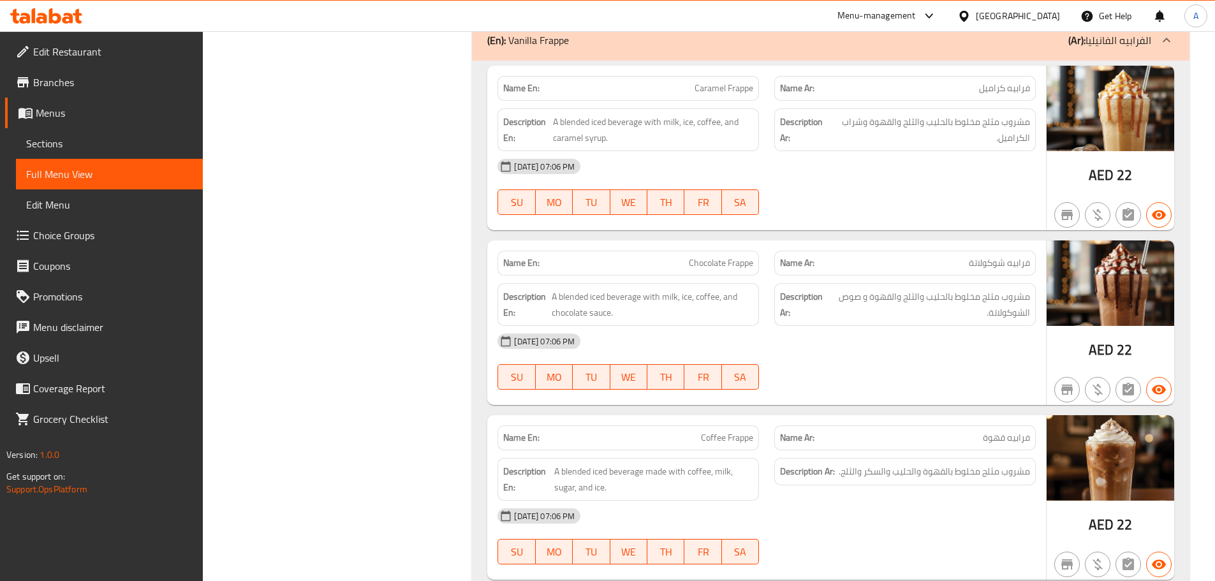
click at [1106, 175] on span "AED" at bounding box center [1101, 175] width 25 height 25
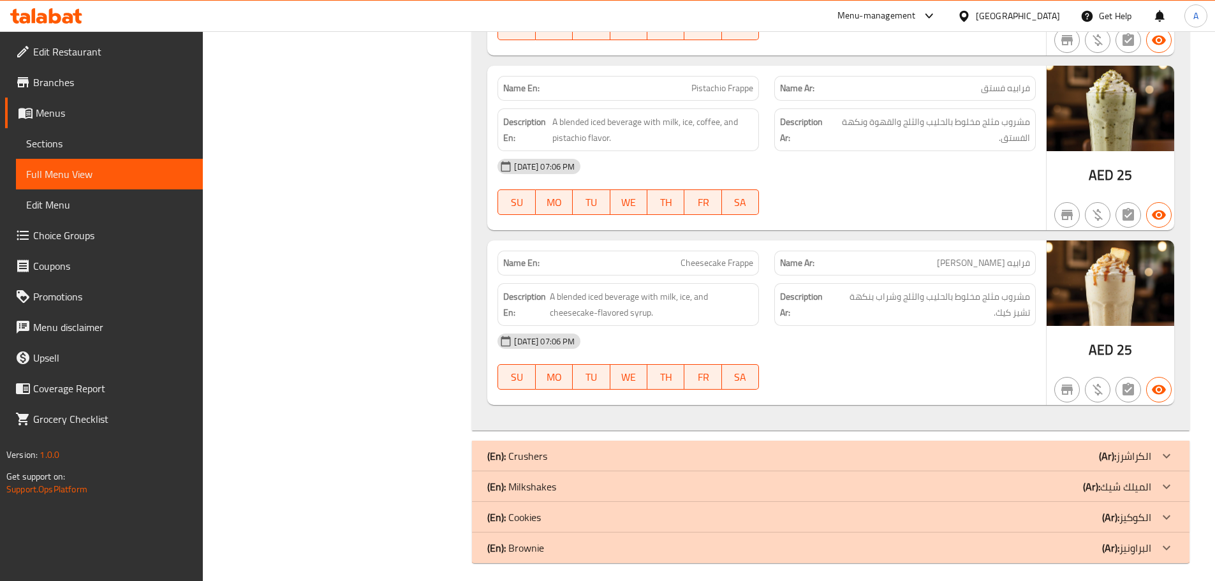
scroll to position [3885, 0]
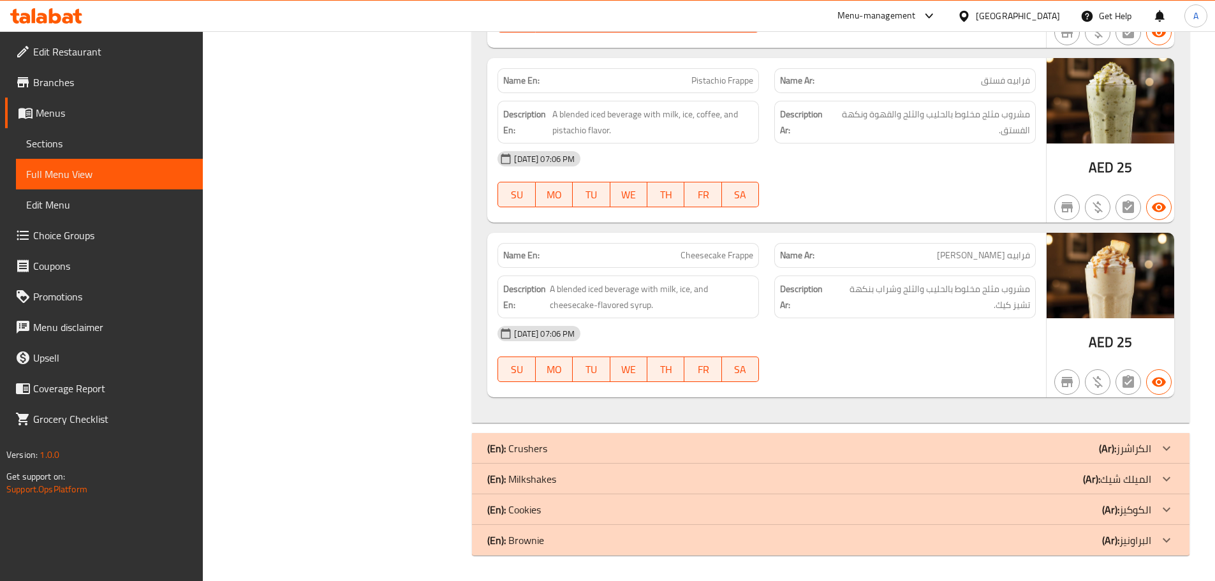
click at [827, 442] on div "(En): Crushers (Ar): الكراشرز" at bounding box center [819, 448] width 664 height 15
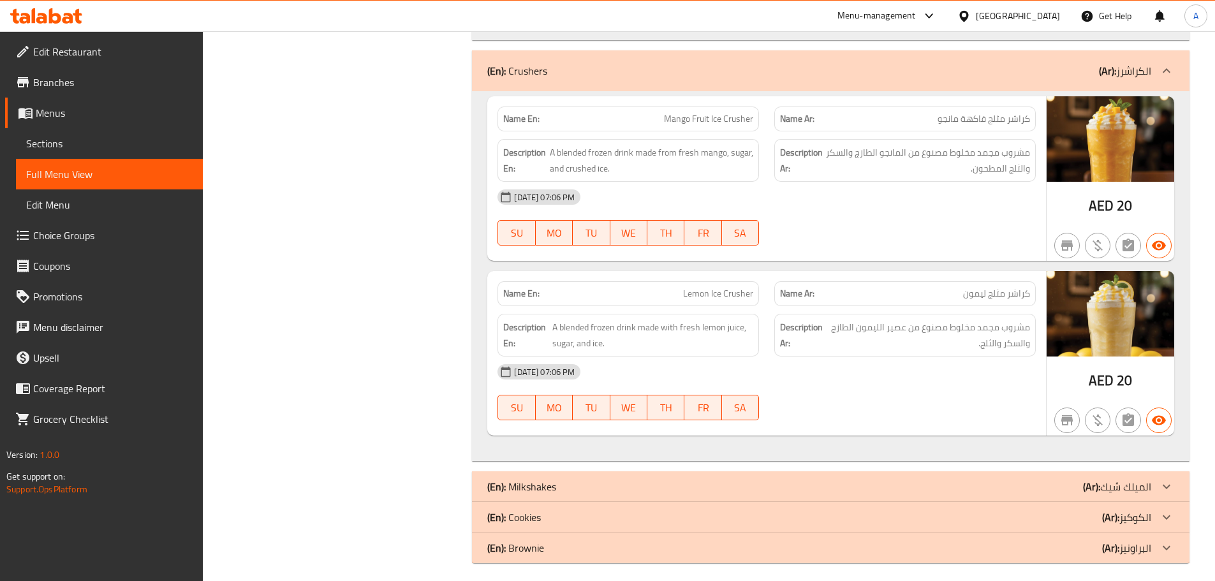
scroll to position [4275, 0]
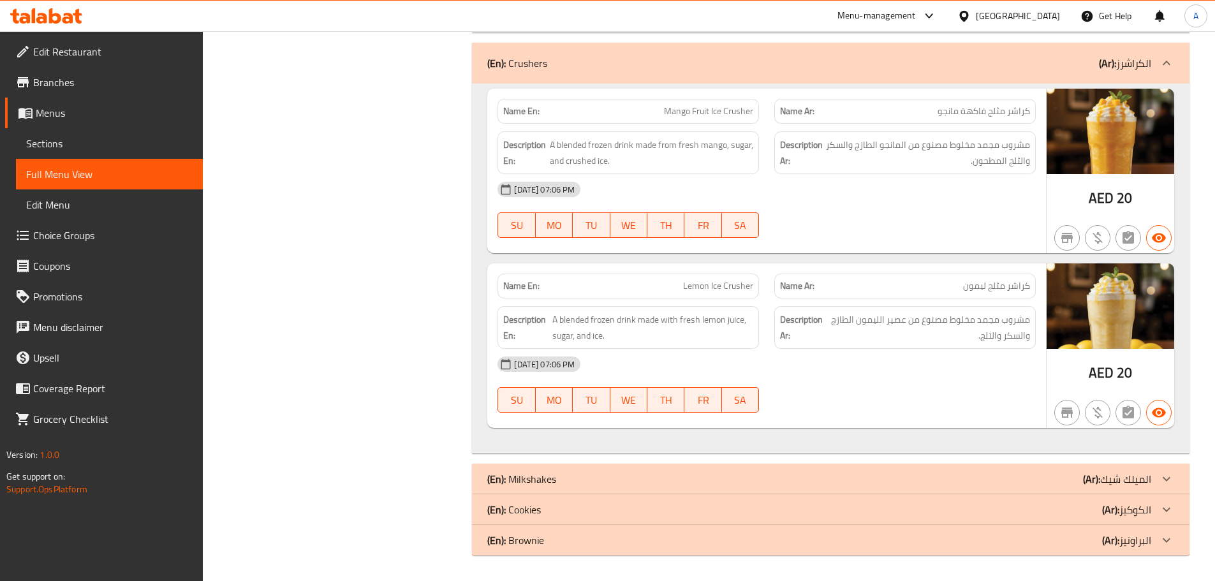
click at [806, 481] on div "(En): Milkshakes (Ar): الميلك شيك" at bounding box center [819, 479] width 664 height 15
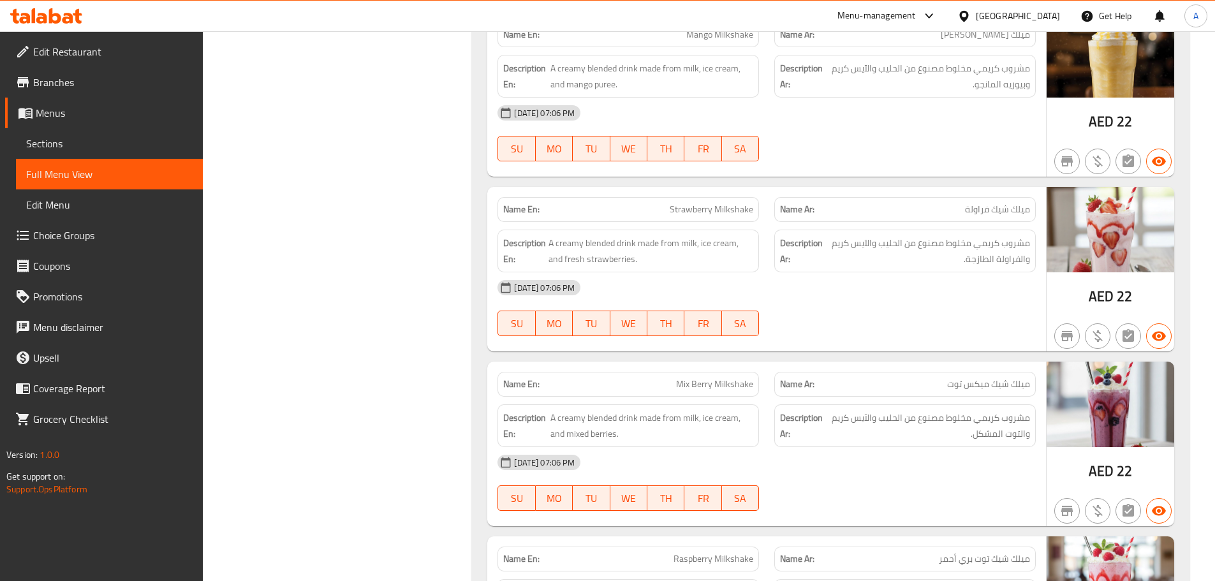
scroll to position [4850, 0]
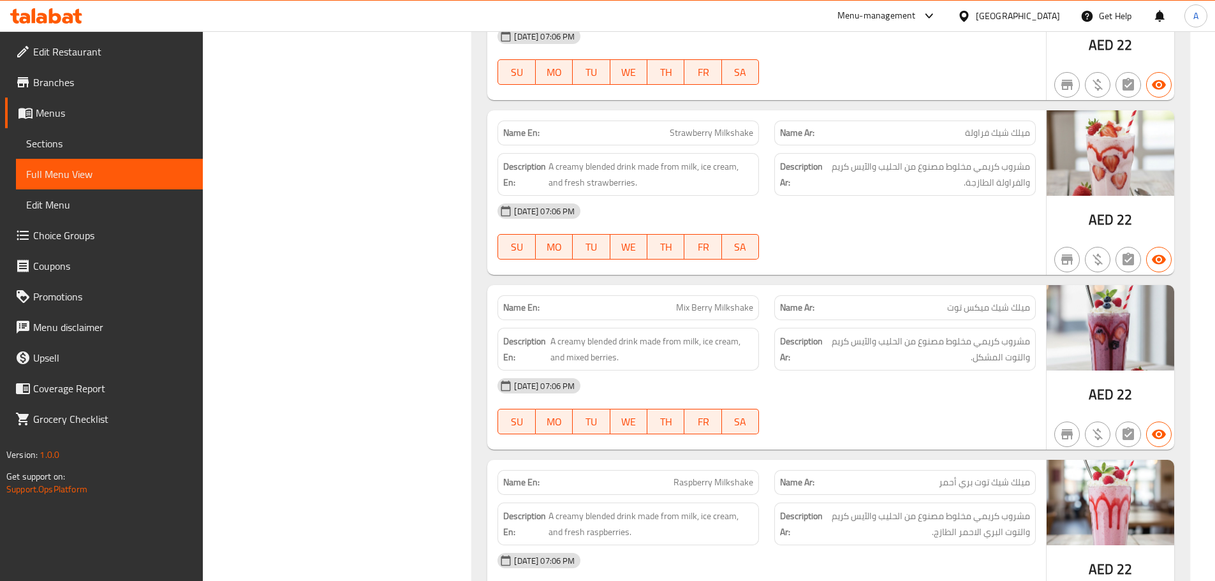
click at [1104, 46] on span "AED" at bounding box center [1101, 45] width 25 height 25
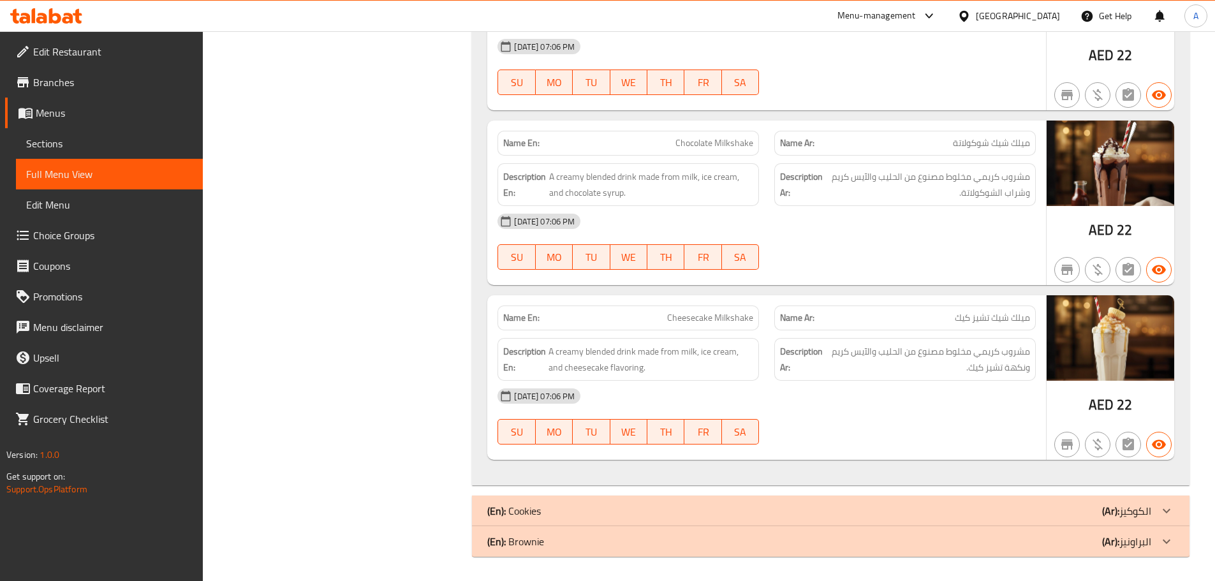
scroll to position [5540, 0]
drag, startPoint x: 704, startPoint y: 515, endPoint x: 690, endPoint y: 457, distance: 59.1
click at [704, 514] on div "(En): Cookies (Ar): الكوكيز" at bounding box center [819, 509] width 664 height 15
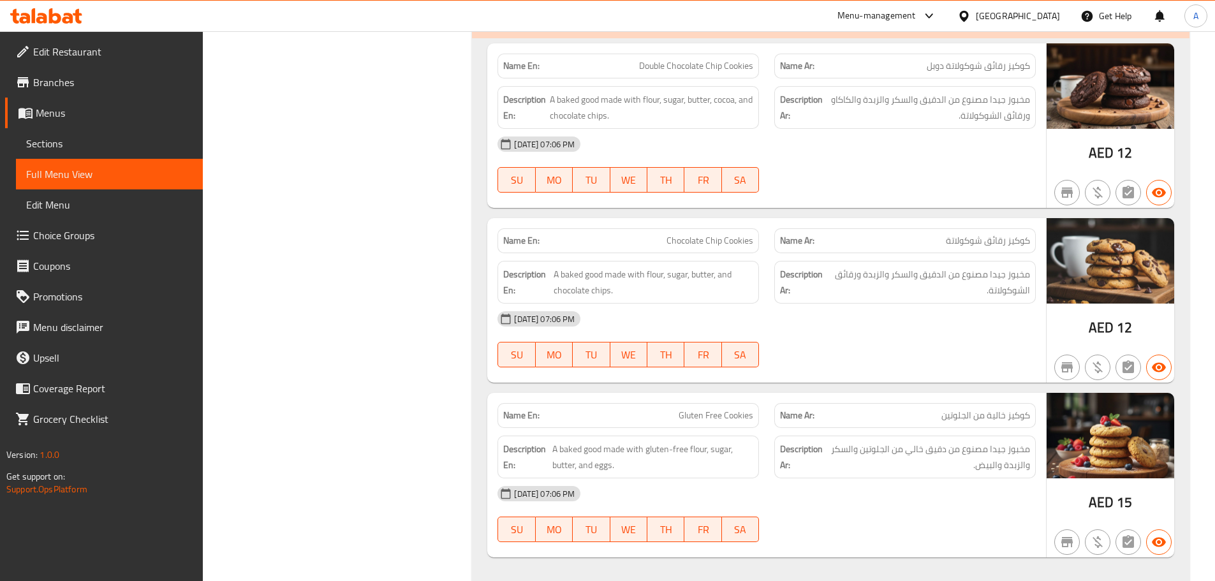
scroll to position [6105, 0]
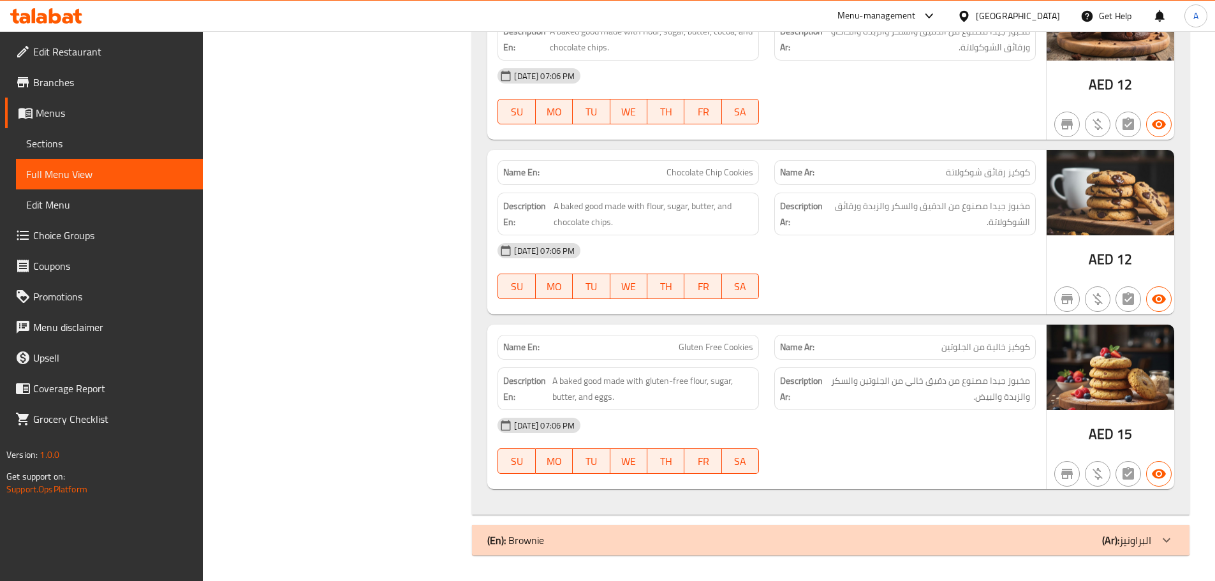
drag, startPoint x: 664, startPoint y: 550, endPoint x: 657, endPoint y: 540, distance: 12.0
click at [663, 550] on div "(En): Brownie (Ar): البراونيز" at bounding box center [831, 540] width 718 height 31
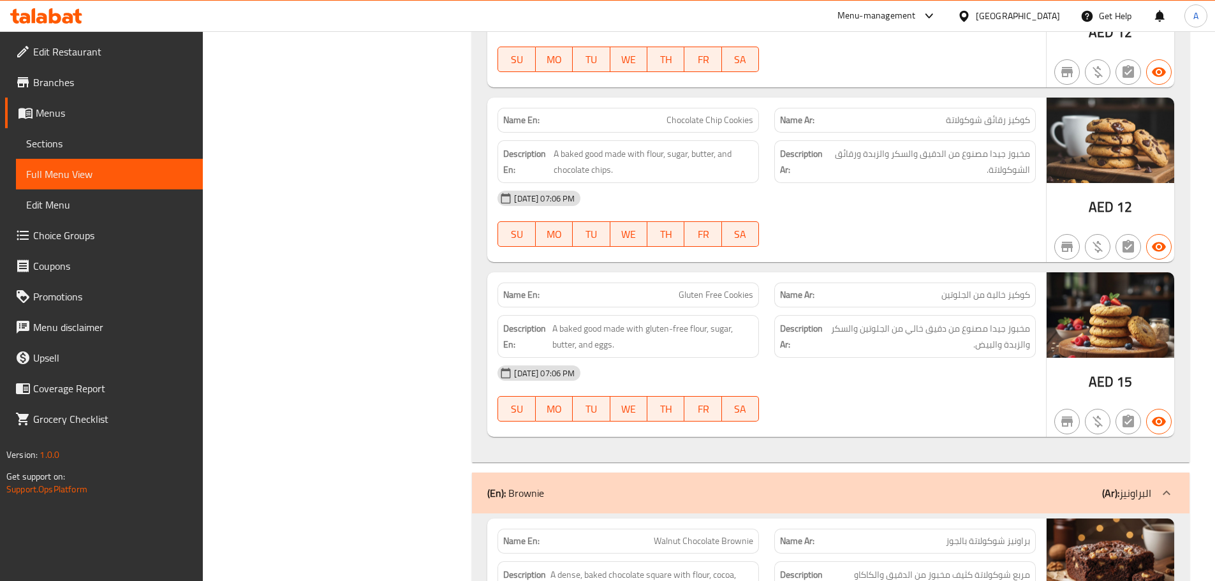
scroll to position [6262, 0]
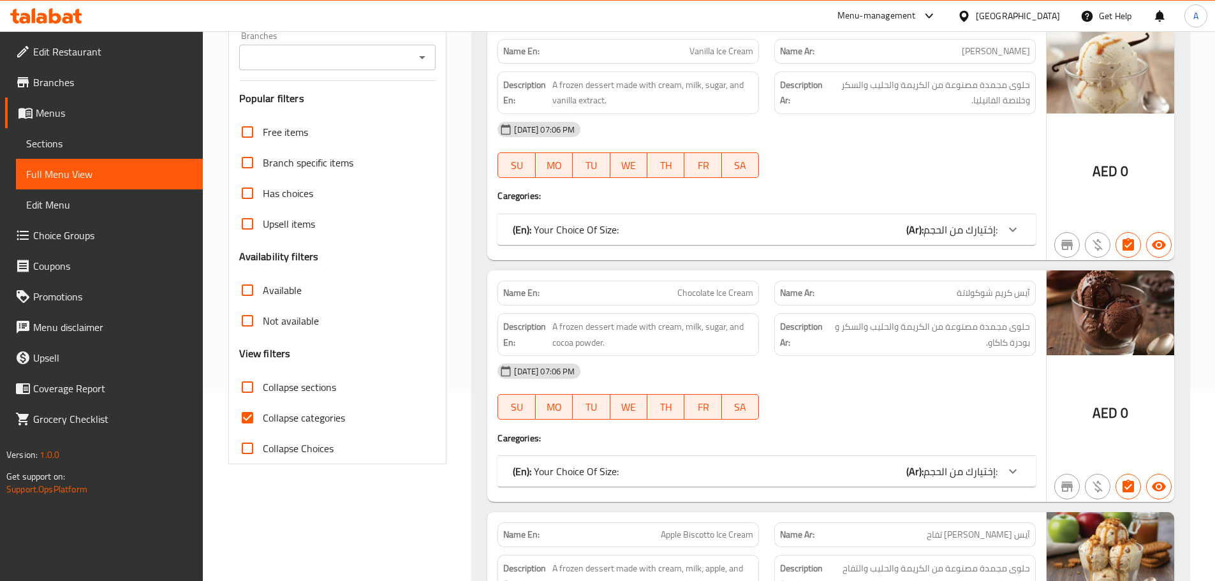
scroll to position [191, 0]
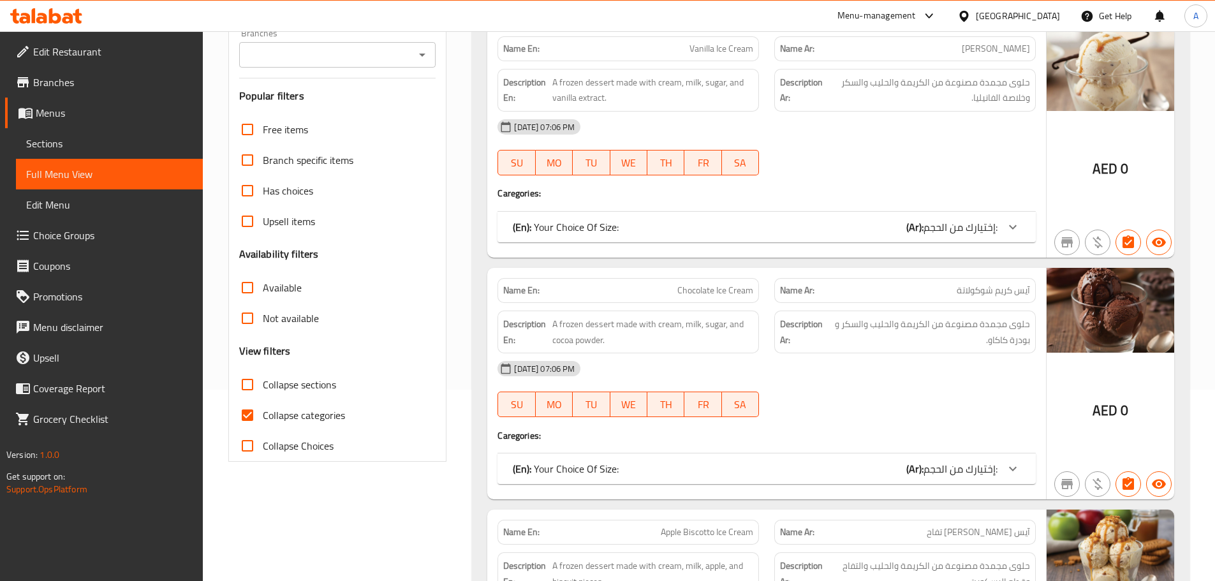
click at [247, 413] on input "Collapse categories" at bounding box center [247, 415] width 31 height 31
checkbox input "false"
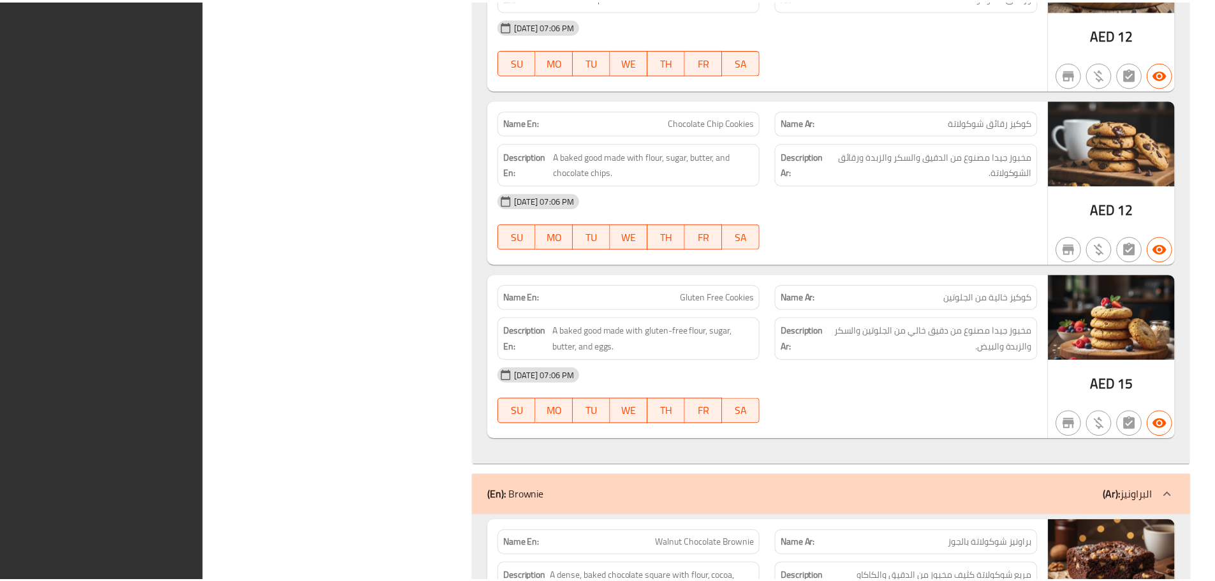
scroll to position [19619, 0]
